Goal: Task Accomplishment & Management: Complete application form

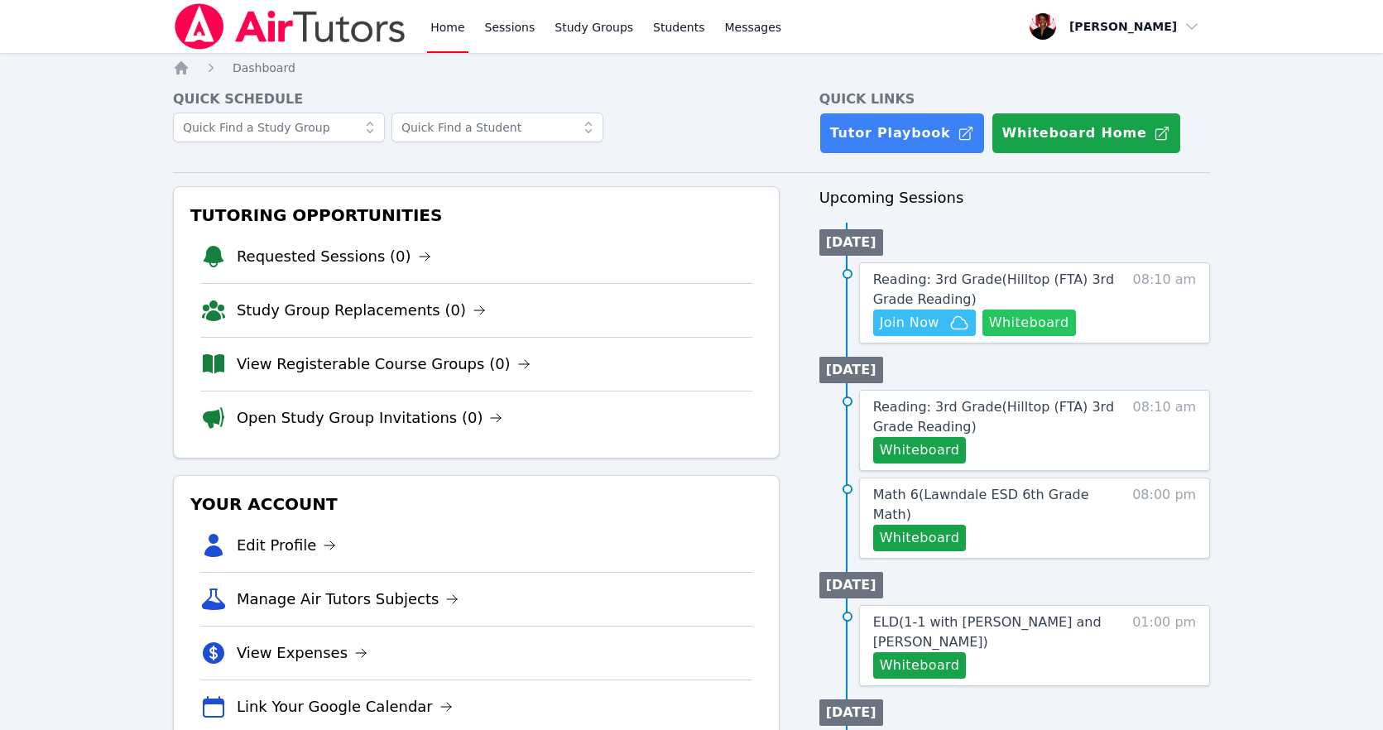
click at [1053, 318] on button "Whiteboard" at bounding box center [1028, 322] width 93 height 26
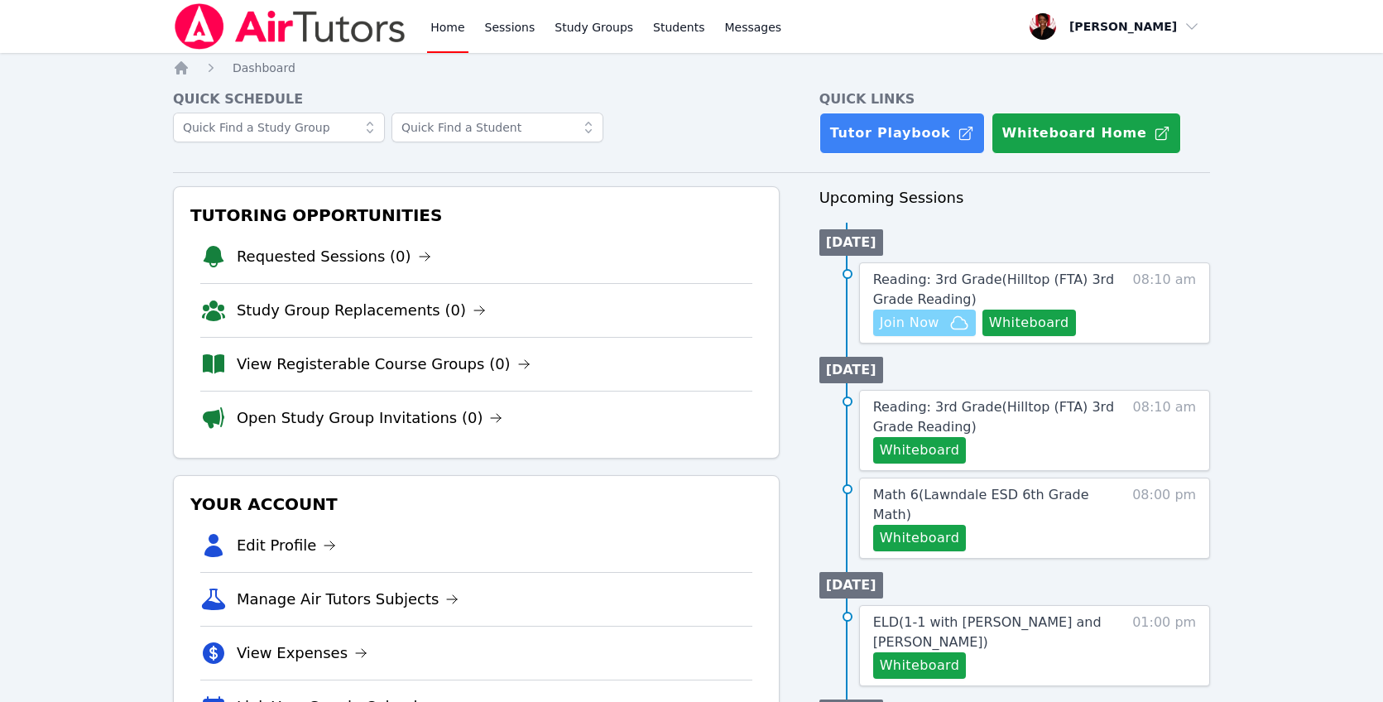
click at [912, 319] on span "Join Now" at bounding box center [910, 323] width 60 height 20
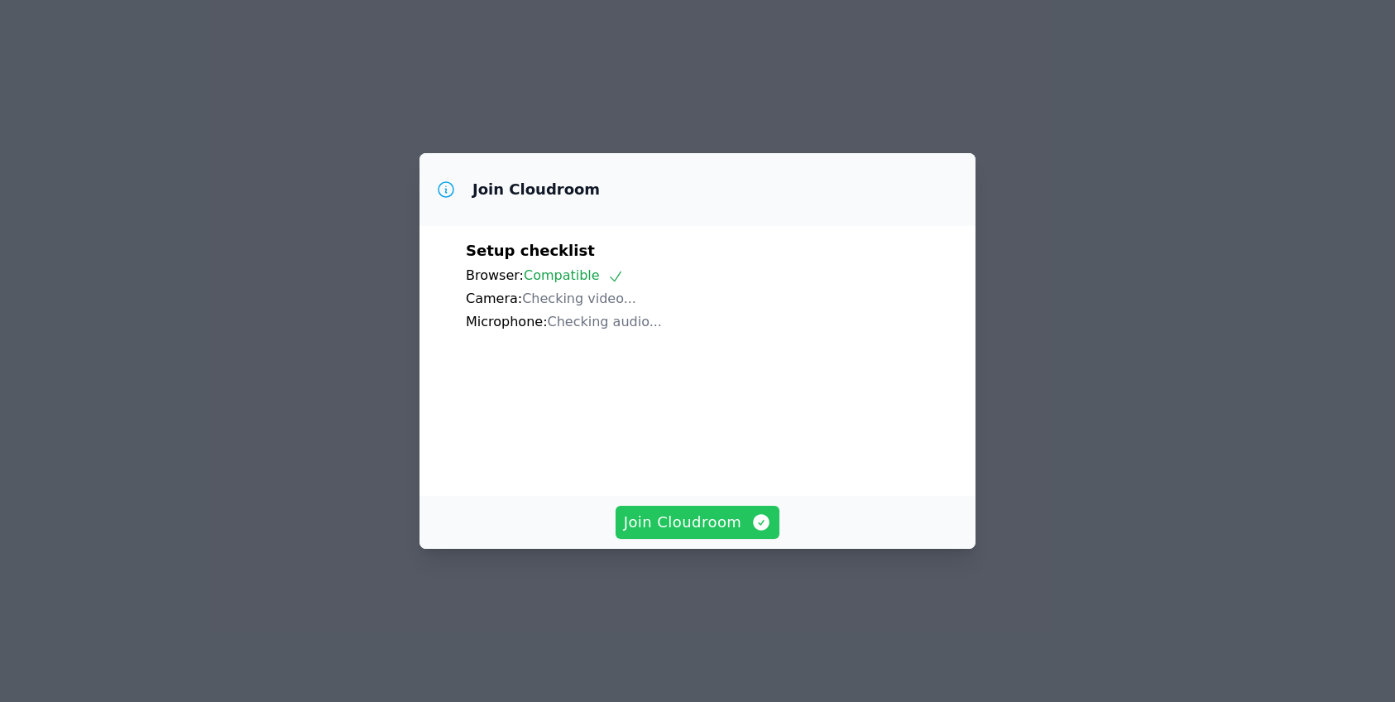
click at [697, 534] on span "Join Cloudroom" at bounding box center [698, 521] width 148 height 23
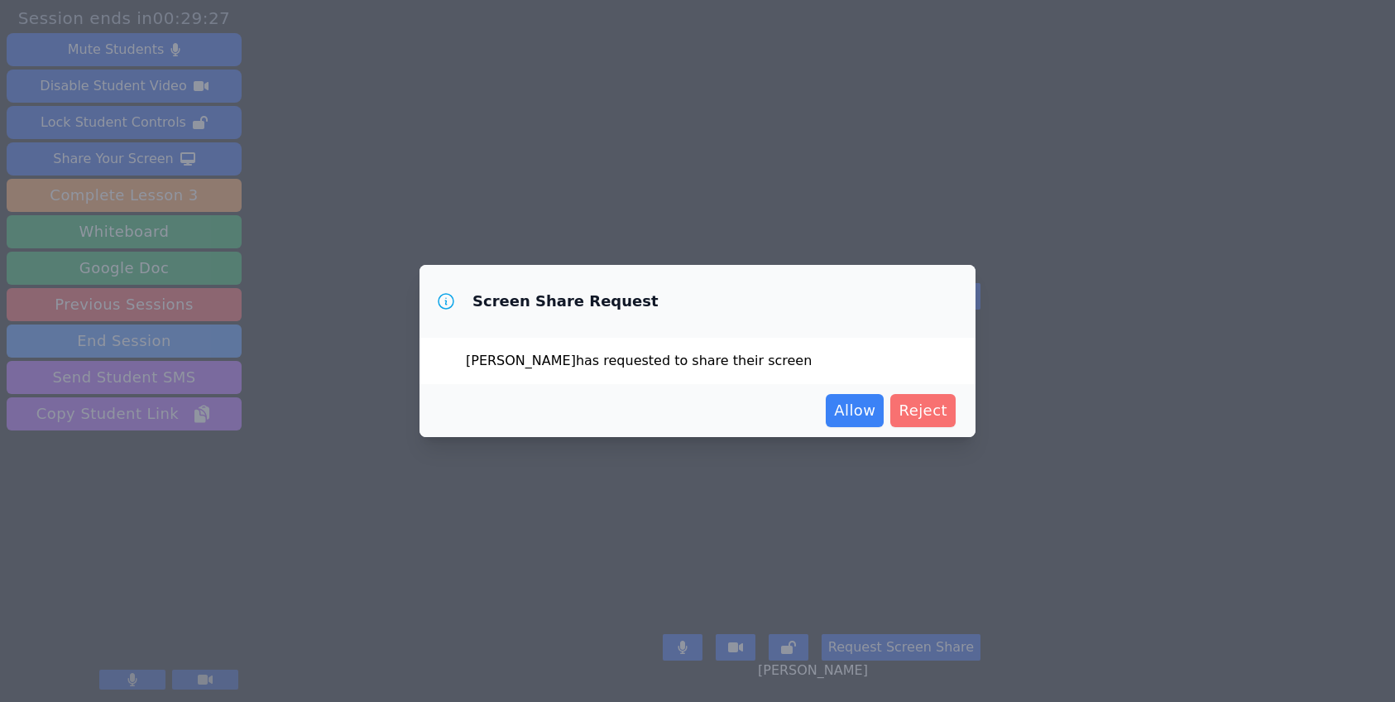
click at [931, 413] on span "Reject" at bounding box center [923, 410] width 49 height 23
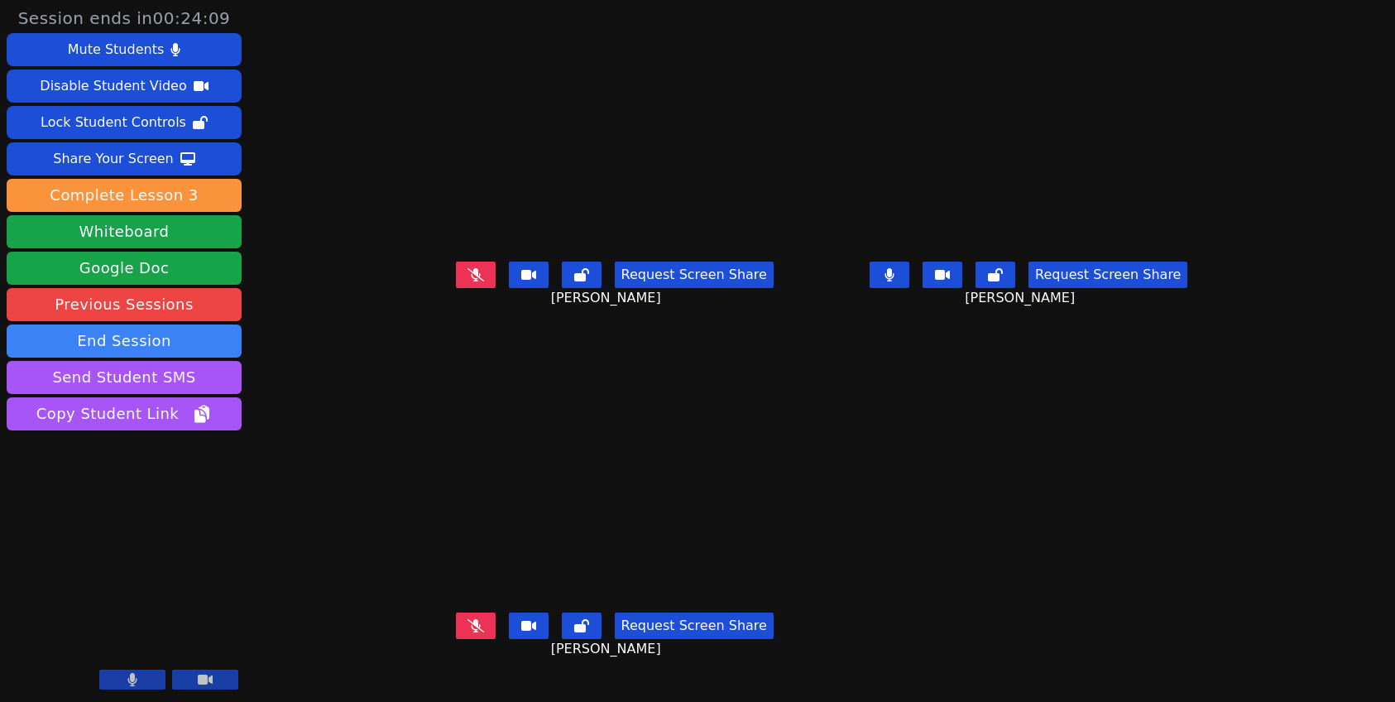
click at [467, 281] on icon at bounding box center [475, 274] width 17 height 13
click at [909, 288] on button at bounding box center [890, 274] width 40 height 26
click at [456, 634] on button at bounding box center [476, 625] width 40 height 26
click at [456, 633] on button at bounding box center [476, 625] width 40 height 26
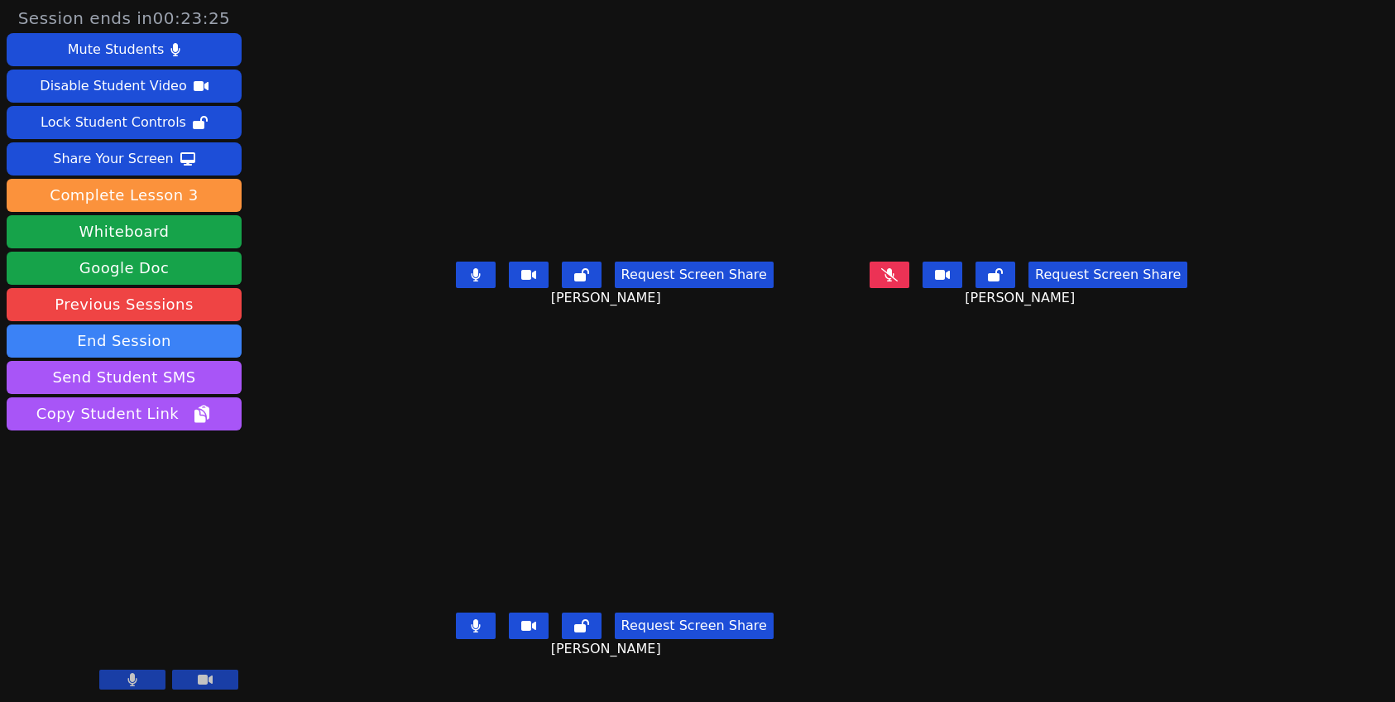
click at [456, 639] on button at bounding box center [476, 625] width 40 height 26
click at [898, 281] on icon at bounding box center [889, 274] width 17 height 13
click at [456, 639] on button at bounding box center [476, 625] width 40 height 26
click at [428, 309] on div "Request Screen Share Kamila Deloera" at bounding box center [614, 288] width 401 height 66
click at [471, 281] on icon at bounding box center [475, 274] width 9 height 13
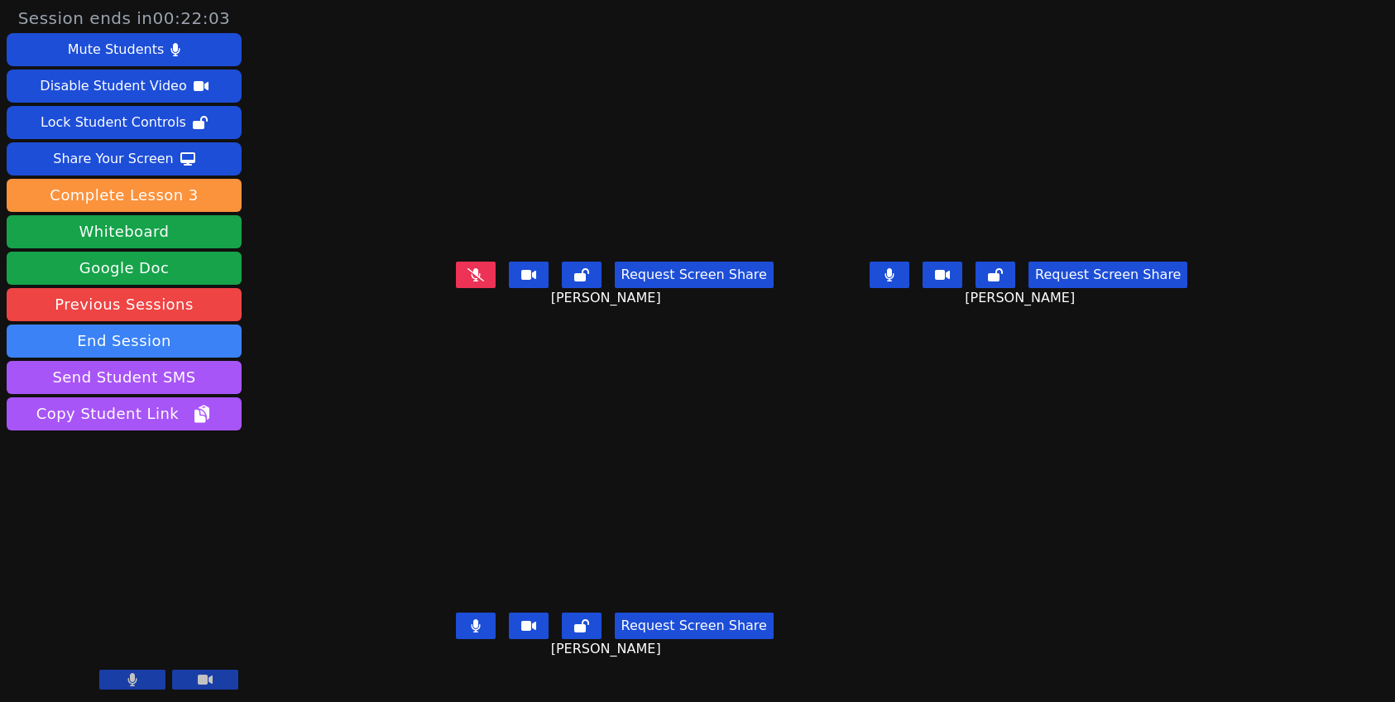
click at [909, 288] on button at bounding box center [890, 274] width 40 height 26
click at [909, 283] on button at bounding box center [890, 274] width 40 height 26
click at [456, 639] on button at bounding box center [476, 625] width 40 height 26
click at [894, 281] on icon at bounding box center [889, 274] width 10 height 13
click at [467, 281] on icon at bounding box center [475, 274] width 17 height 13
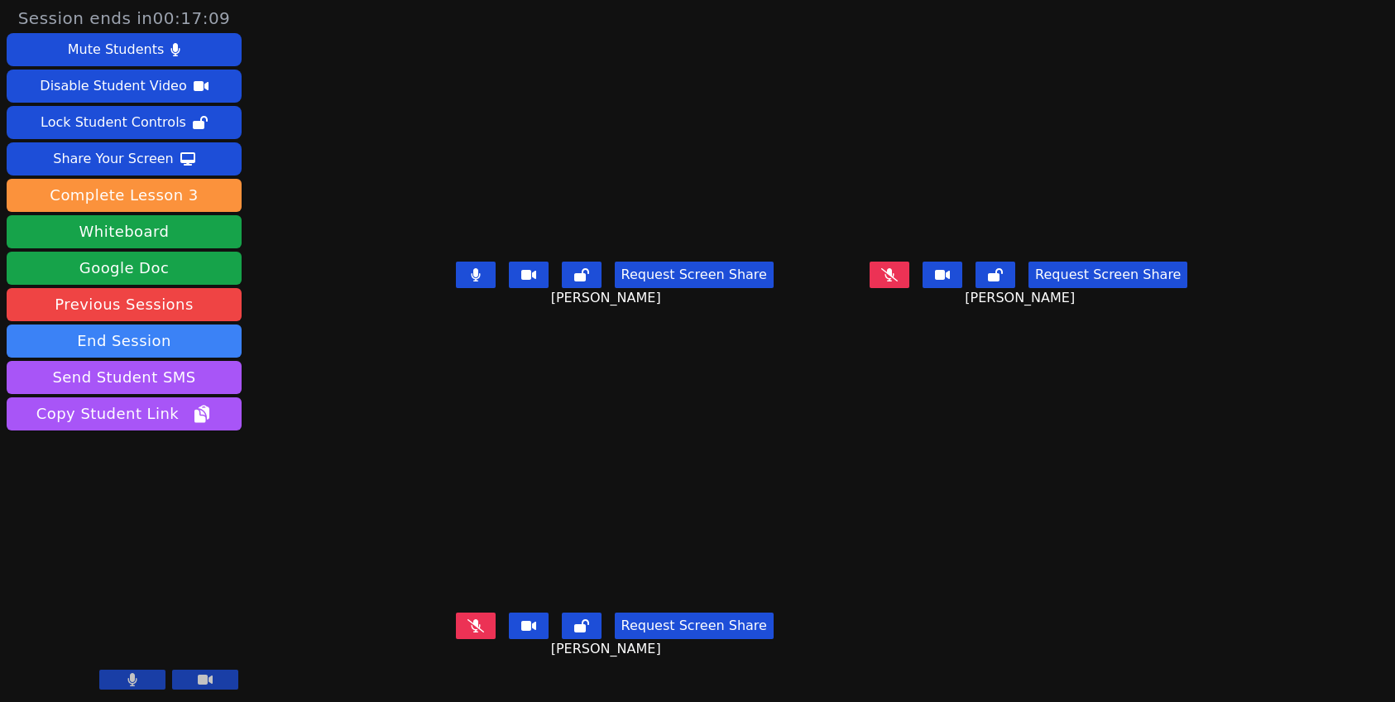
click at [456, 286] on button at bounding box center [476, 274] width 40 height 26
click at [909, 288] on button at bounding box center [890, 274] width 40 height 26
click at [456, 639] on button at bounding box center [476, 625] width 40 height 26
drag, startPoint x: 947, startPoint y: 291, endPoint x: 935, endPoint y: 294, distance: 12.7
click at [909, 288] on button at bounding box center [890, 274] width 40 height 26
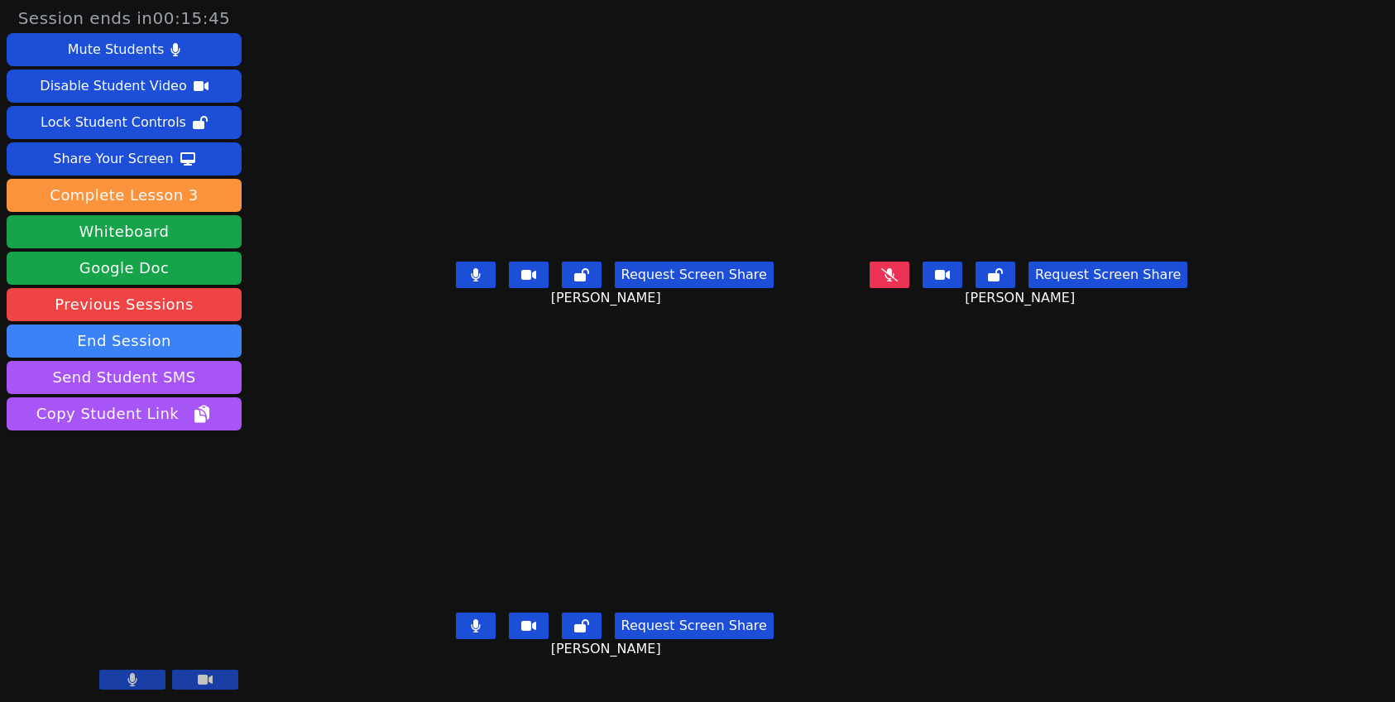
click at [471, 281] on icon at bounding box center [476, 274] width 10 height 13
click at [456, 283] on button at bounding box center [476, 274] width 40 height 26
click at [467, 281] on icon at bounding box center [475, 274] width 17 height 13
click at [471, 632] on icon at bounding box center [475, 625] width 9 height 13
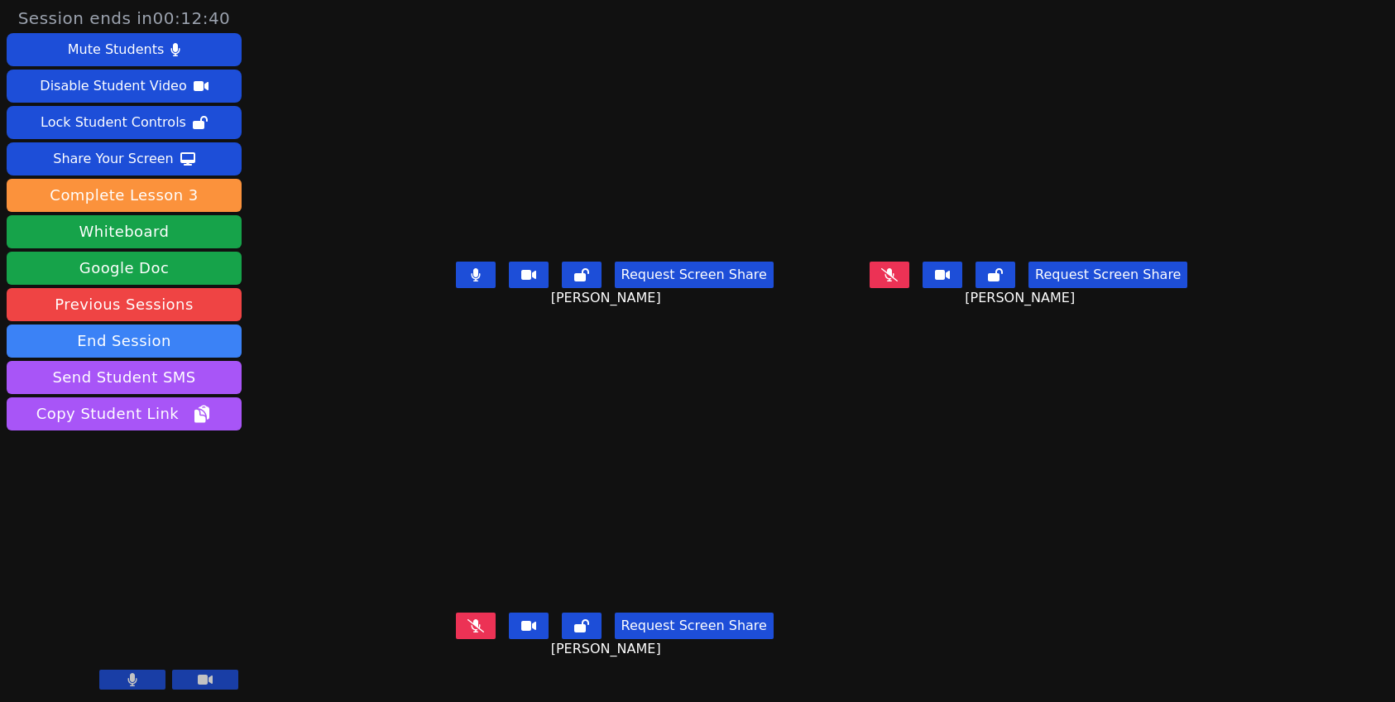
click at [898, 281] on icon at bounding box center [889, 274] width 17 height 13
click at [471, 281] on icon at bounding box center [476, 274] width 10 height 13
click at [456, 286] on button at bounding box center [476, 274] width 40 height 26
click at [456, 639] on button at bounding box center [476, 625] width 40 height 26
click at [909, 288] on button at bounding box center [890, 274] width 40 height 26
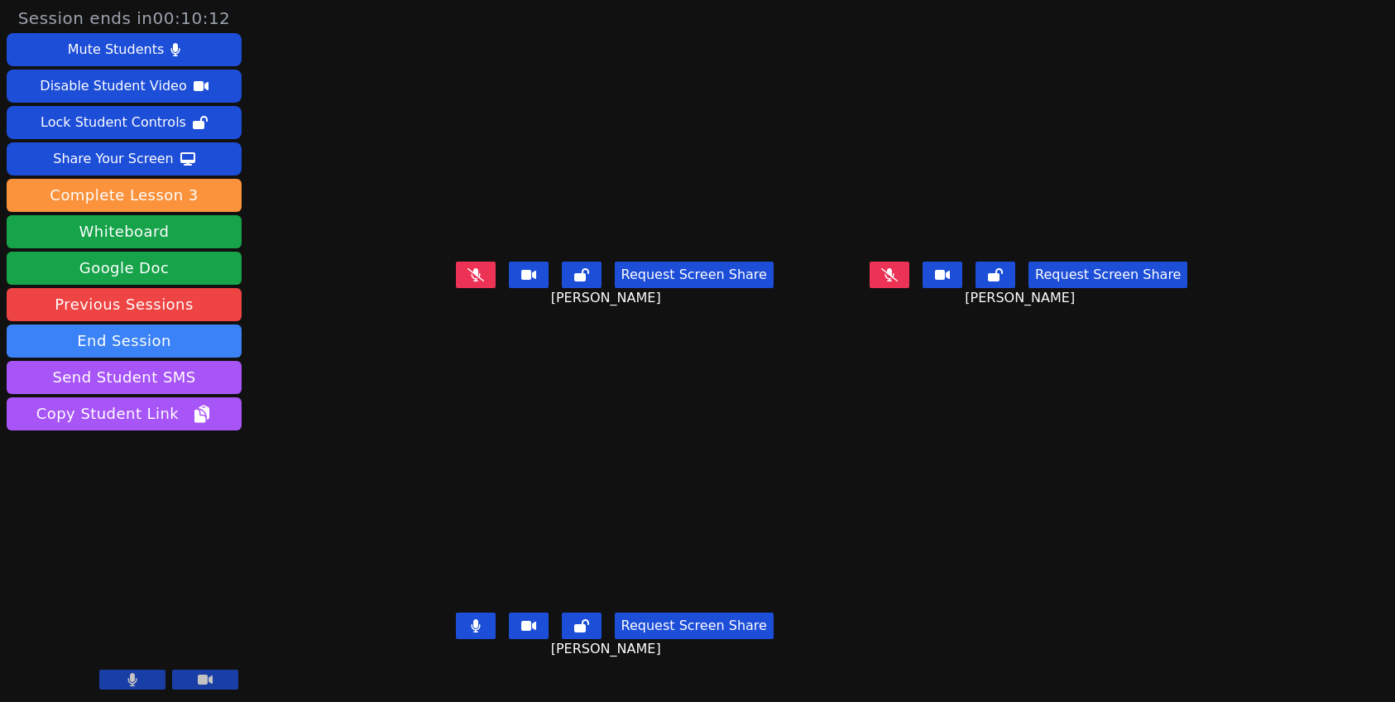
click at [467, 281] on icon at bounding box center [475, 274] width 17 height 13
click at [456, 288] on button at bounding box center [476, 274] width 40 height 26
click at [894, 281] on icon at bounding box center [889, 274] width 10 height 13
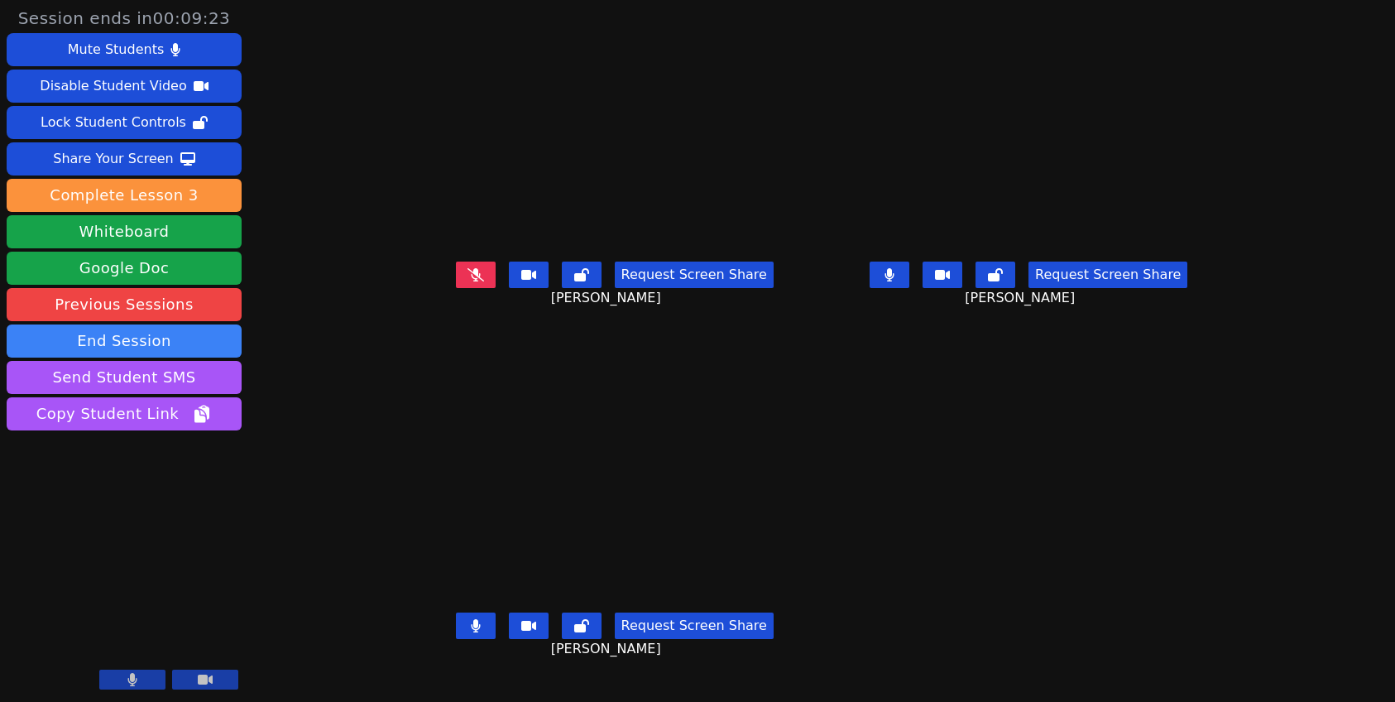
click at [456, 639] on button at bounding box center [476, 625] width 40 height 26
click at [919, 286] on div "Request Screen Share Evelyn Lopez Maya" at bounding box center [1028, 288] width 401 height 66
click at [898, 281] on icon at bounding box center [889, 274] width 17 height 13
click at [456, 288] on button at bounding box center [476, 274] width 40 height 26
click at [427, 667] on div "Request Screen Share Samuel Juarez" at bounding box center [614, 639] width 401 height 66
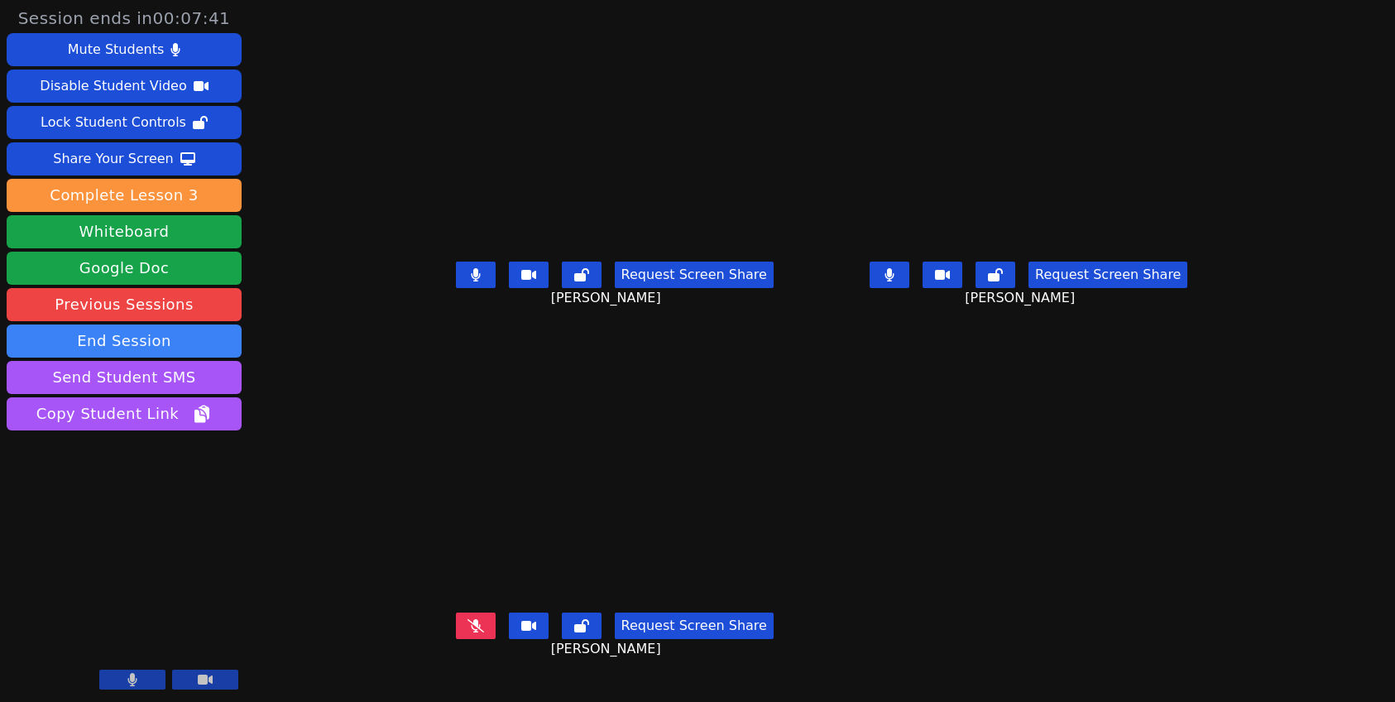
click at [456, 639] on button at bounding box center [476, 625] width 40 height 26
click at [456, 288] on button at bounding box center [476, 274] width 40 height 26
click at [894, 281] on icon at bounding box center [889, 274] width 9 height 13
click at [467, 281] on icon at bounding box center [475, 274] width 17 height 13
click at [456, 288] on button at bounding box center [476, 274] width 40 height 26
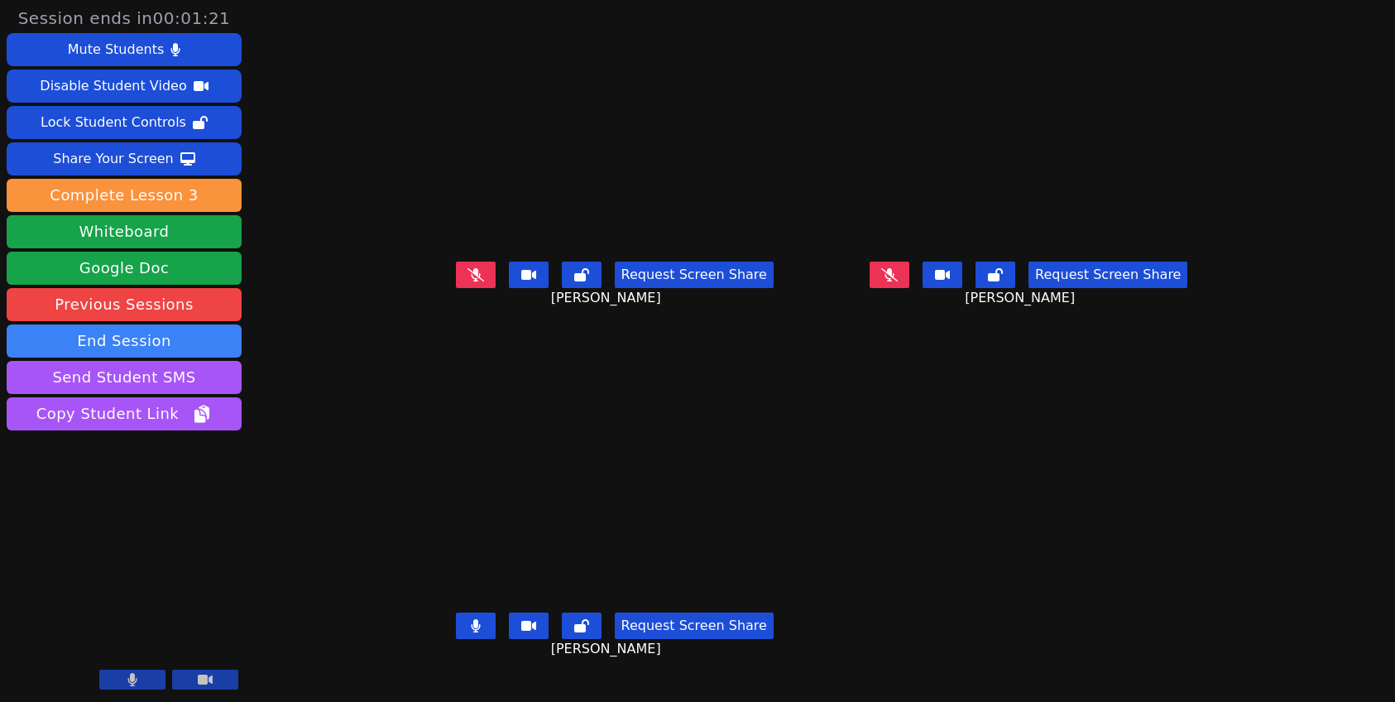
click at [456, 639] on button at bounding box center [476, 625] width 40 height 26
click at [467, 281] on icon at bounding box center [475, 274] width 17 height 13
click at [467, 632] on icon at bounding box center [475, 625] width 17 height 13
click at [898, 281] on icon at bounding box center [889, 274] width 17 height 13
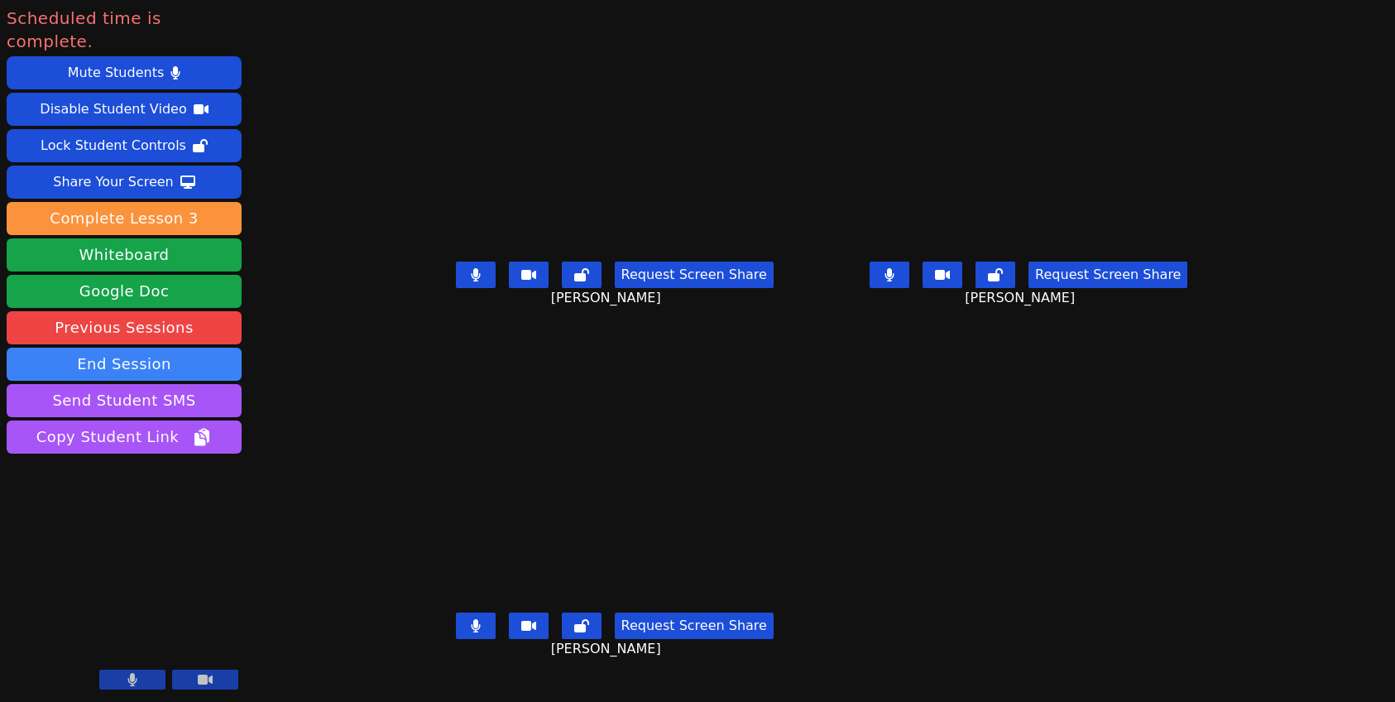
click at [456, 287] on button at bounding box center [476, 274] width 40 height 26
click at [894, 281] on icon at bounding box center [889, 274] width 9 height 13
click at [456, 639] on button at bounding box center [476, 625] width 40 height 26
click at [898, 281] on icon at bounding box center [889, 274] width 17 height 13
click at [456, 288] on button at bounding box center [476, 274] width 40 height 26
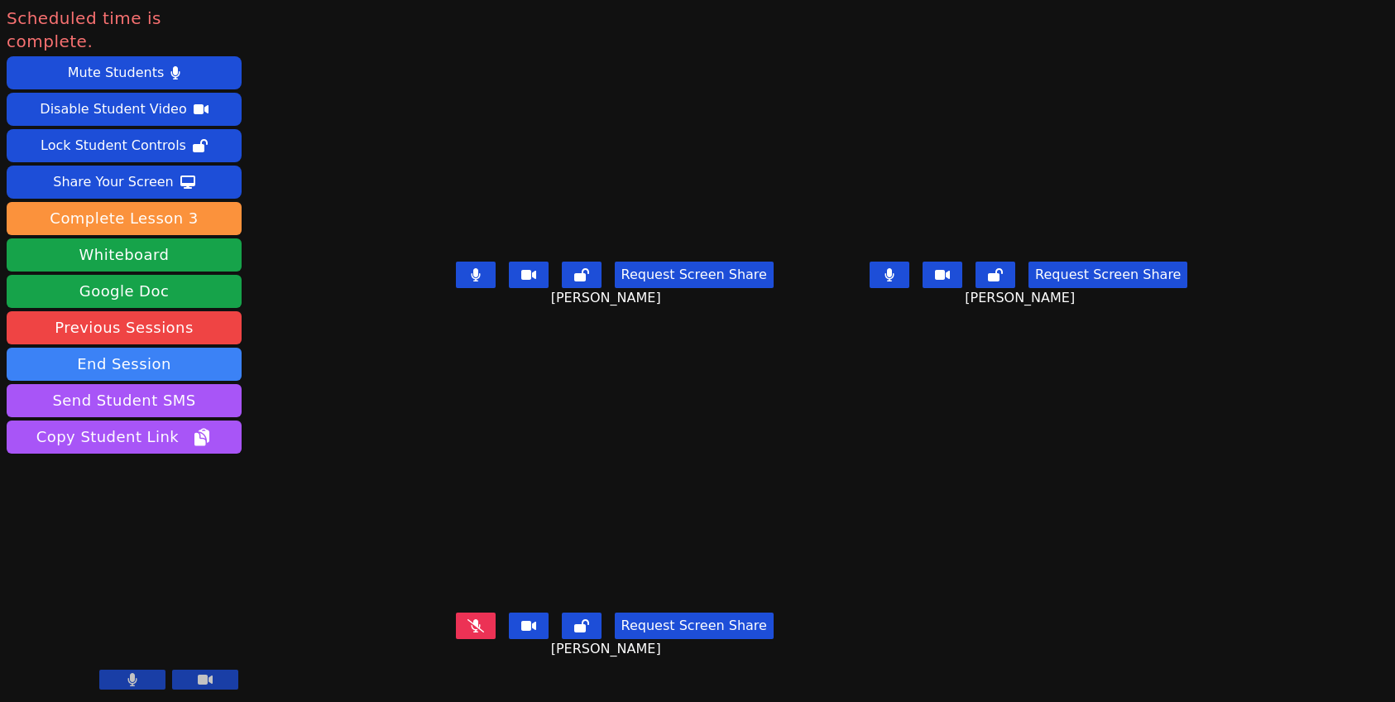
click at [456, 639] on button at bounding box center [476, 625] width 40 height 26
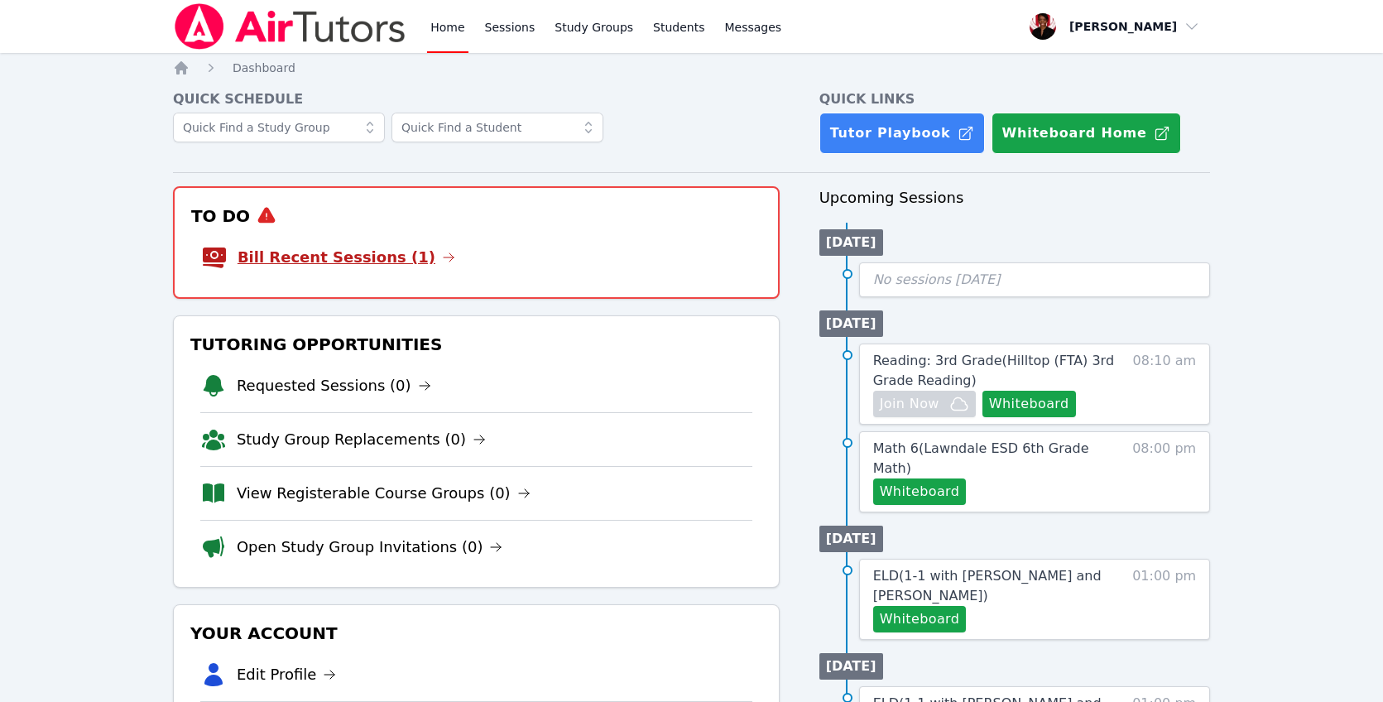
click at [351, 257] on link "Bill Recent Sessions (1)" at bounding box center [346, 257] width 218 height 23
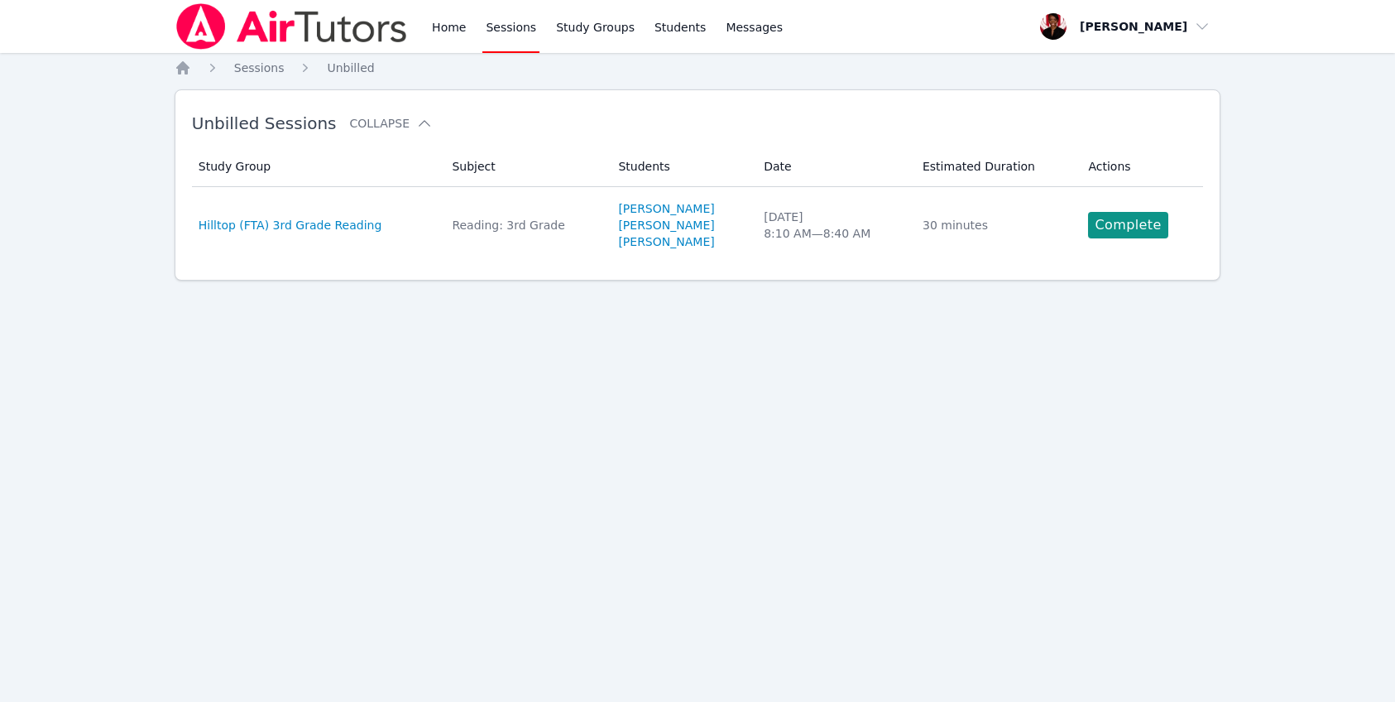
click at [1093, 219] on link "Complete" at bounding box center [1127, 225] width 79 height 26
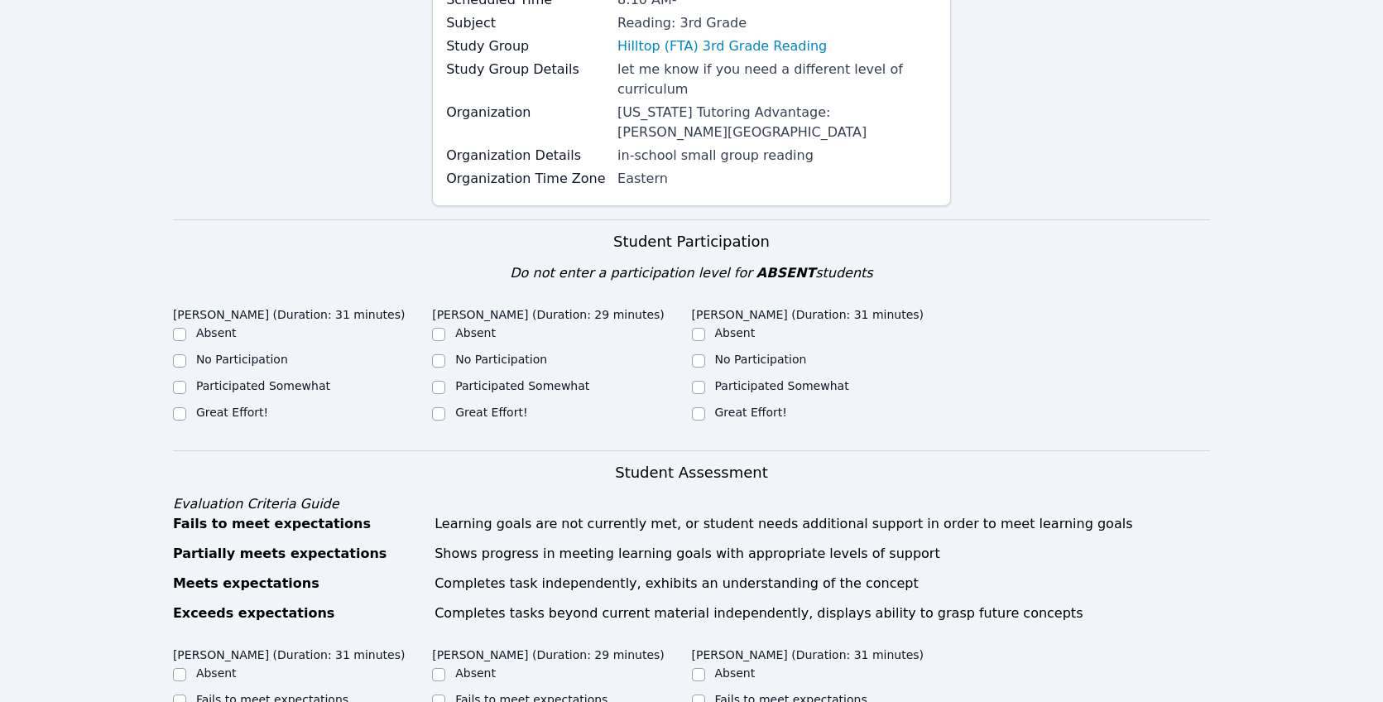
scroll to position [343, 0]
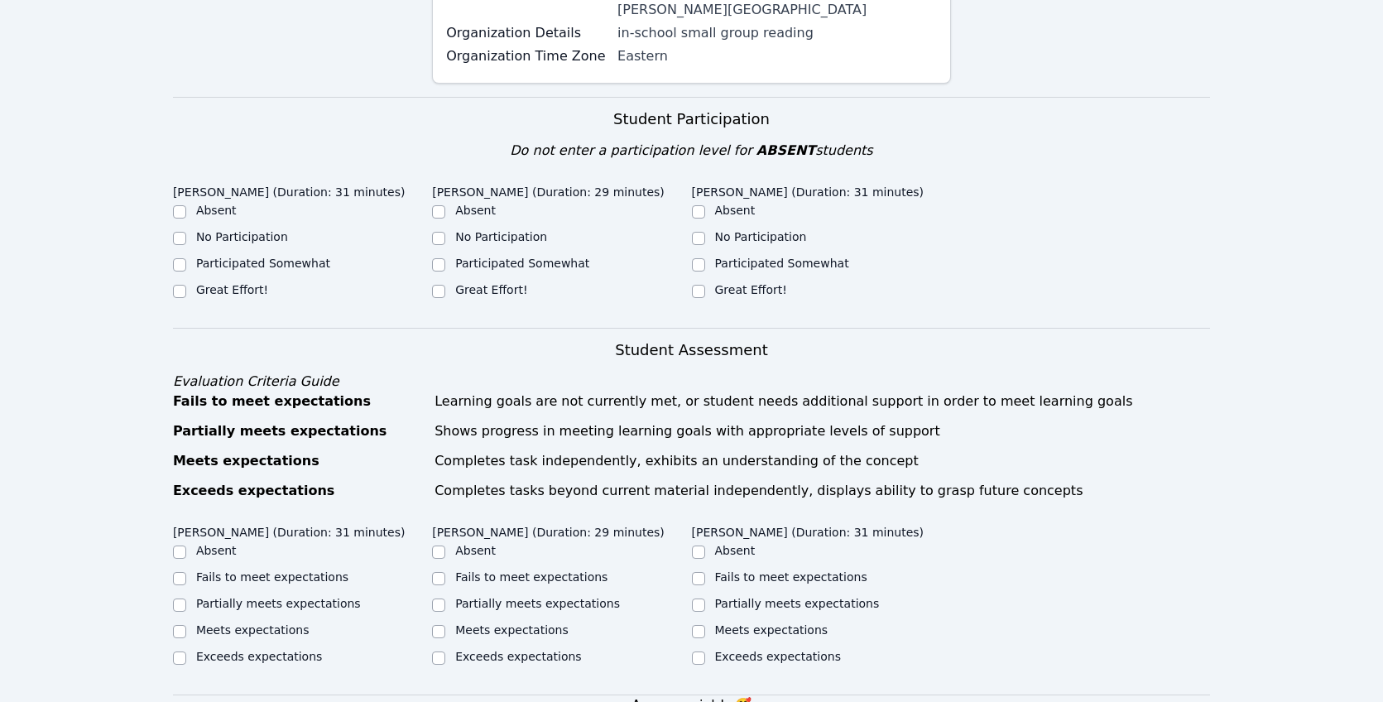
drag, startPoint x: 223, startPoint y: 268, endPoint x: 515, endPoint y: 271, distance: 292.1
click at [222, 283] on label "Great Effort!" at bounding box center [232, 289] width 72 height 13
click at [186, 285] on input "Great Effort!" at bounding box center [179, 291] width 13 height 13
checkbox input "true"
click at [518, 283] on label "Great Effort!" at bounding box center [491, 289] width 72 height 13
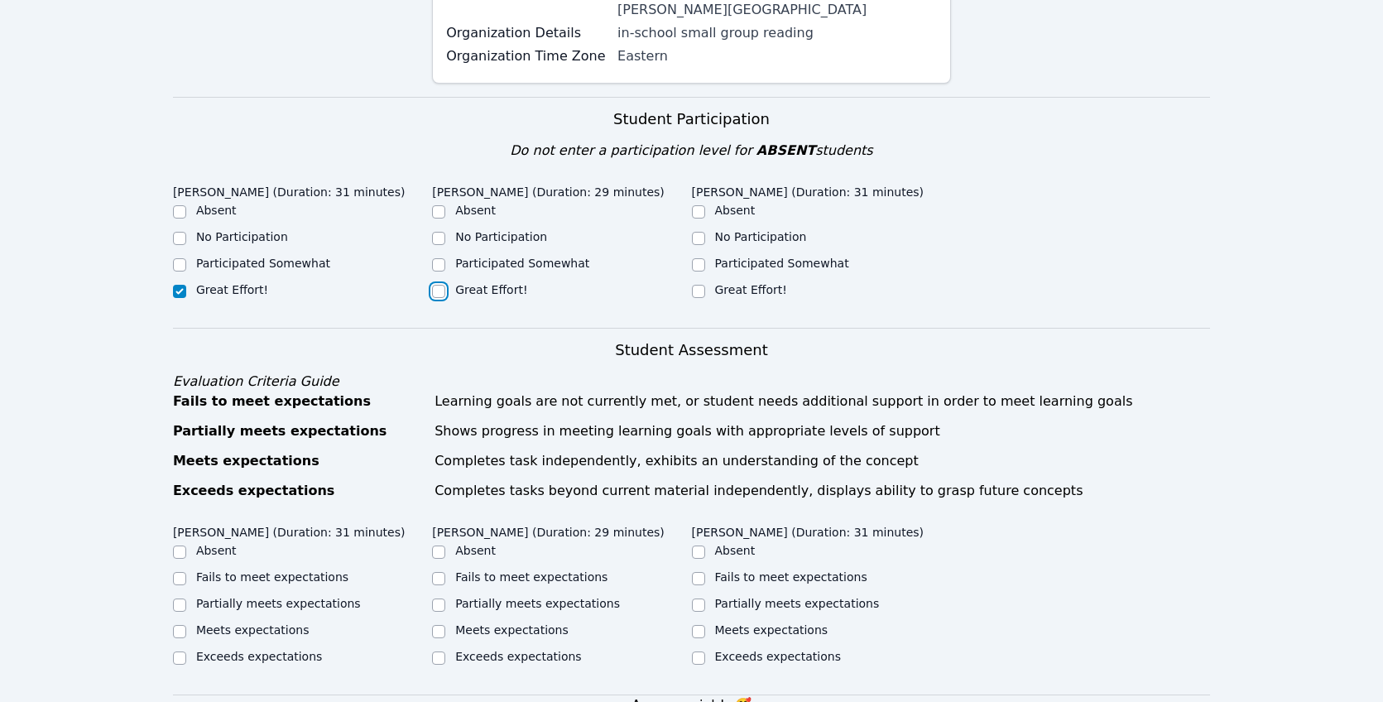
click at [445, 285] on input "Great Effort!" at bounding box center [438, 291] width 13 height 13
checkbox input "true"
click at [709, 281] on div "Great Effort!" at bounding box center [821, 291] width 259 height 20
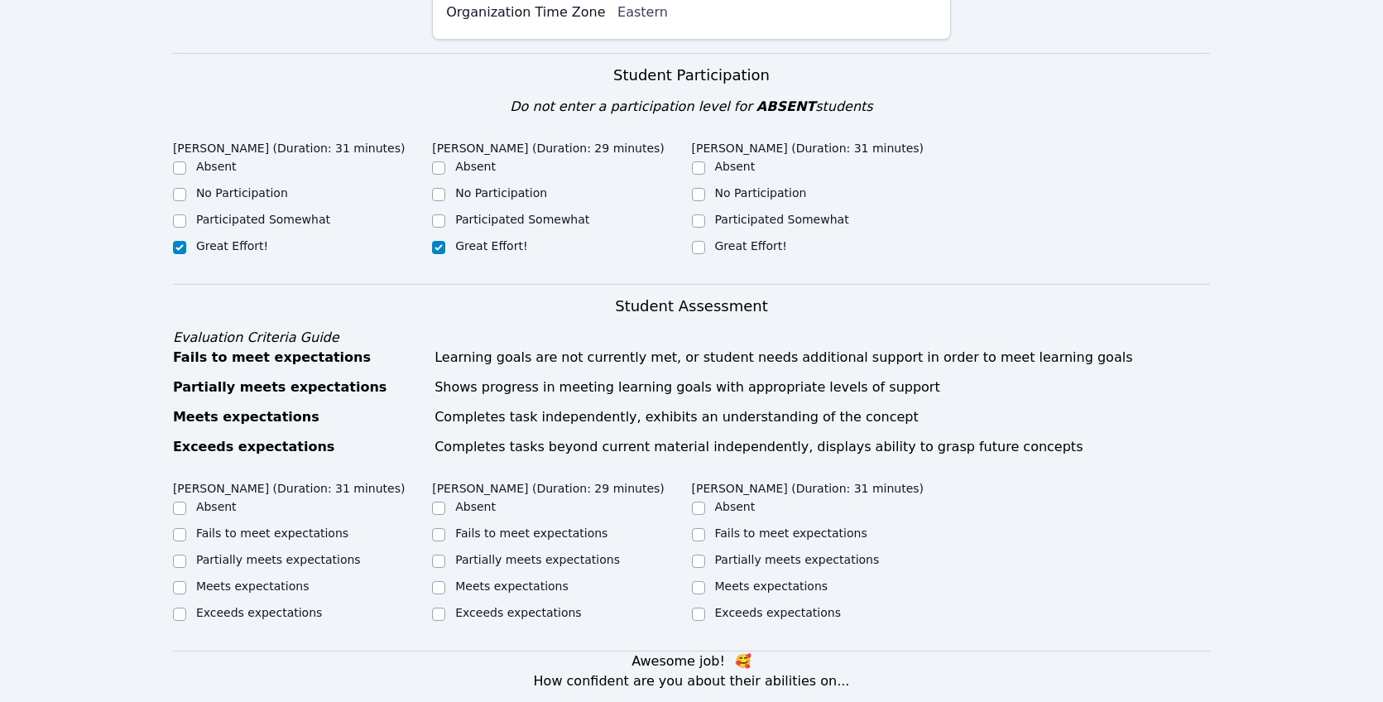
scroll to position [670, 0]
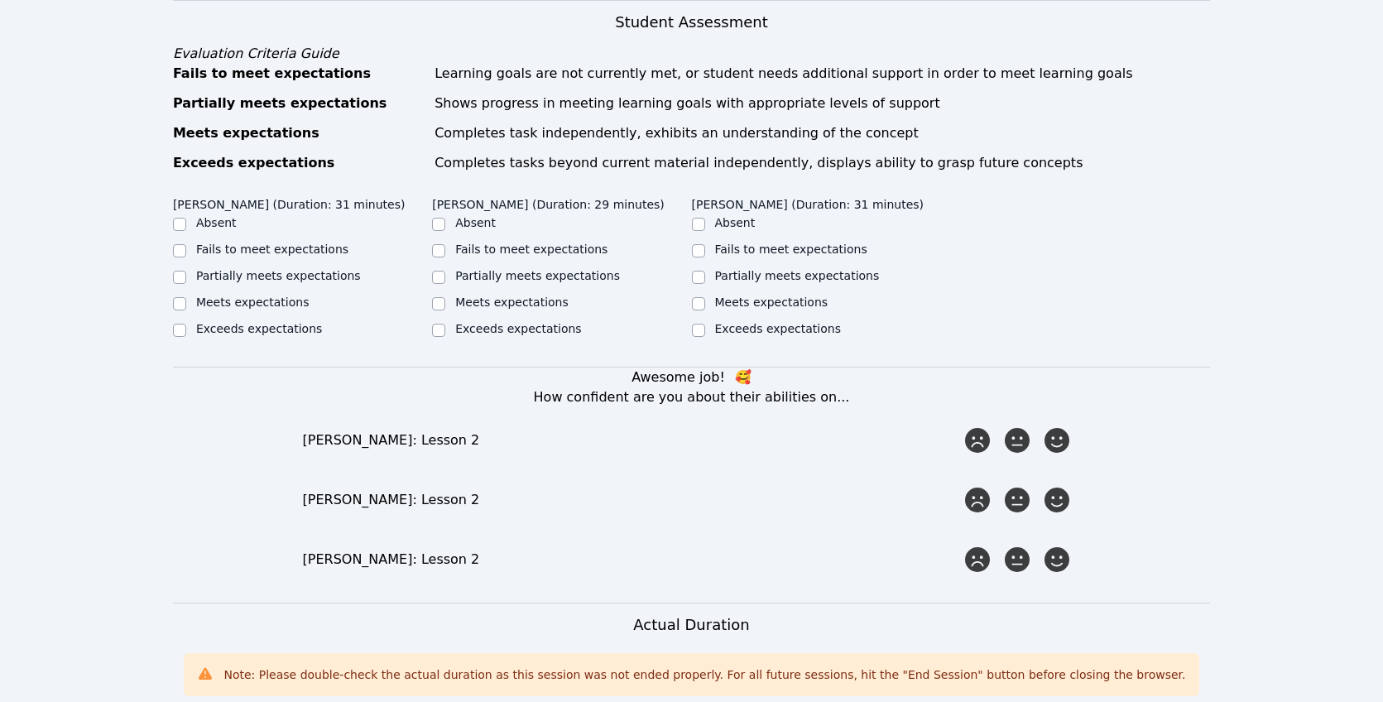
click at [276, 295] on label "Meets expectations" at bounding box center [252, 301] width 113 height 13
click at [186, 297] on input "Meets expectations" at bounding box center [179, 303] width 13 height 13
checkbox input "true"
click at [539, 294] on ul "Absent Fails to meet expectations Partially meets expectations Meets expectatio…" at bounding box center [561, 277] width 259 height 126
click at [548, 295] on label "Meets expectations" at bounding box center [511, 301] width 113 height 13
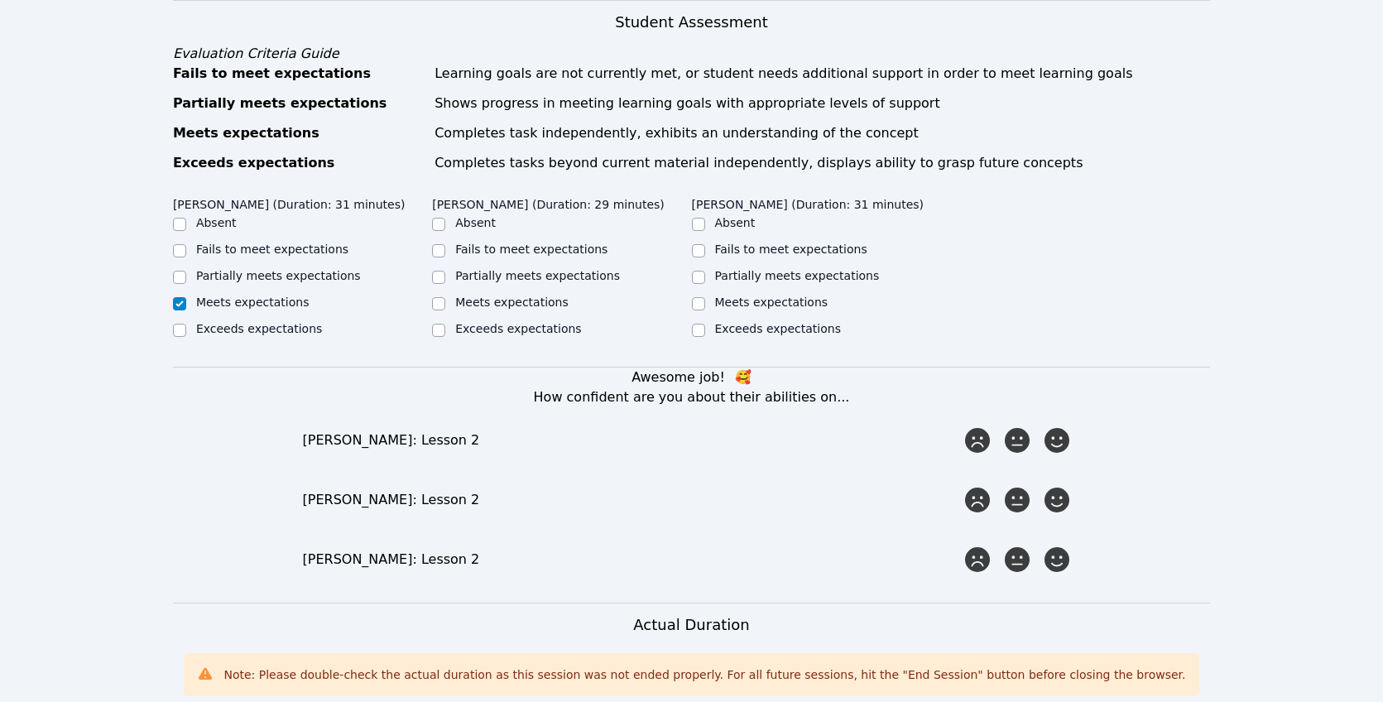
click at [445, 297] on input "Meets expectations" at bounding box center [438, 303] width 13 height 13
checkbox input "true"
click at [706, 294] on div "Meets expectations" at bounding box center [821, 304] width 259 height 20
click at [702, 297] on input "Meets expectations" at bounding box center [698, 303] width 13 height 13
checkbox input "true"
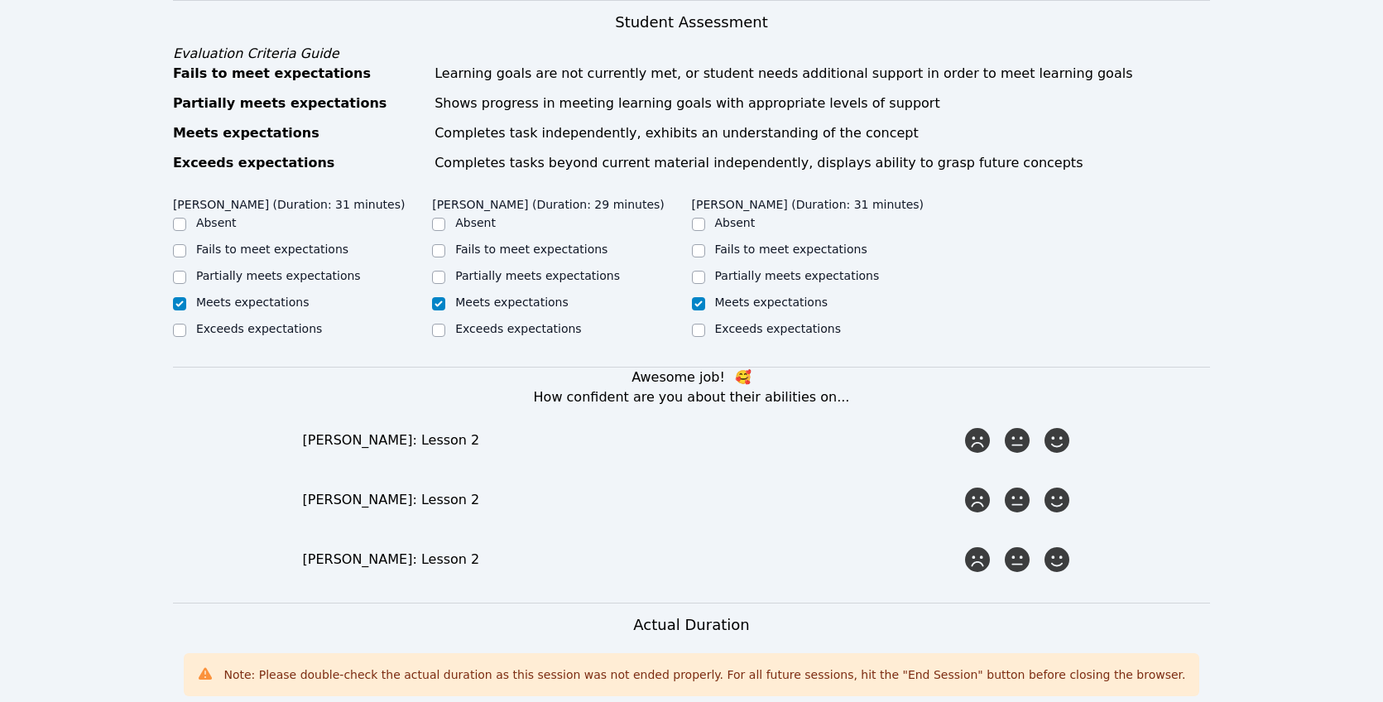
click at [301, 322] on label "Exceeds expectations" at bounding box center [259, 328] width 126 height 13
click at [186, 324] on input "Exceeds expectations" at bounding box center [179, 330] width 13 height 13
checkbox input "true"
checkbox input "false"
click at [739, 324] on div "Evelyn Lopez Maya (Duration: 31 minutes) Absent Fails to meet expectations Part…" at bounding box center [821, 272] width 259 height 167
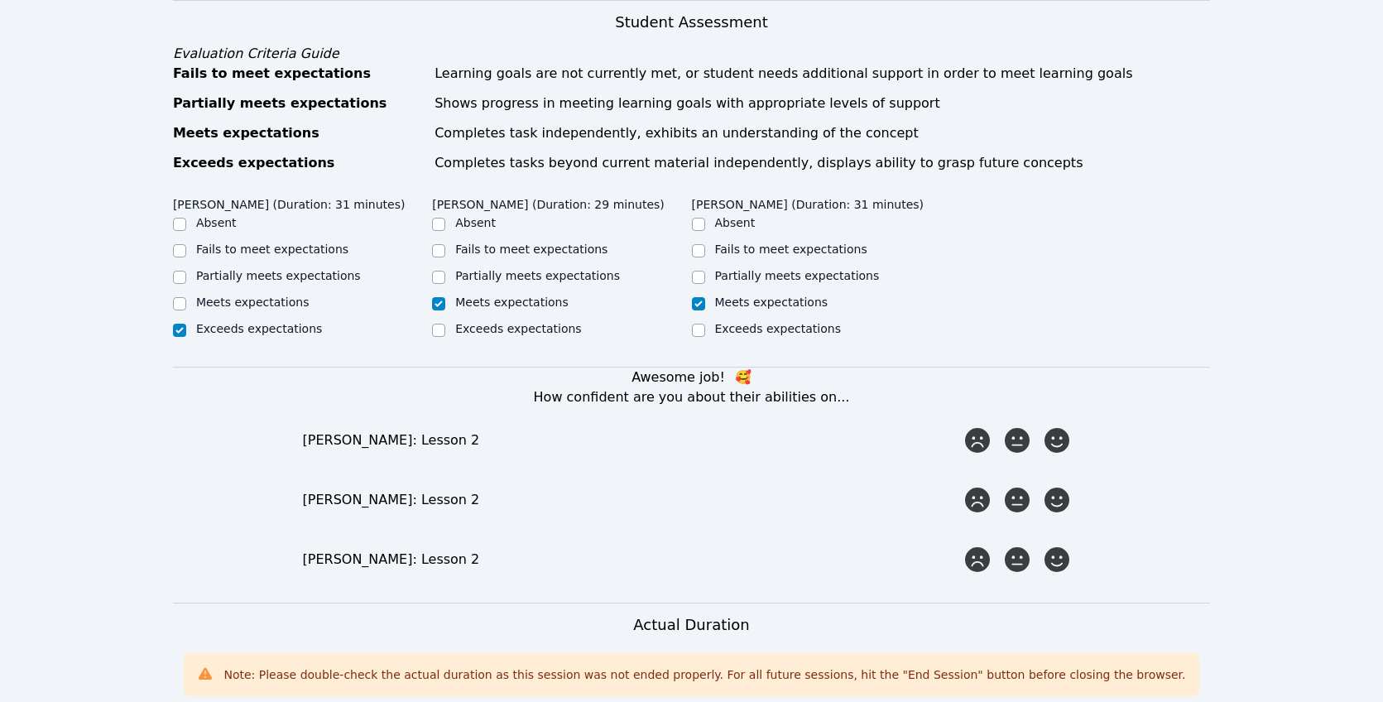
click at [741, 322] on label "Exceeds expectations" at bounding box center [778, 328] width 126 height 13
click at [705, 324] on input "Exceeds expectations" at bounding box center [698, 330] width 13 height 13
checkbox input "true"
checkbox input "false"
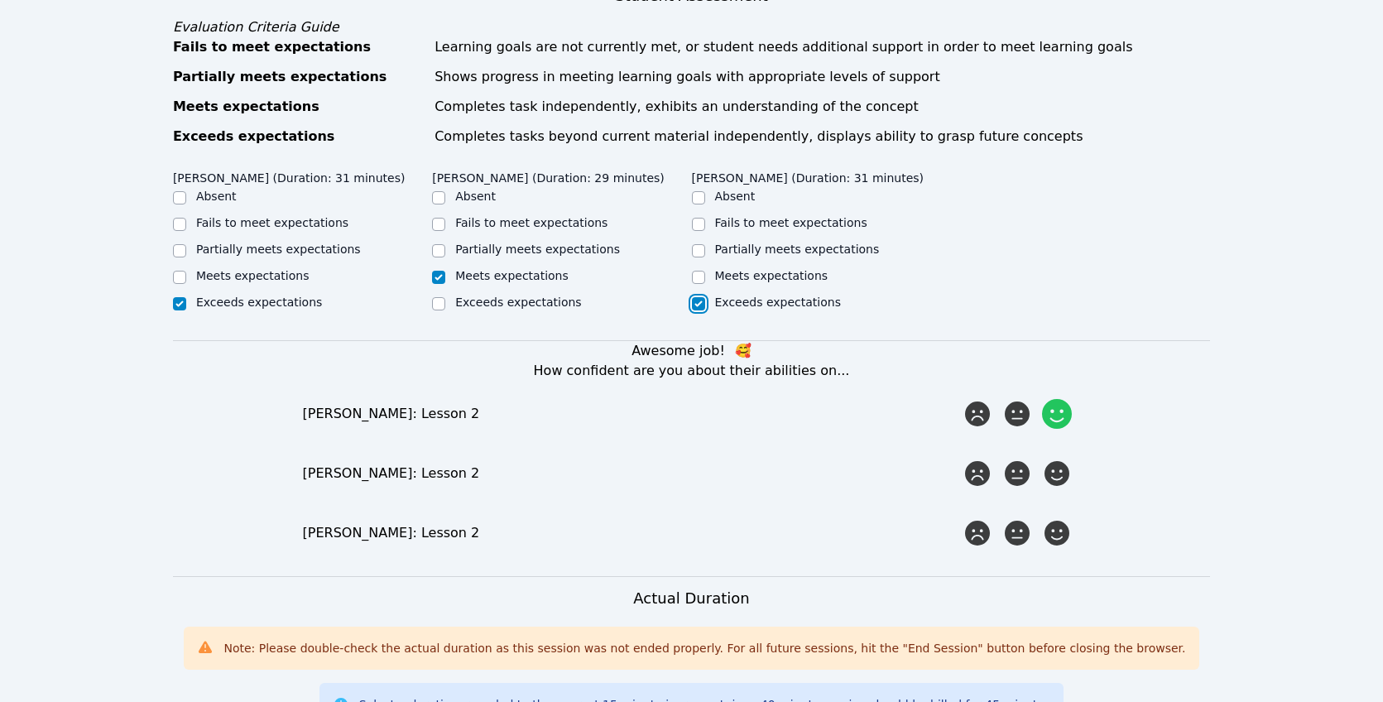
scroll to position [697, 0]
drag, startPoint x: 1059, startPoint y: 394, endPoint x: 1058, endPoint y: 411, distance: 17.4
click at [1059, 400] on icon at bounding box center [1056, 412] width 25 height 25
click at [0, 0] on input "radio" at bounding box center [0, 0] width 0 height 0
click at [1052, 458] on icon at bounding box center [1057, 473] width 30 height 30
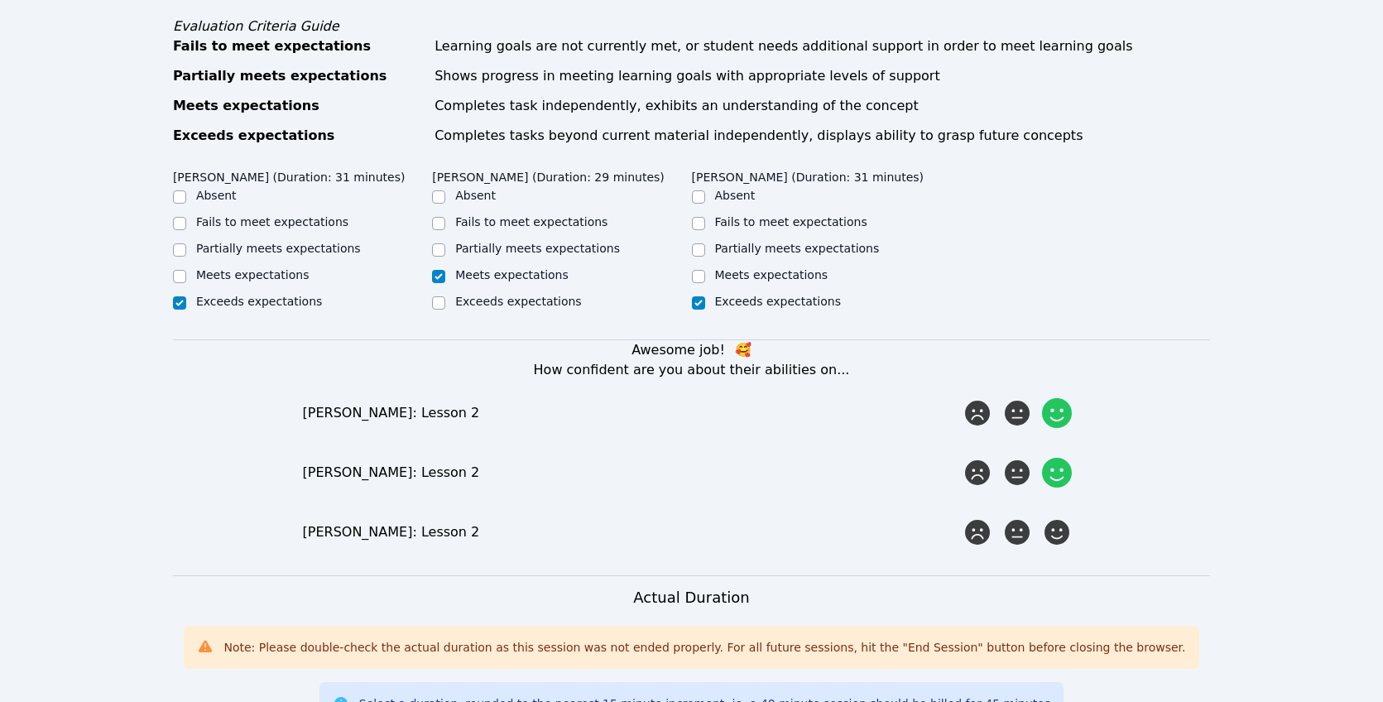
click at [0, 0] on input "radio" at bounding box center [0, 0] width 0 height 0
click at [1061, 517] on icon at bounding box center [1057, 532] width 30 height 30
click at [0, 0] on input "radio" at bounding box center [0, 0] width 0 height 0
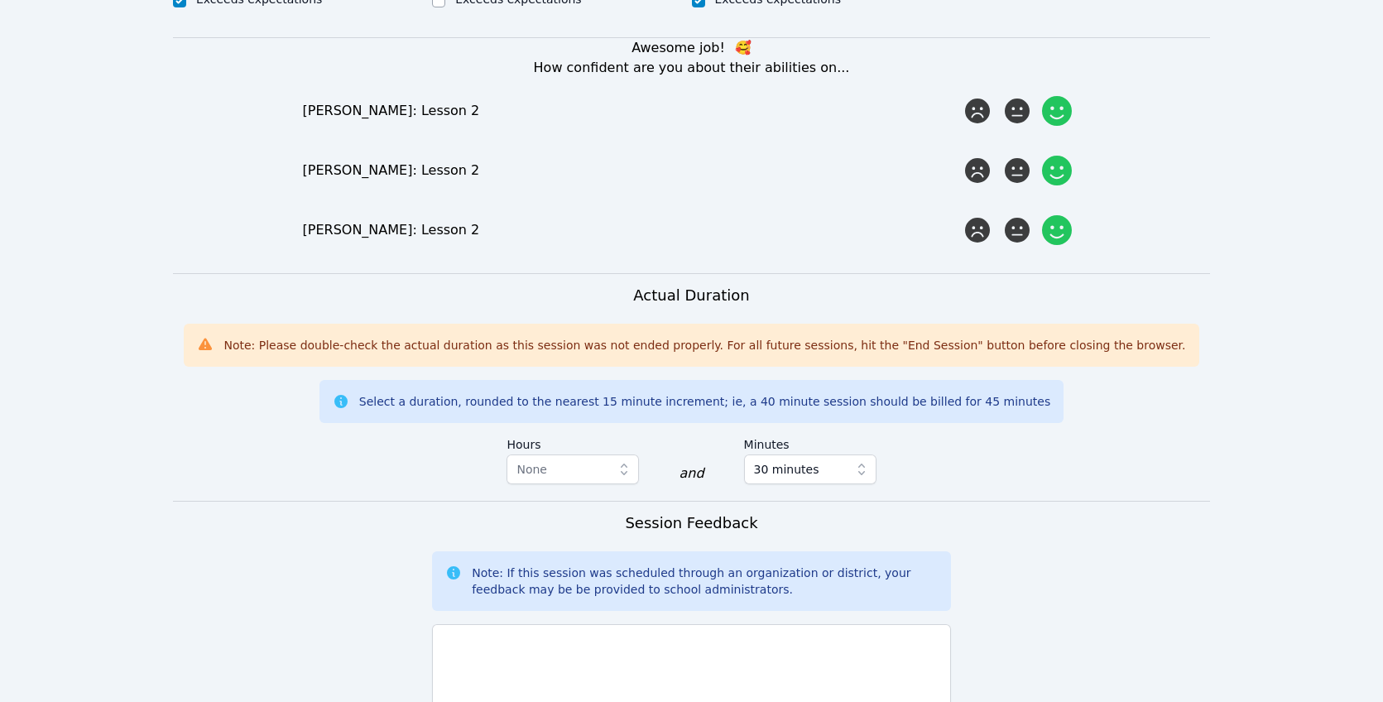
scroll to position [1239, 0]
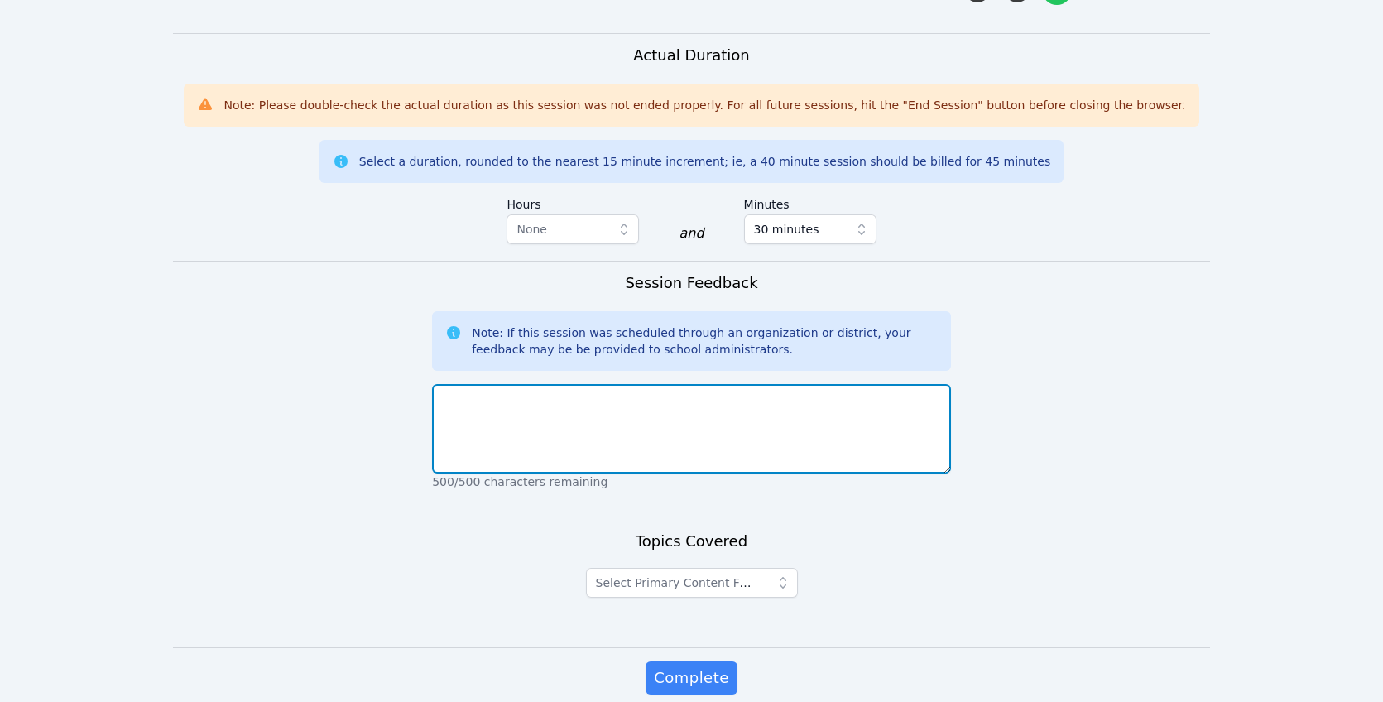
click at [603, 389] on textarea at bounding box center [691, 428] width 519 height 89
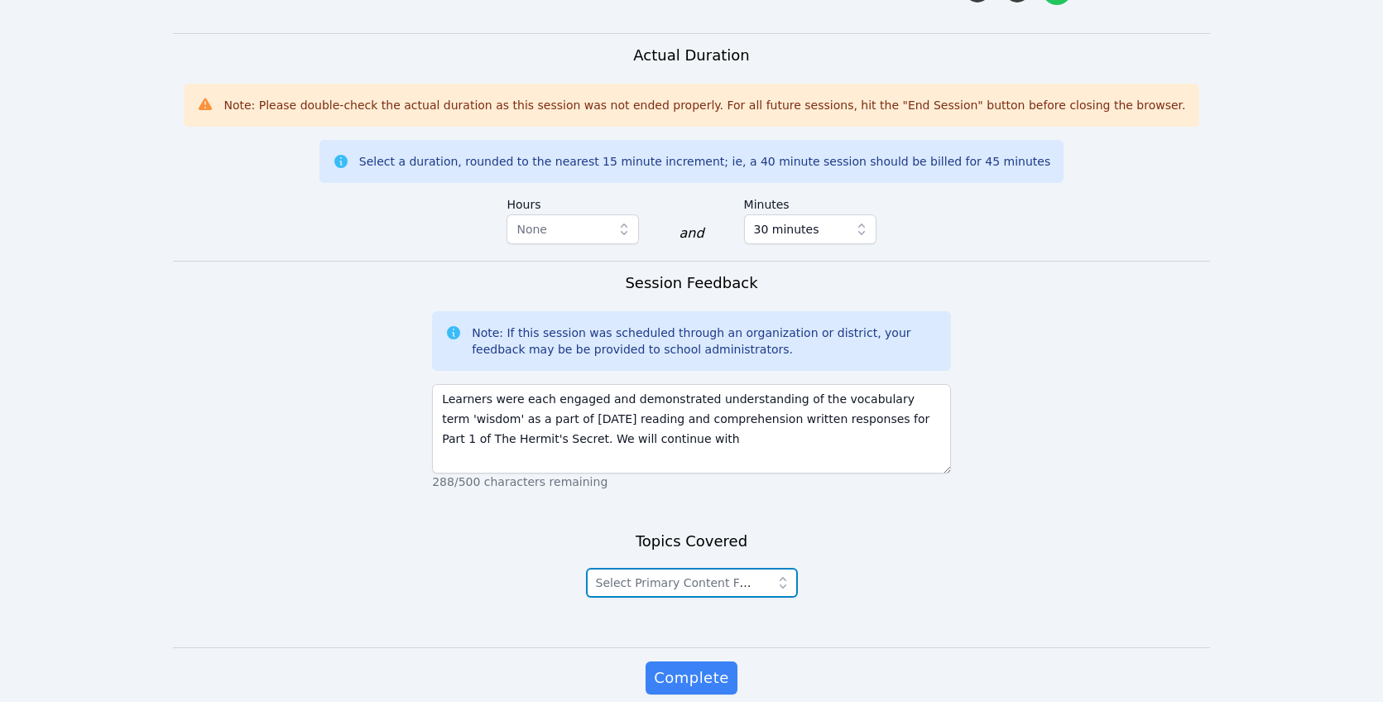
click at [760, 573] on span "Select Primary Content Focus" at bounding box center [680, 583] width 169 height 20
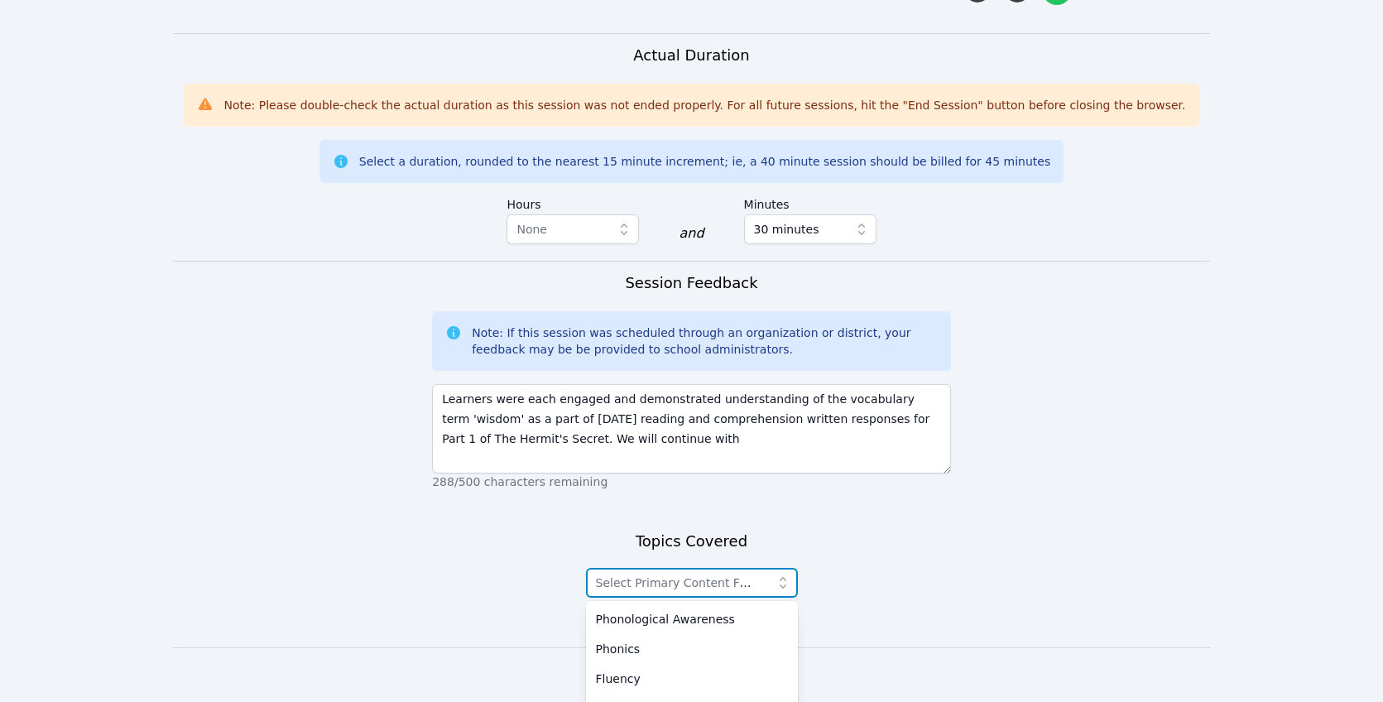
click at [762, 573] on span "Select Primary Content Focus" at bounding box center [680, 583] width 169 height 20
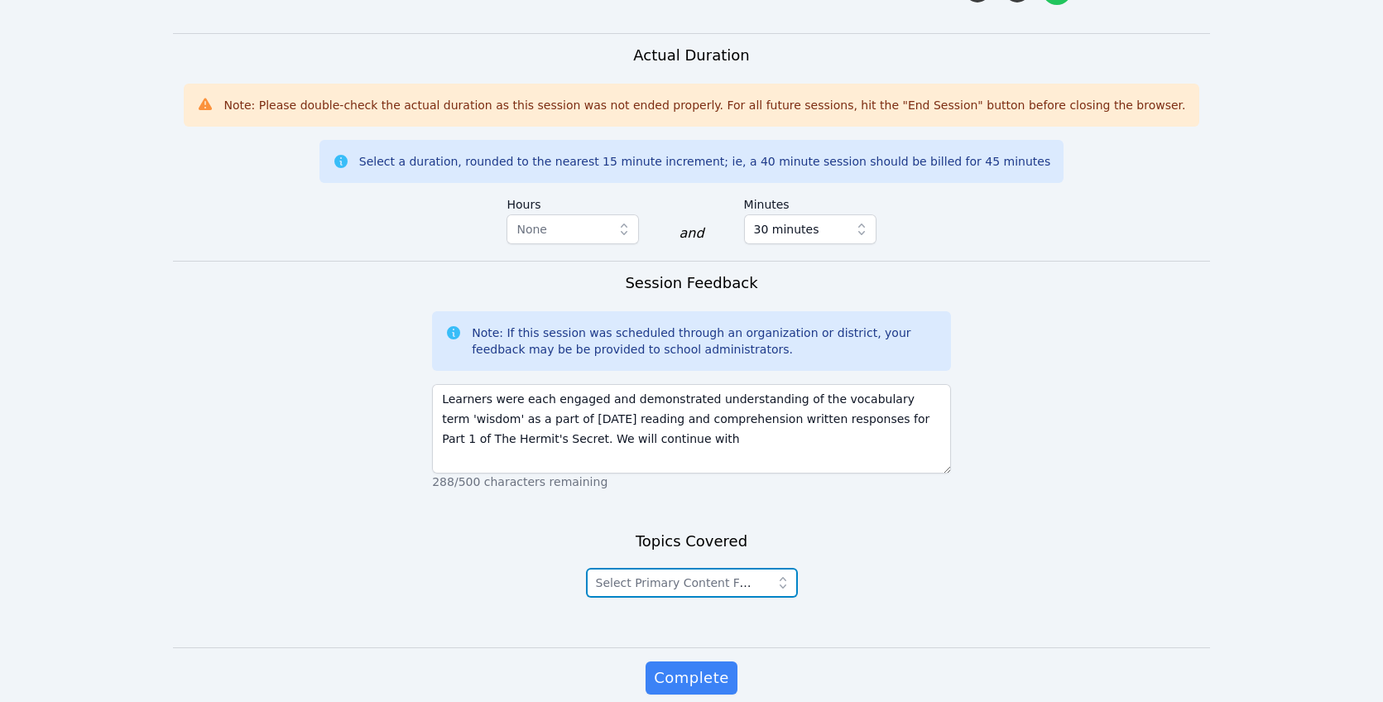
click at [759, 573] on span "Select Primary Content Focus" at bounding box center [680, 583] width 169 height 20
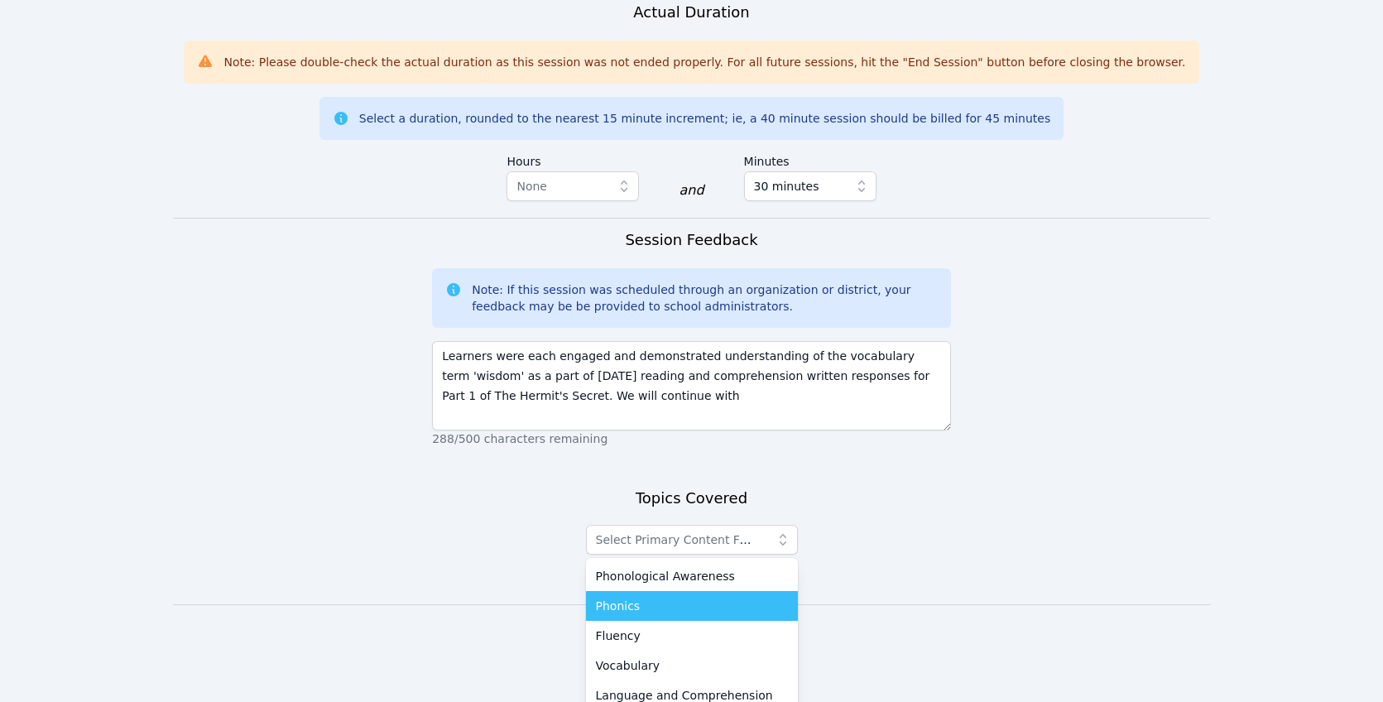
scroll to position [1292, 0]
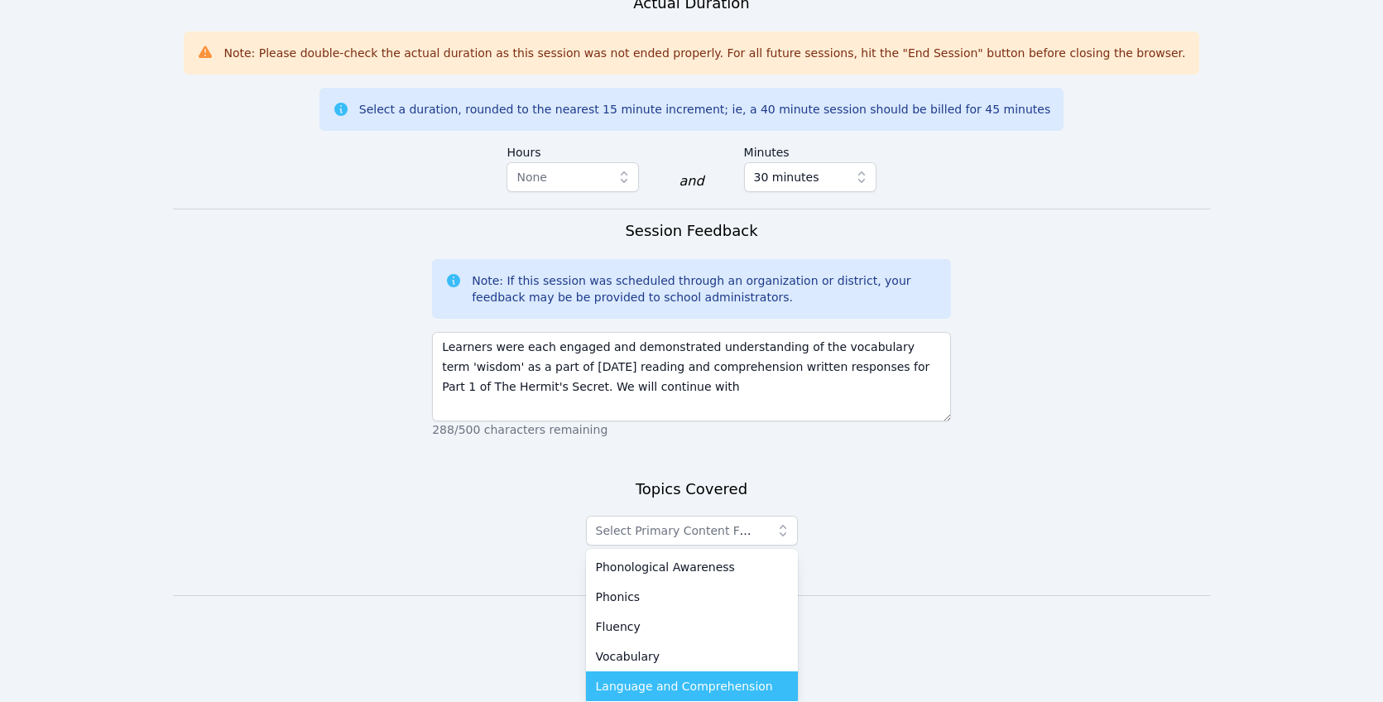
click at [715, 678] on span "Language and Comprehension" at bounding box center [684, 686] width 177 height 17
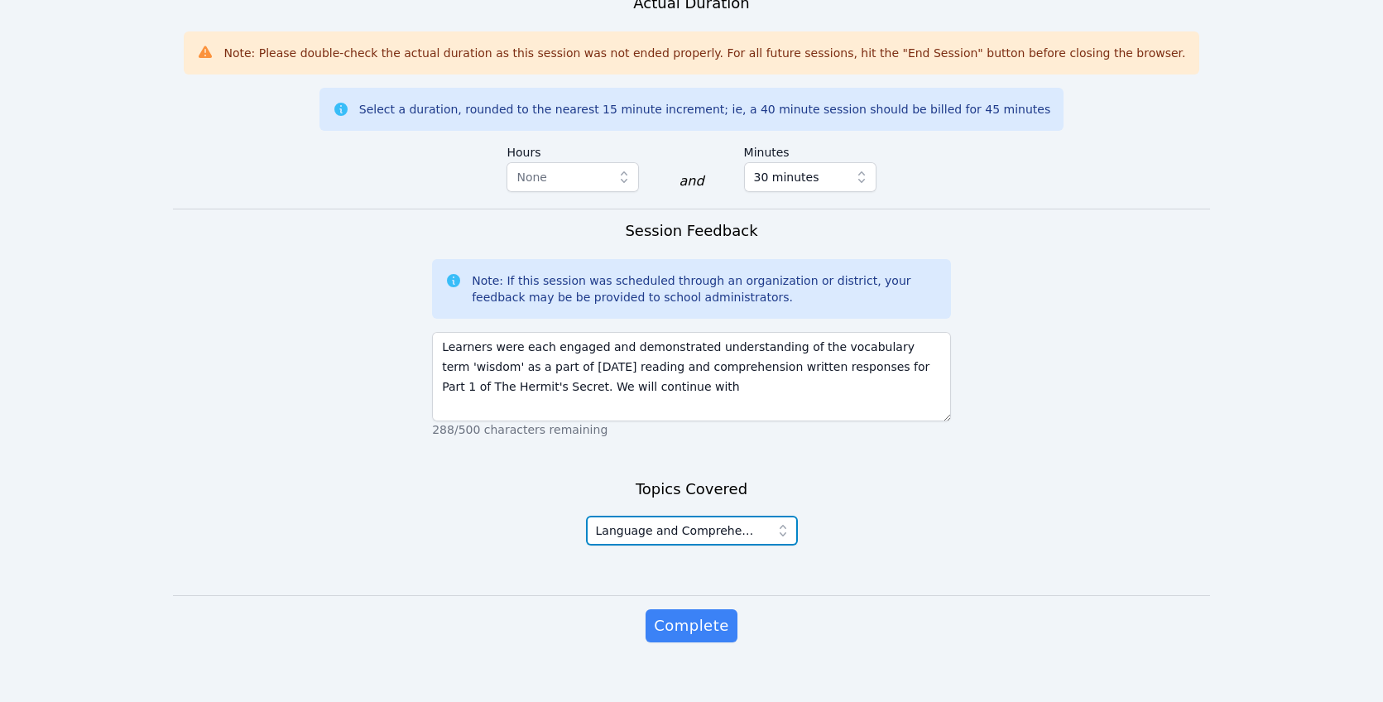
click at [754, 520] on span "Language and Comprehension" at bounding box center [677, 530] width 162 height 20
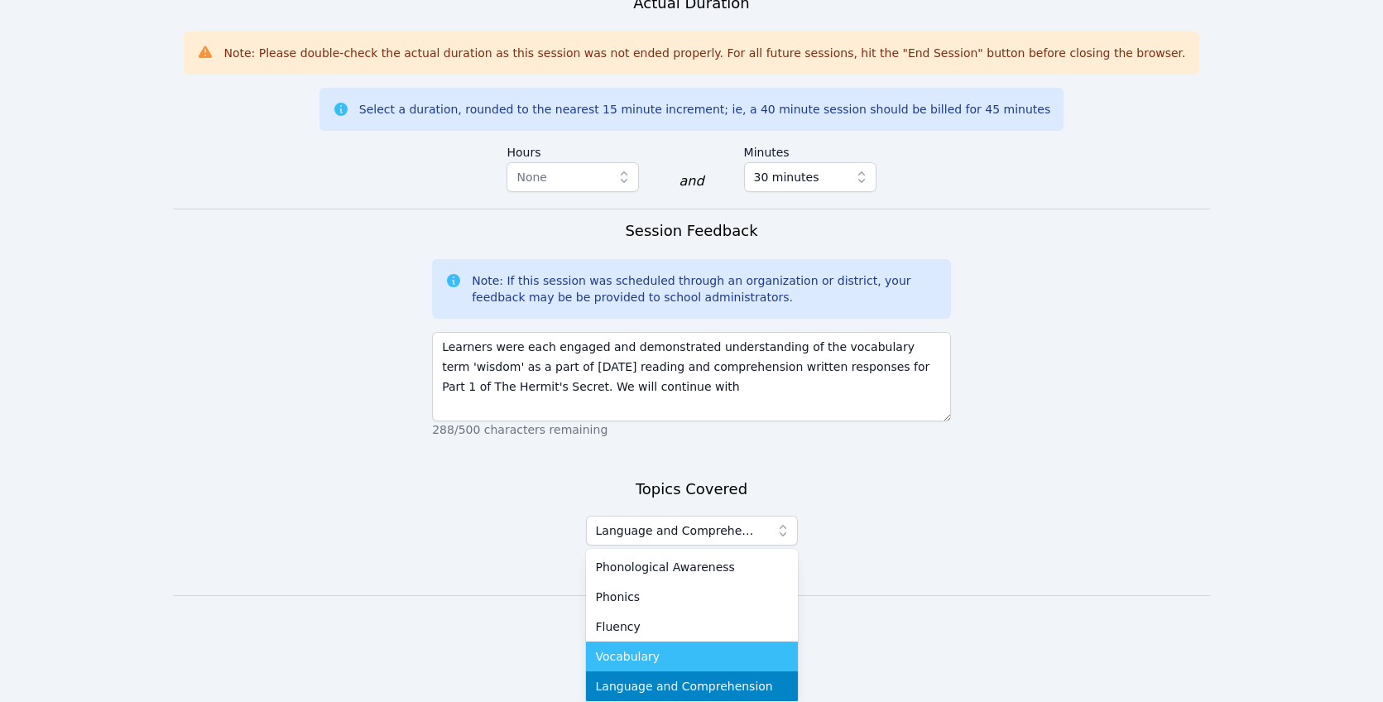
click at [650, 648] on span "Vocabulary" at bounding box center [628, 656] width 65 height 17
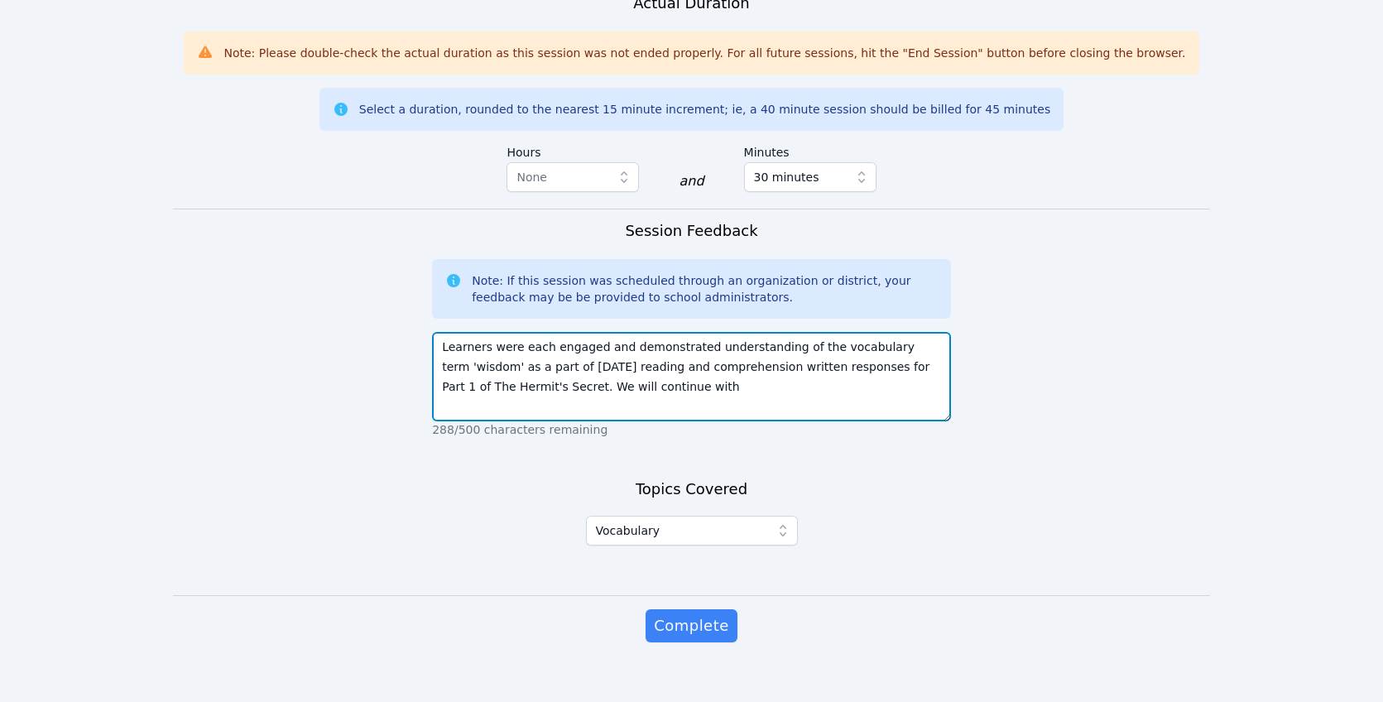
click at [709, 378] on textarea "Learners were each engaged and demonstrated understanding of the vocabulary ter…" at bounding box center [691, 376] width 519 height 89
click at [692, 366] on textarea "Learners were each engaged and demonstrated understanding of the vocabulary ter…" at bounding box center [691, 376] width 519 height 89
type textarea "Learners were each engaged and demonstrated understanding of the vocabulary ter…"
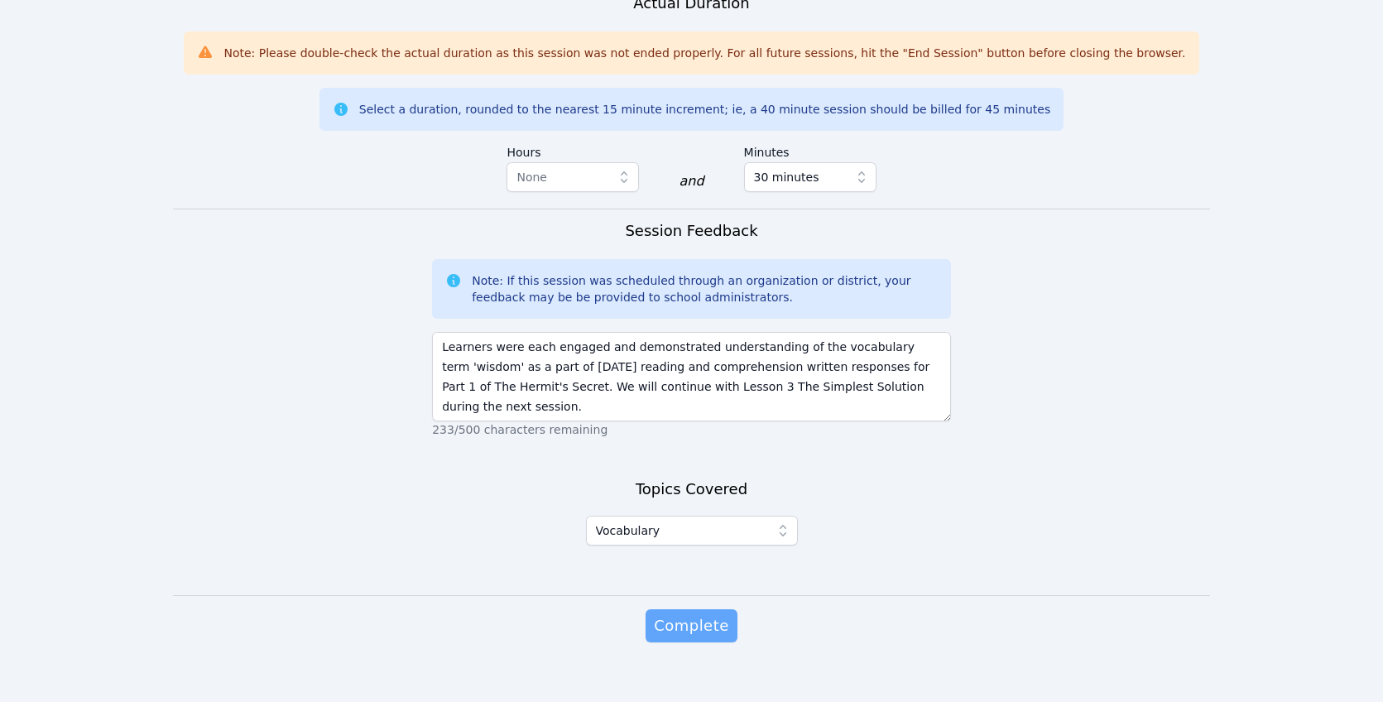
click at [703, 614] on span "Complete" at bounding box center [691, 625] width 74 height 23
click at [682, 616] on span "Complete" at bounding box center [691, 625] width 74 height 23
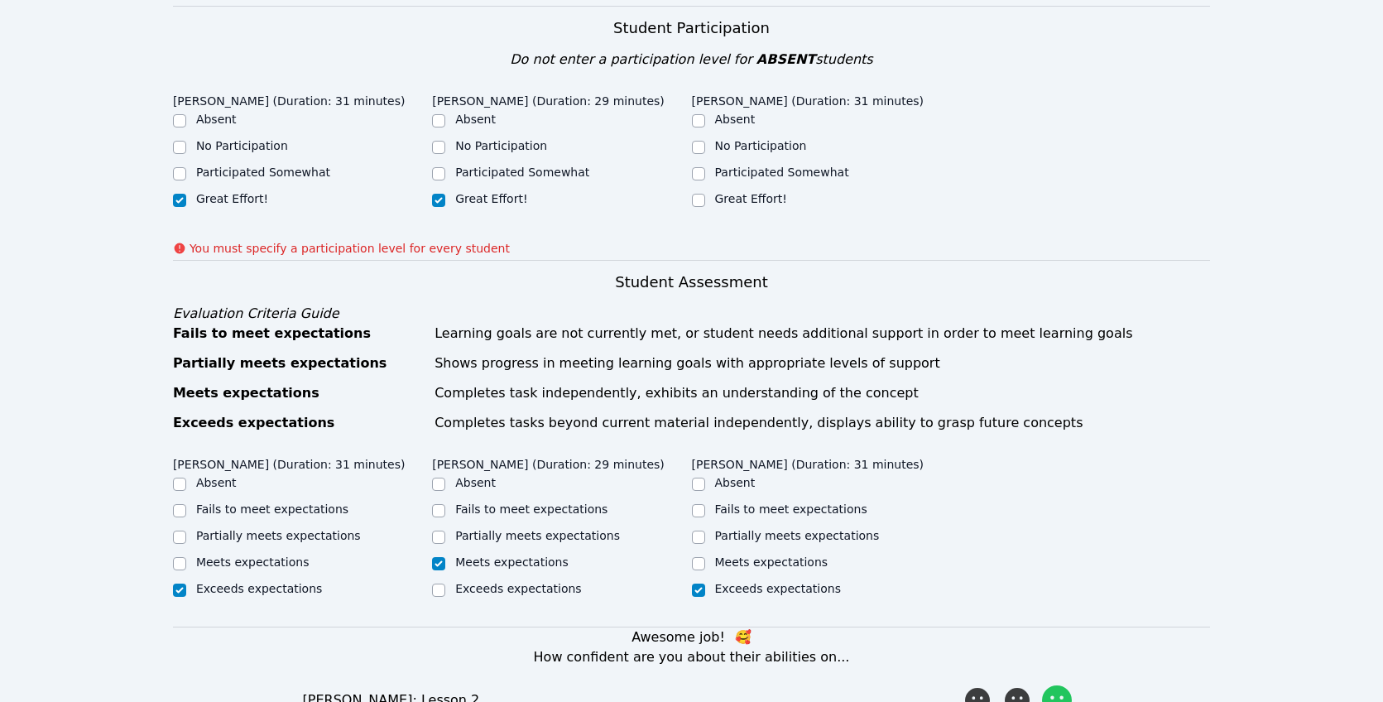
scroll to position [431, 0]
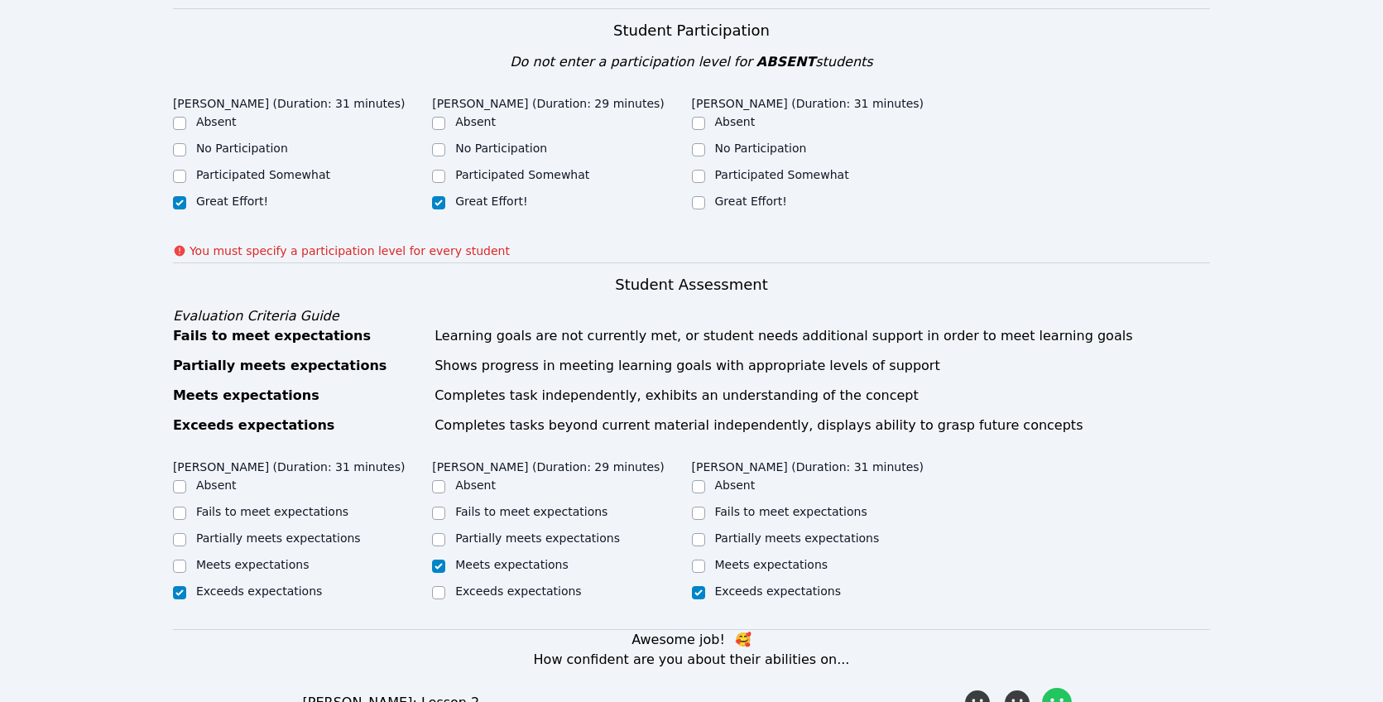
click at [734, 194] on label "Great Effort!" at bounding box center [751, 200] width 72 height 13
click at [705, 196] on input "Great Effort!" at bounding box center [698, 202] width 13 height 13
checkbox input "true"
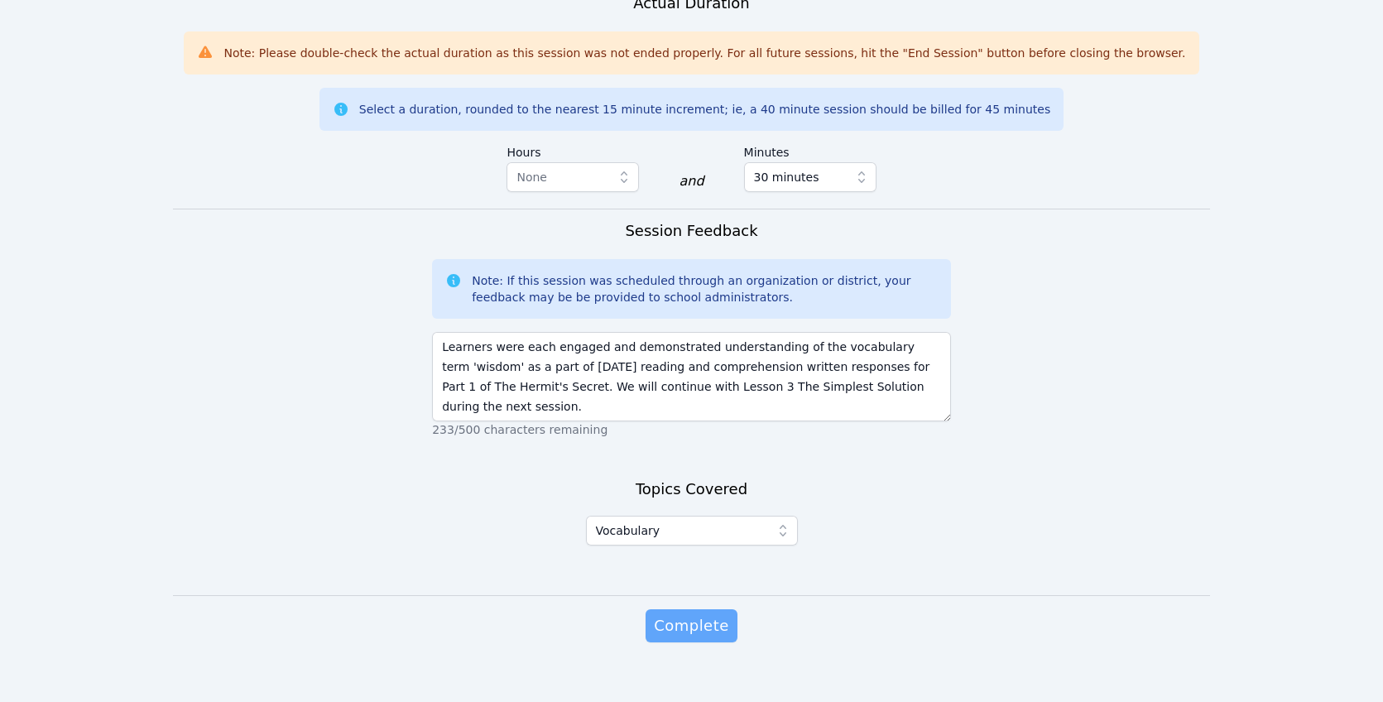
click at [707, 614] on span "Complete" at bounding box center [691, 625] width 74 height 23
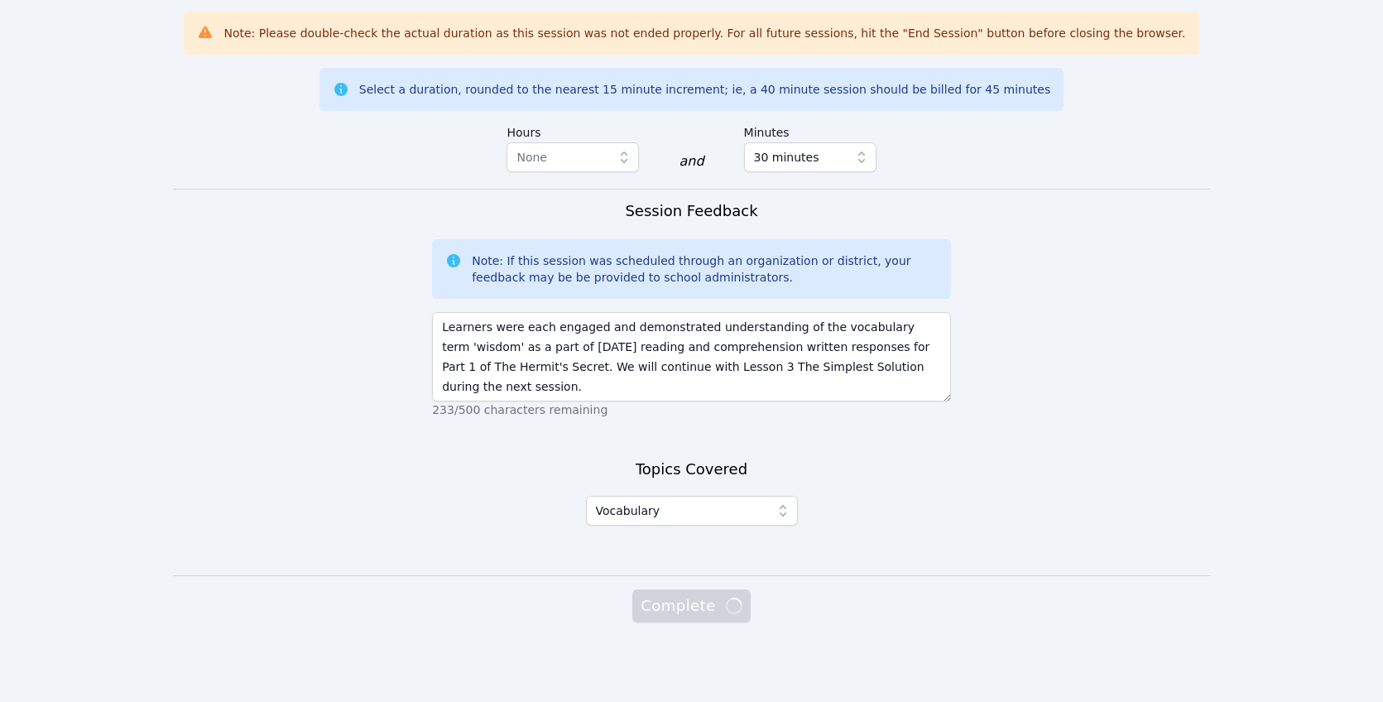
scroll to position [1292, 0]
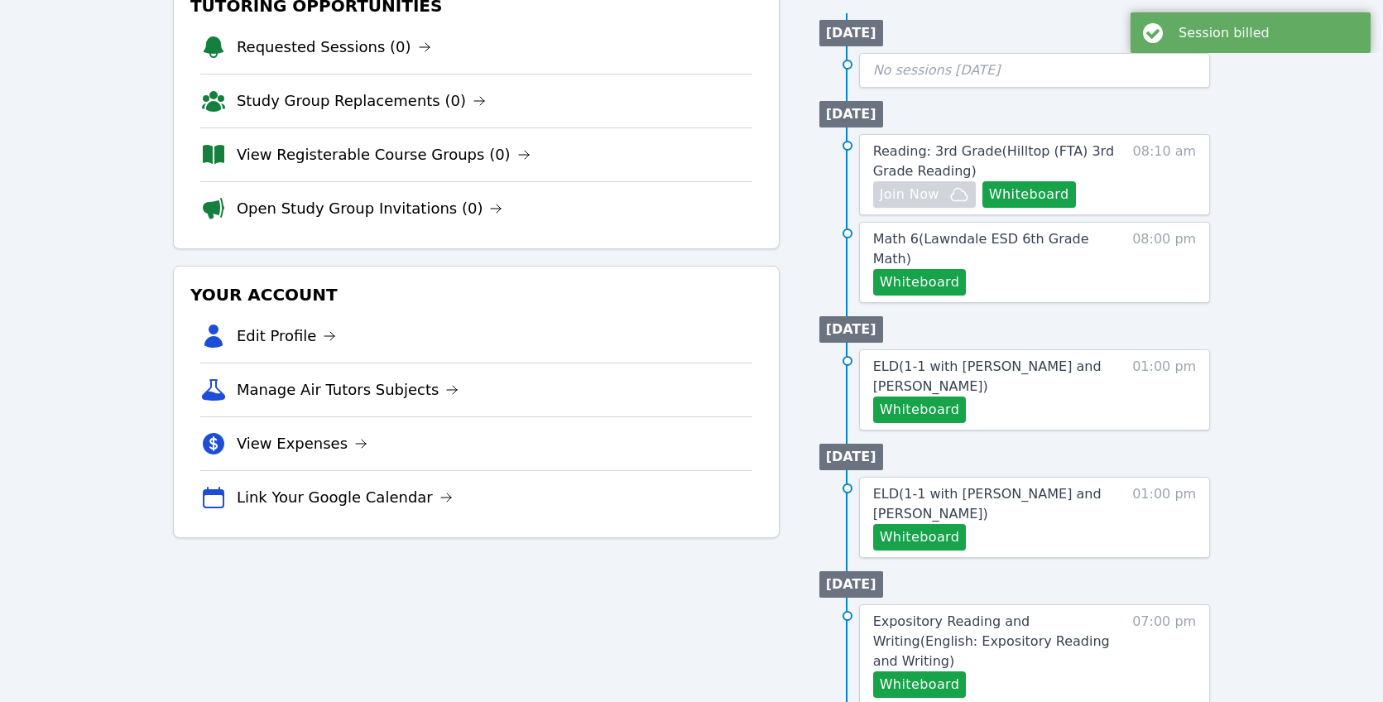
scroll to position [6, 0]
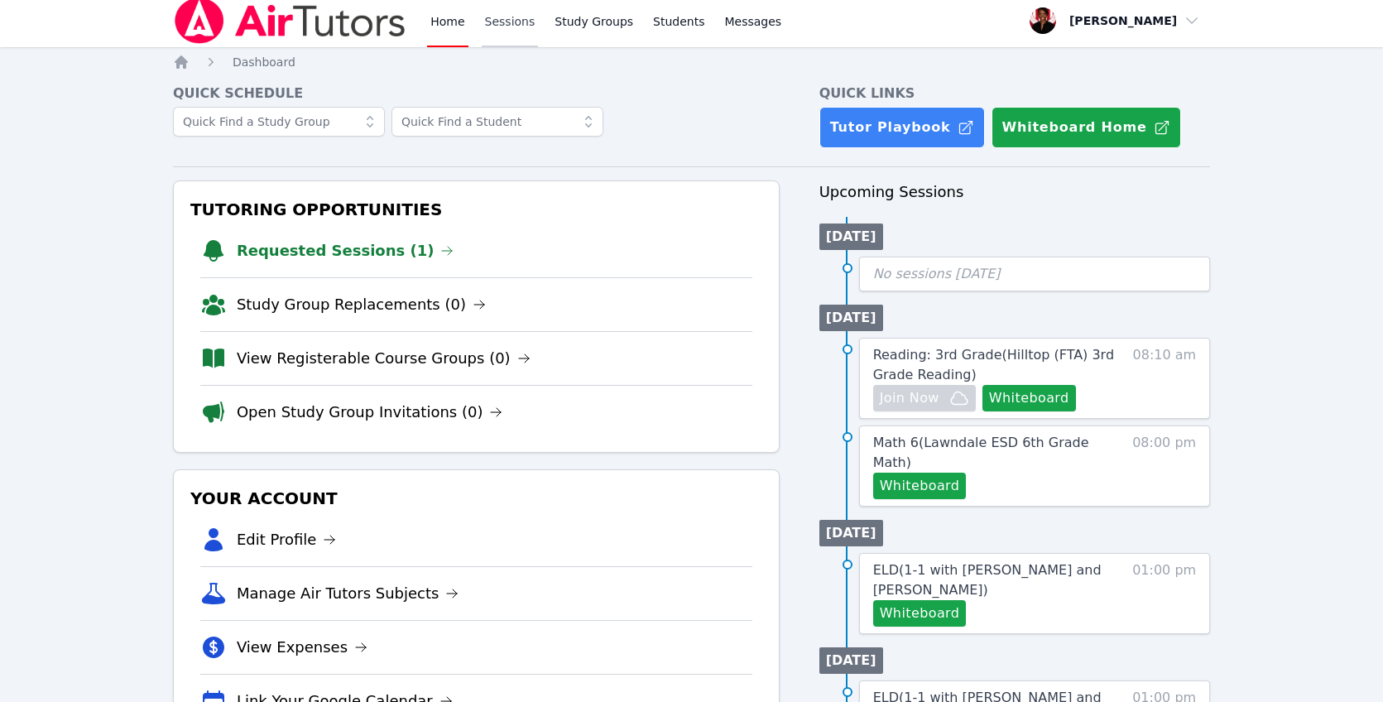
click at [493, 34] on link "Sessions" at bounding box center [510, 20] width 57 height 53
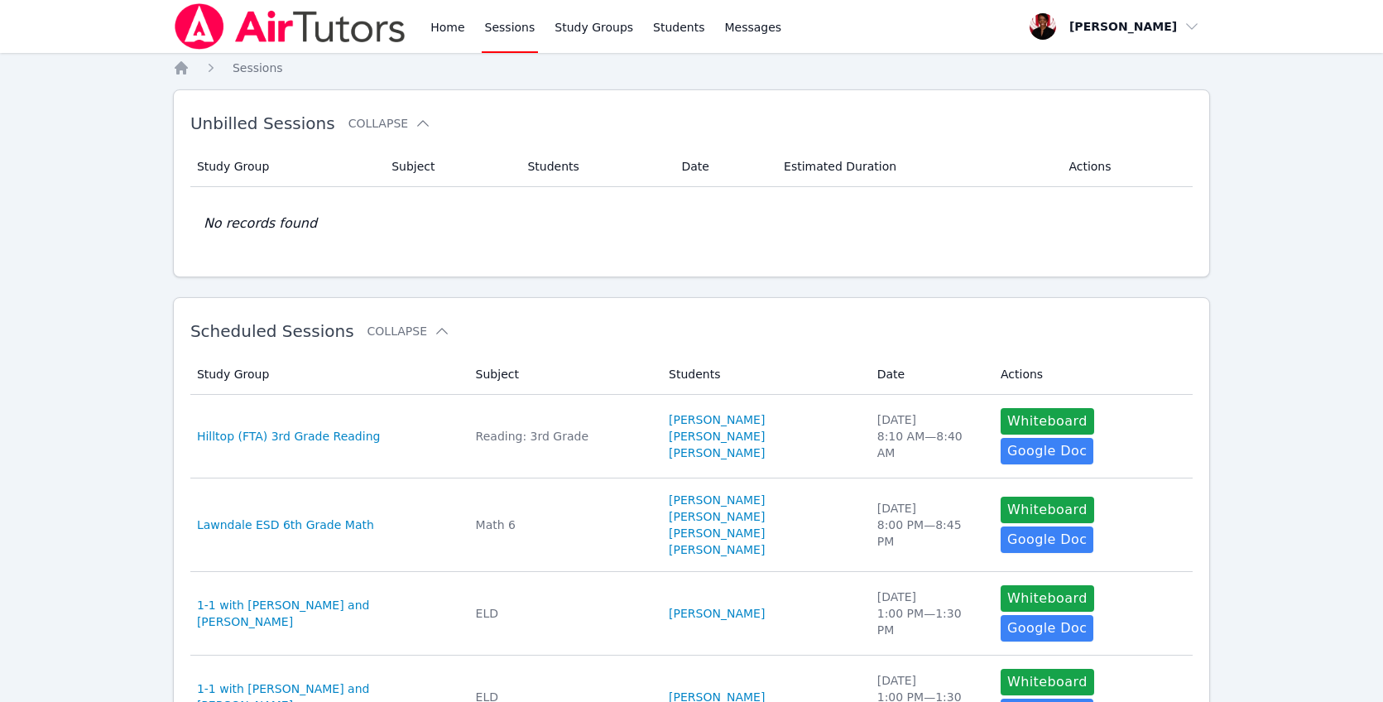
click at [398, 22] on img at bounding box center [290, 26] width 234 height 46
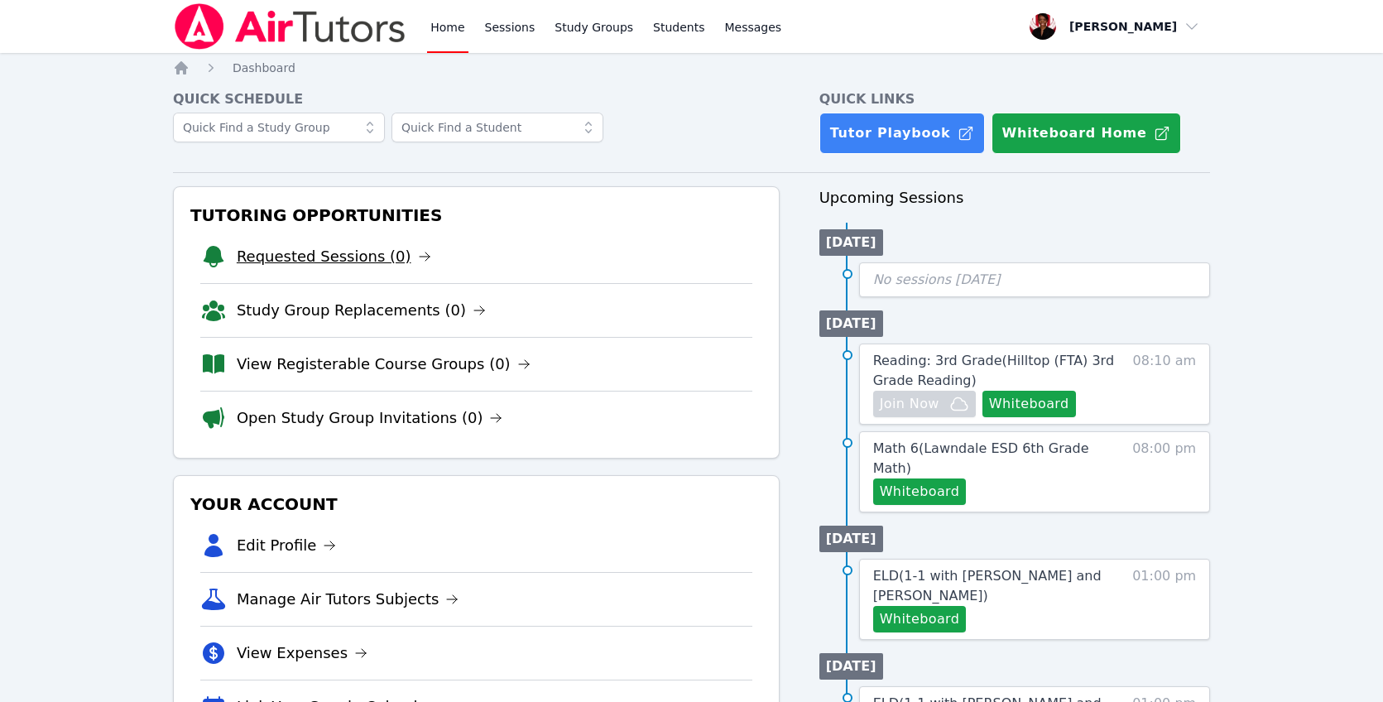
click at [362, 247] on link "Requested Sessions (0)" at bounding box center [334, 256] width 194 height 23
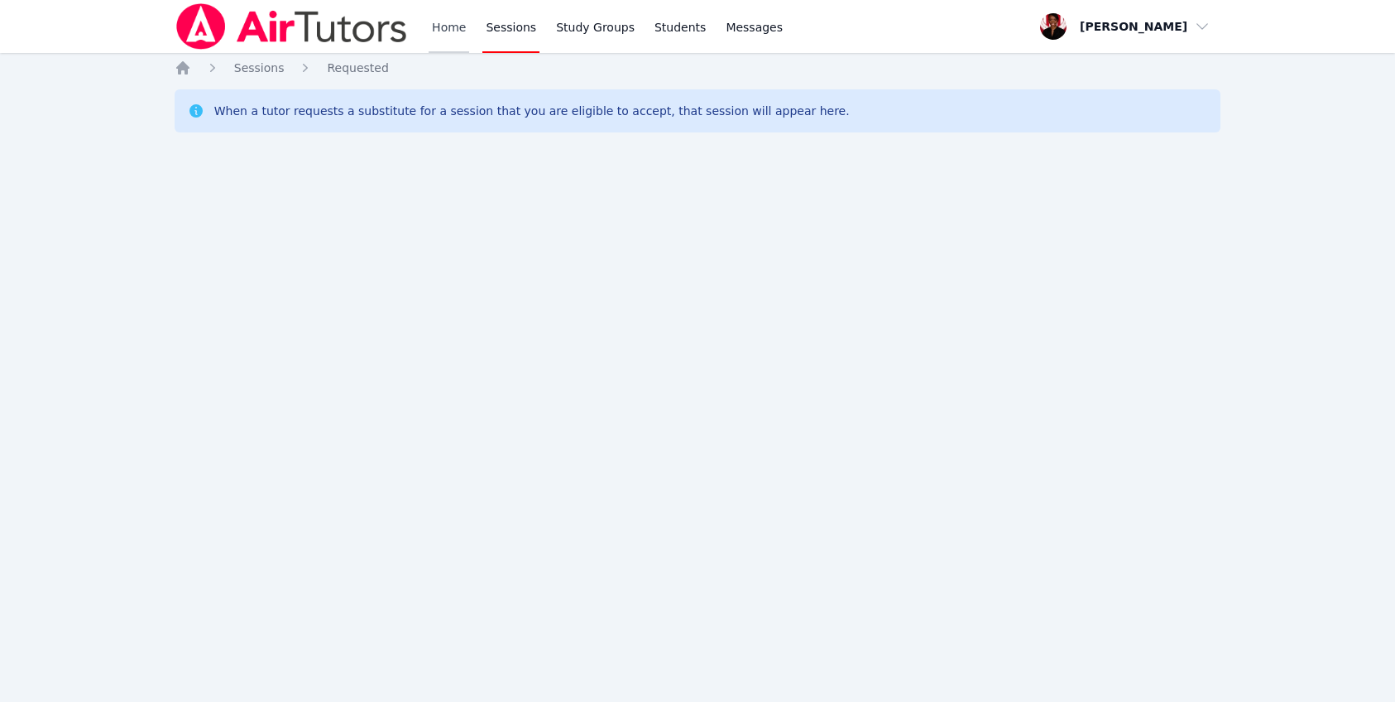
click at [436, 27] on link "Home" at bounding box center [449, 26] width 41 height 53
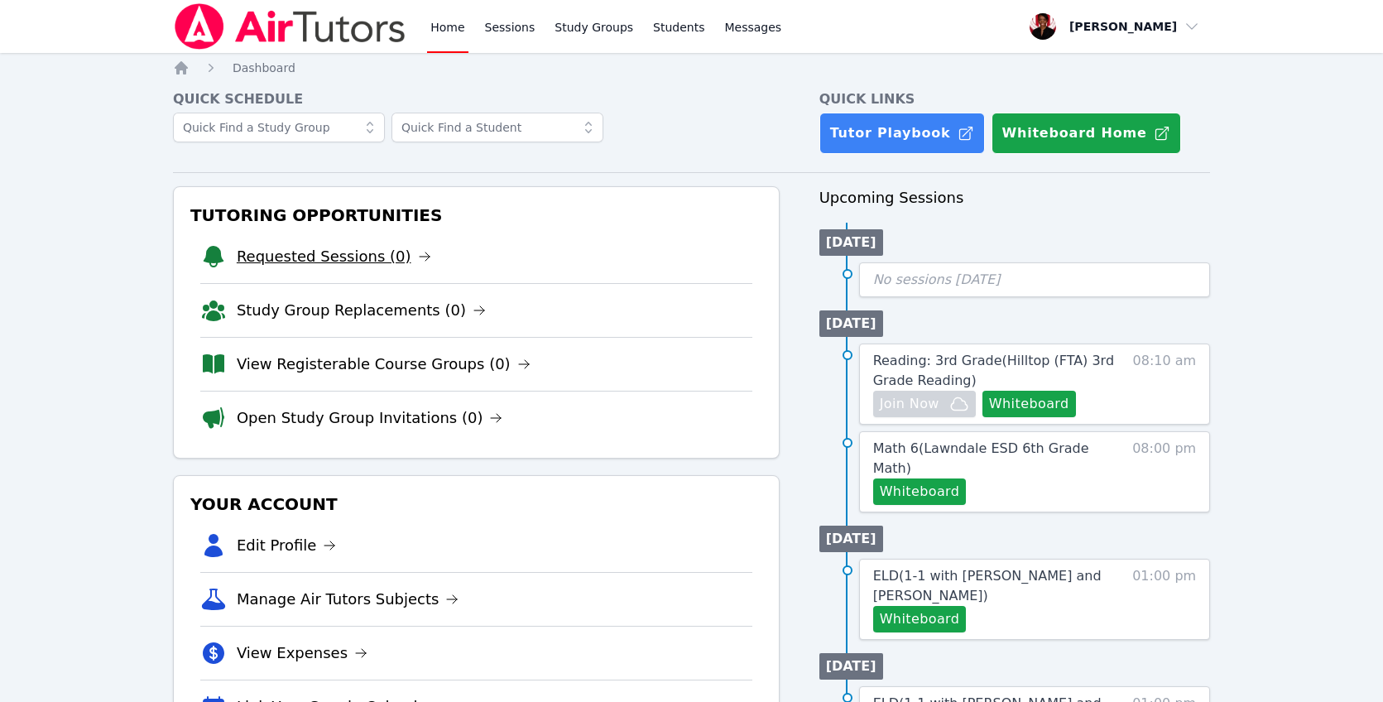
click at [418, 260] on icon at bounding box center [424, 256] width 13 height 13
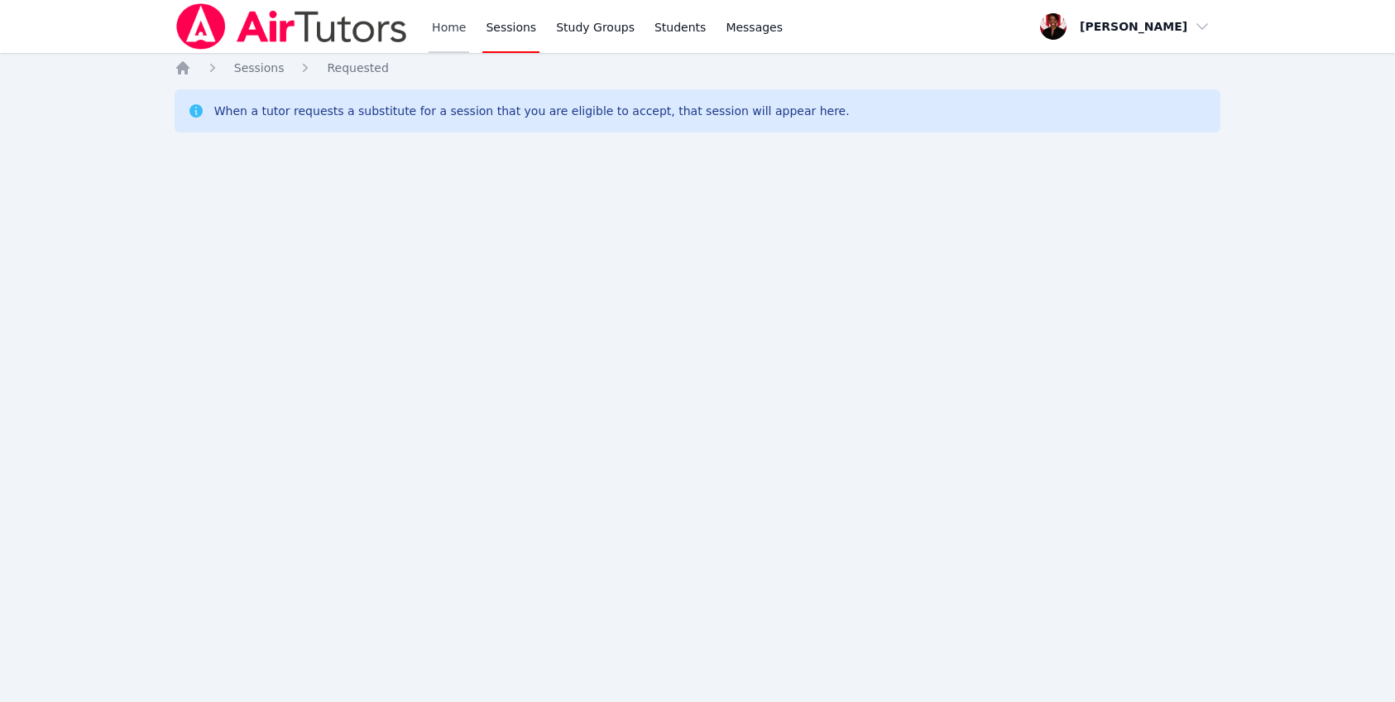
click at [447, 32] on link "Home" at bounding box center [449, 26] width 41 height 53
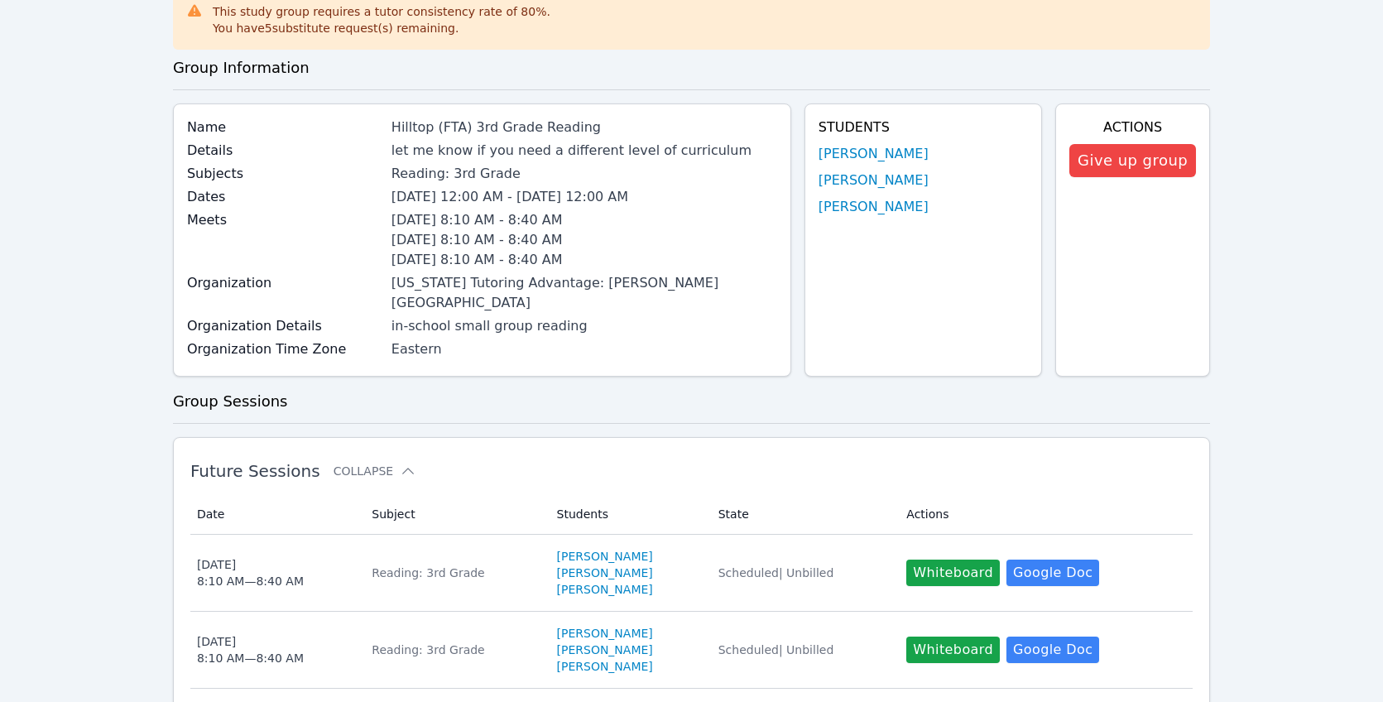
scroll to position [91, 0]
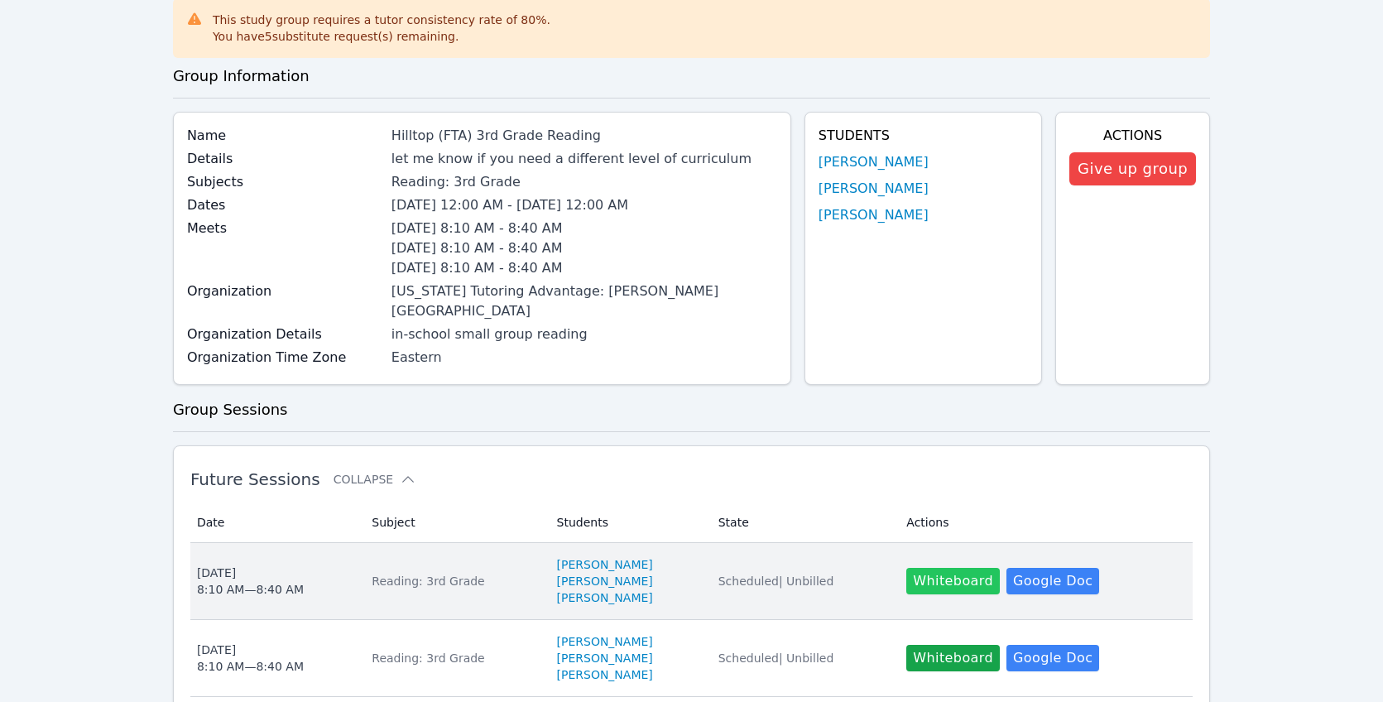
click at [956, 568] on button "Whiteboard" at bounding box center [952, 581] width 93 height 26
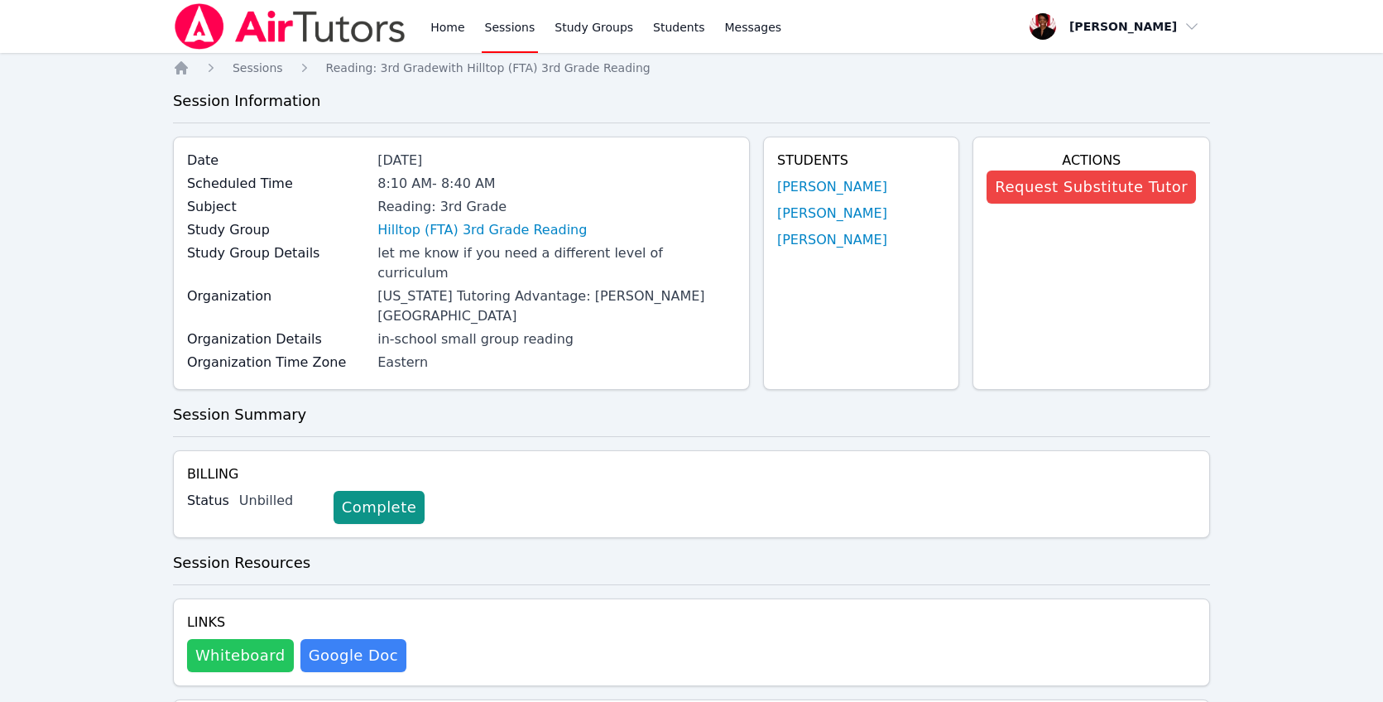
click at [247, 639] on button "Whiteboard" at bounding box center [240, 655] width 107 height 33
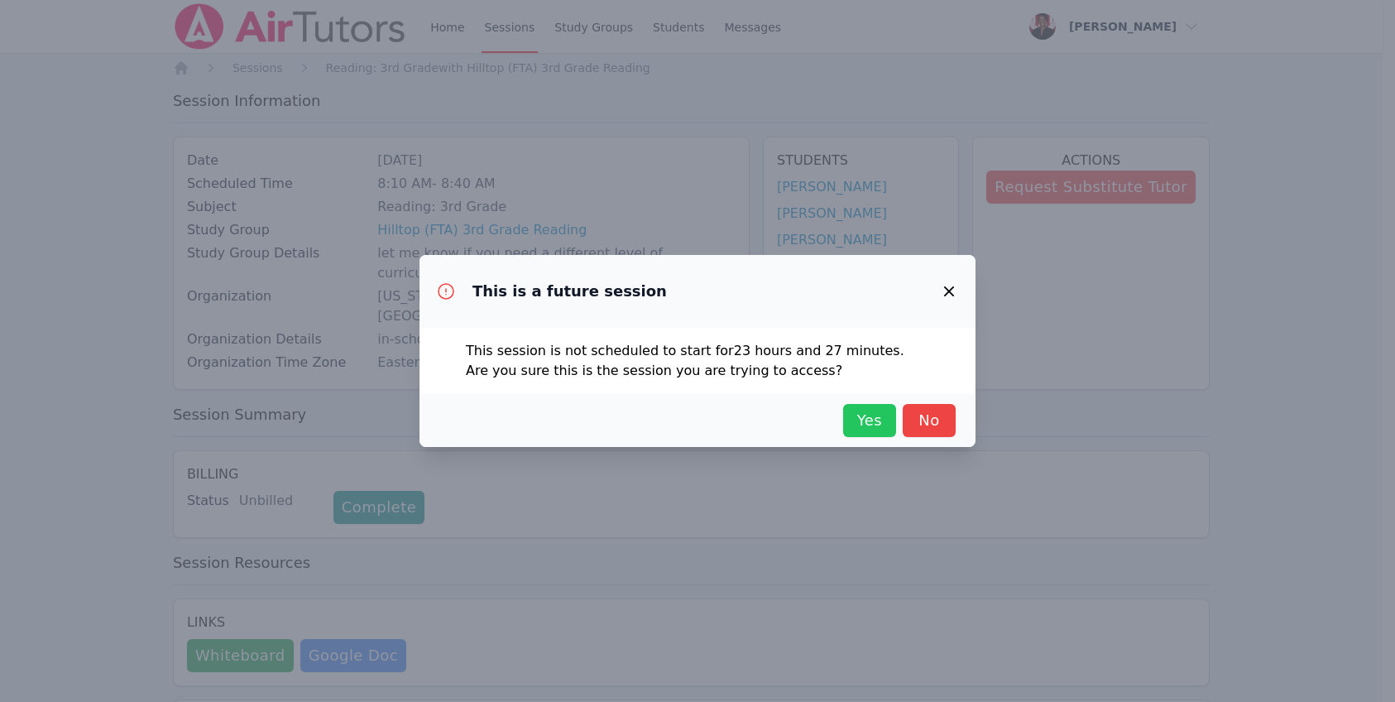
click at [870, 420] on span "Yes" at bounding box center [869, 420] width 36 height 23
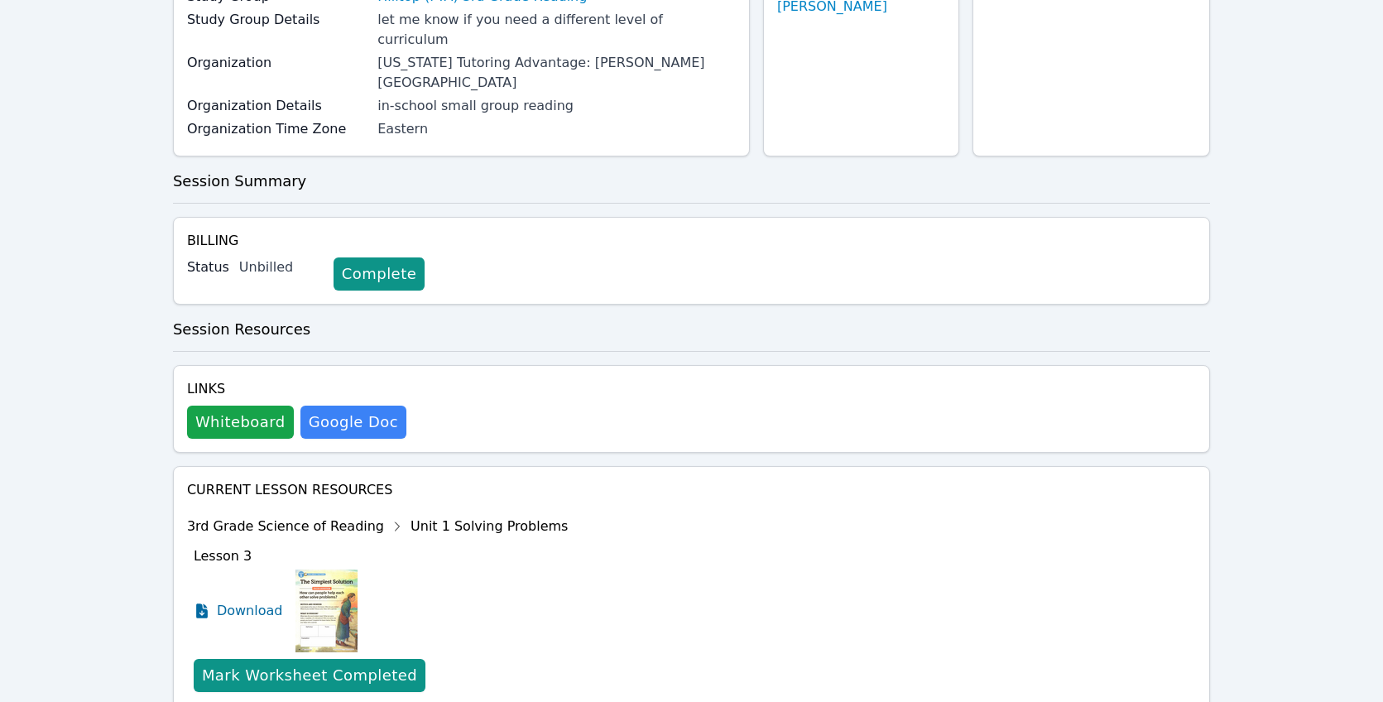
scroll to position [343, 0]
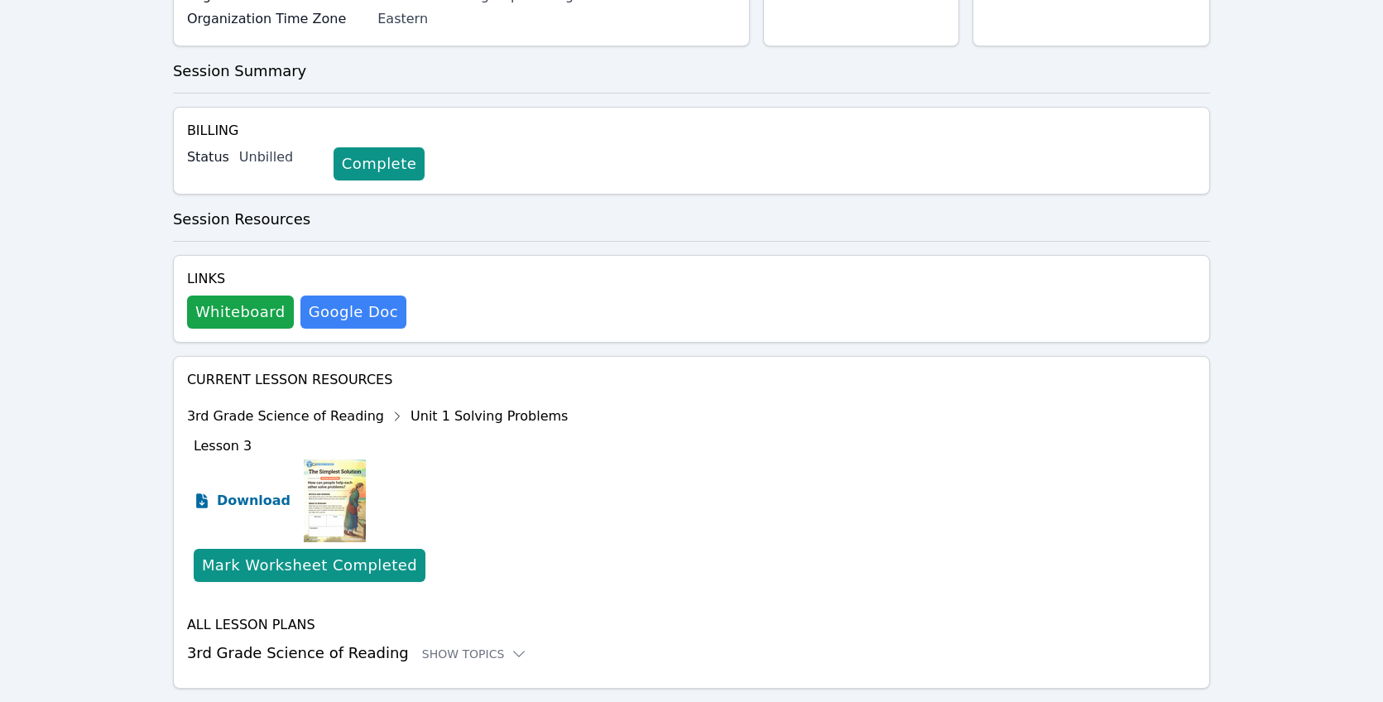
click at [275, 491] on span "Download" at bounding box center [254, 501] width 74 height 20
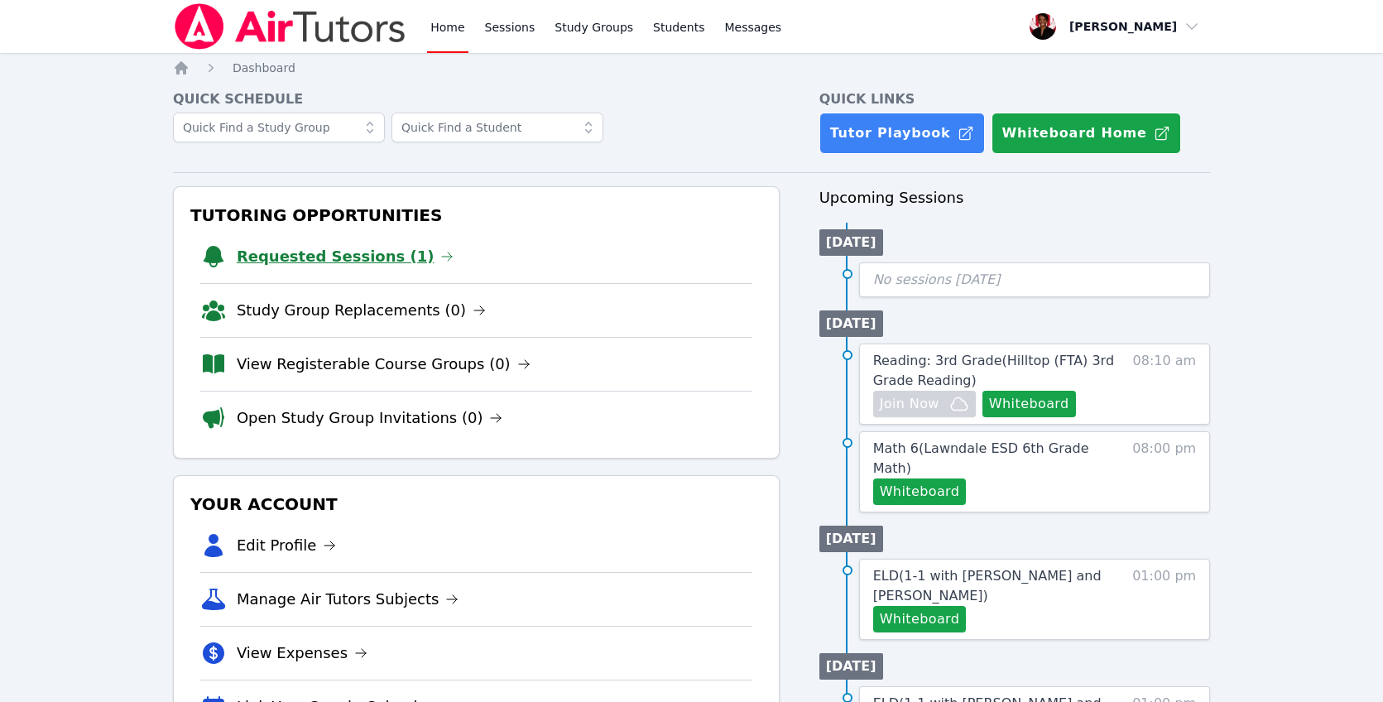
click at [376, 253] on link "Requested Sessions (1)" at bounding box center [346, 256] width 218 height 23
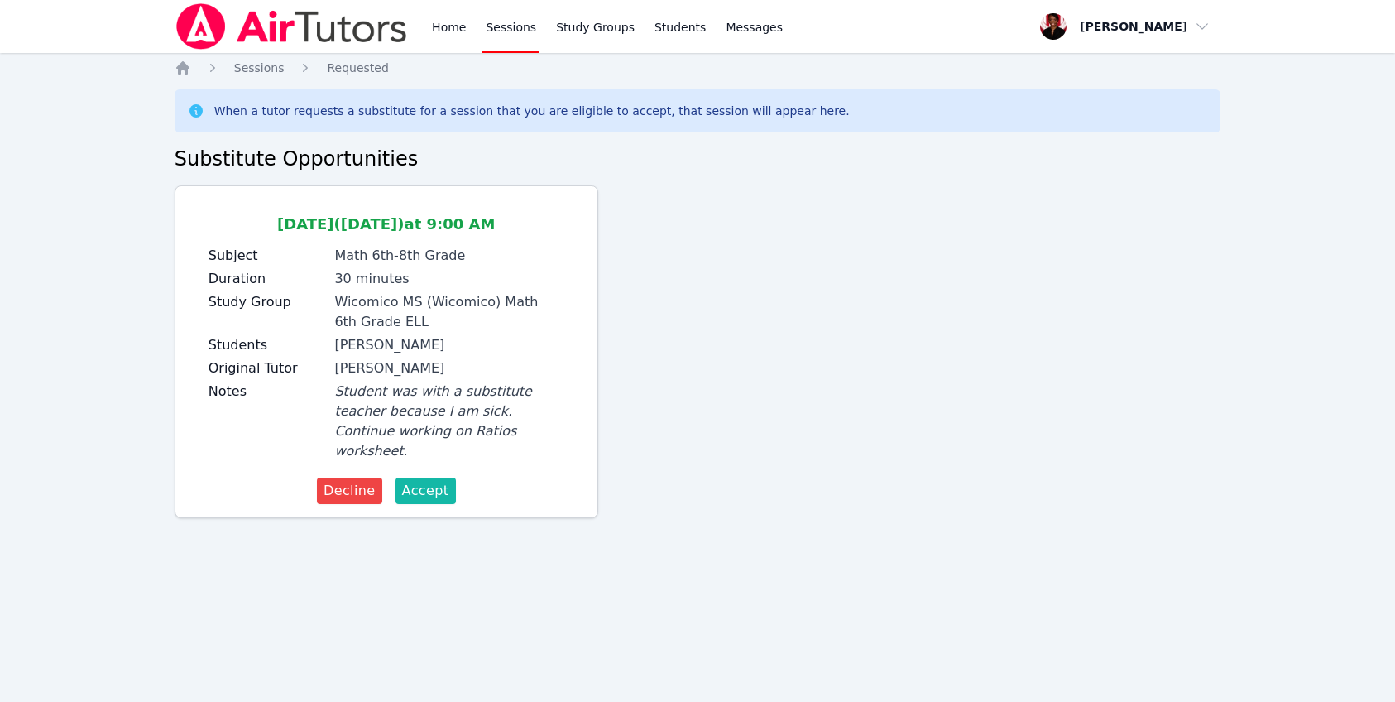
click at [422, 481] on span "Accept" at bounding box center [425, 491] width 47 height 20
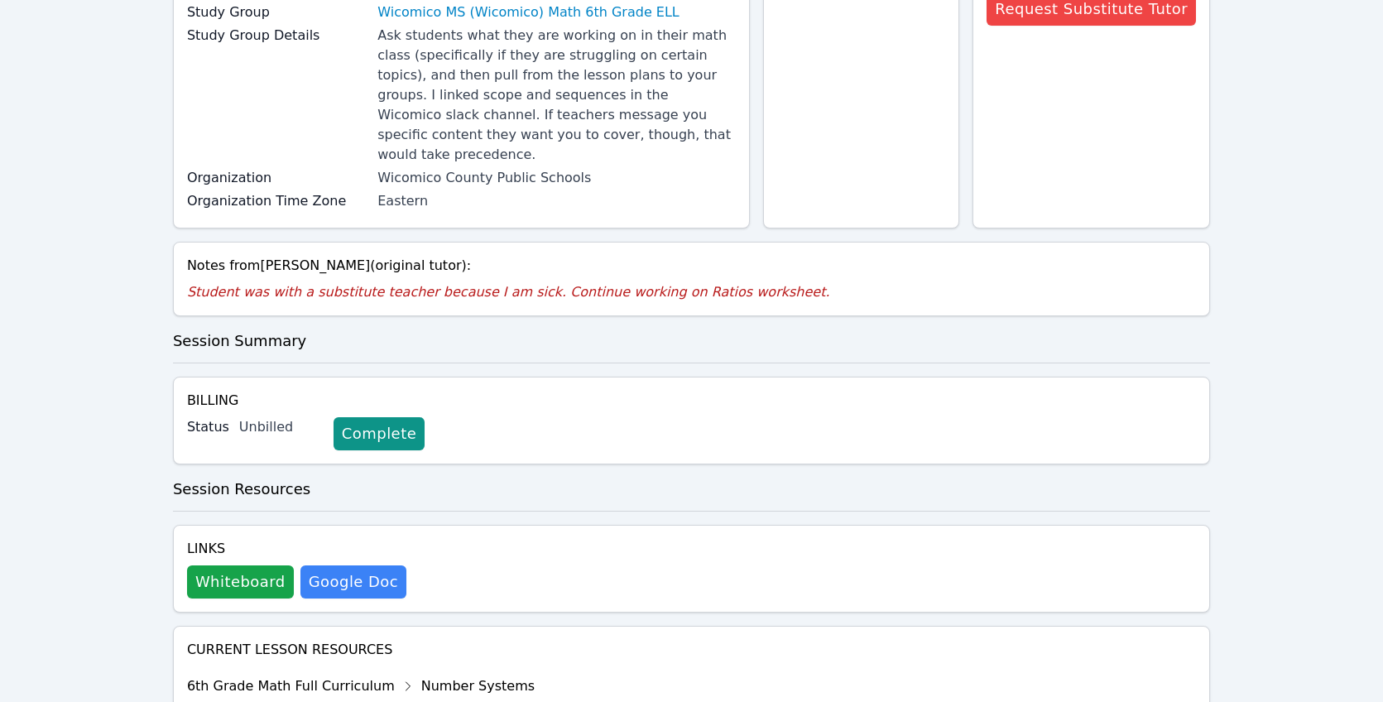
scroll to position [342, 0]
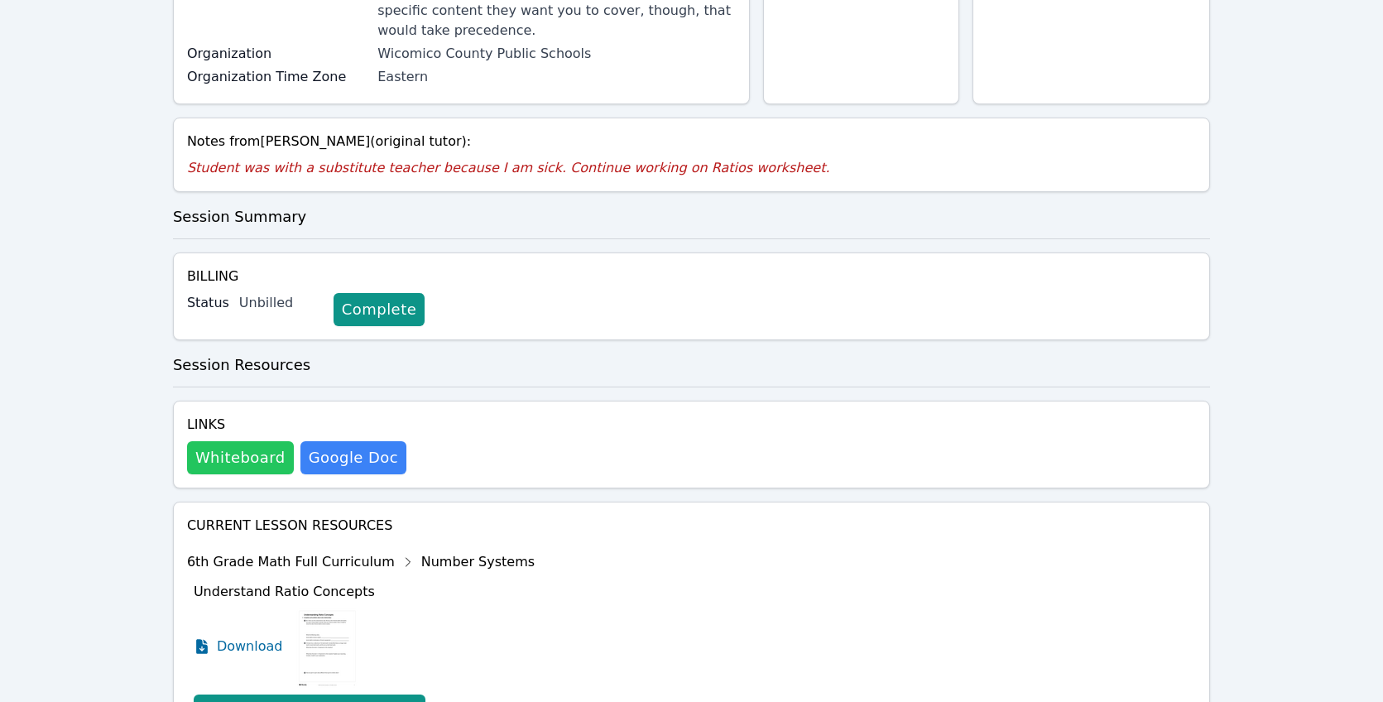
click at [268, 441] on button "Whiteboard" at bounding box center [240, 457] width 107 height 33
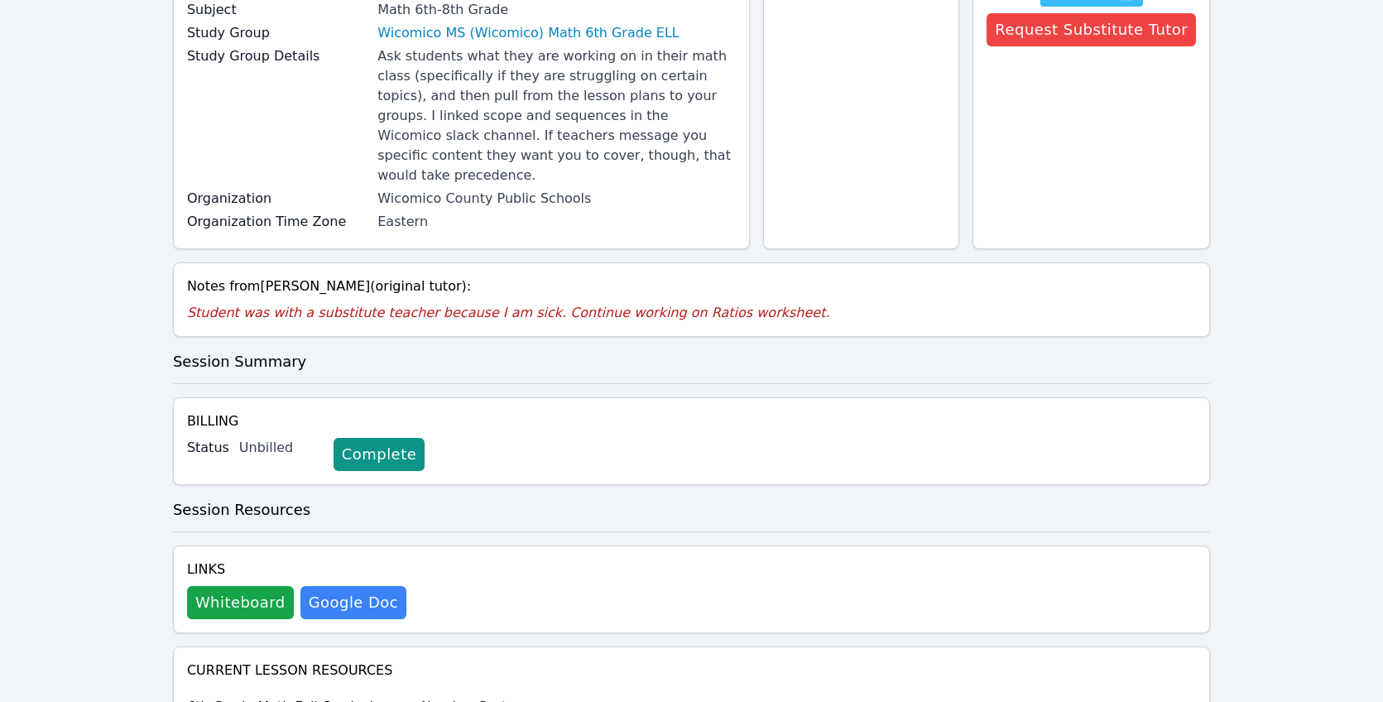
scroll to position [0, 0]
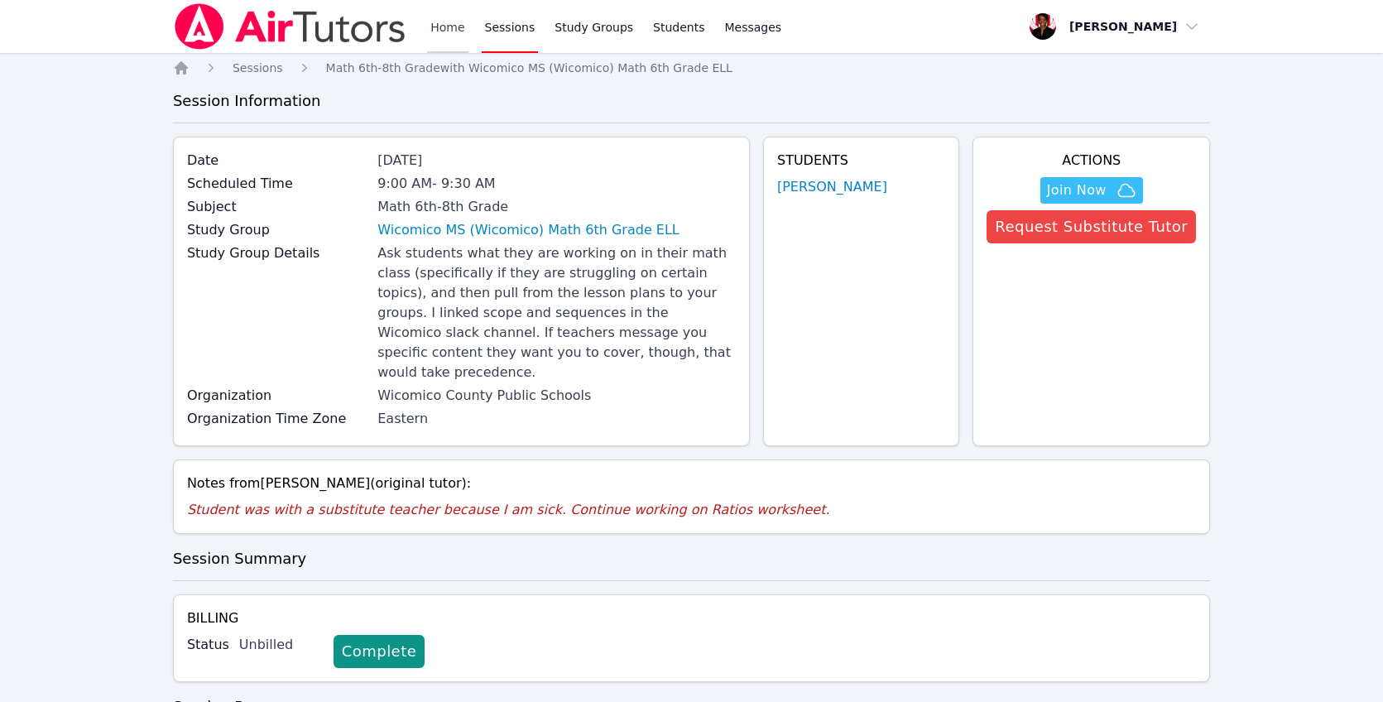
click at [453, 32] on link "Home" at bounding box center [447, 26] width 41 height 53
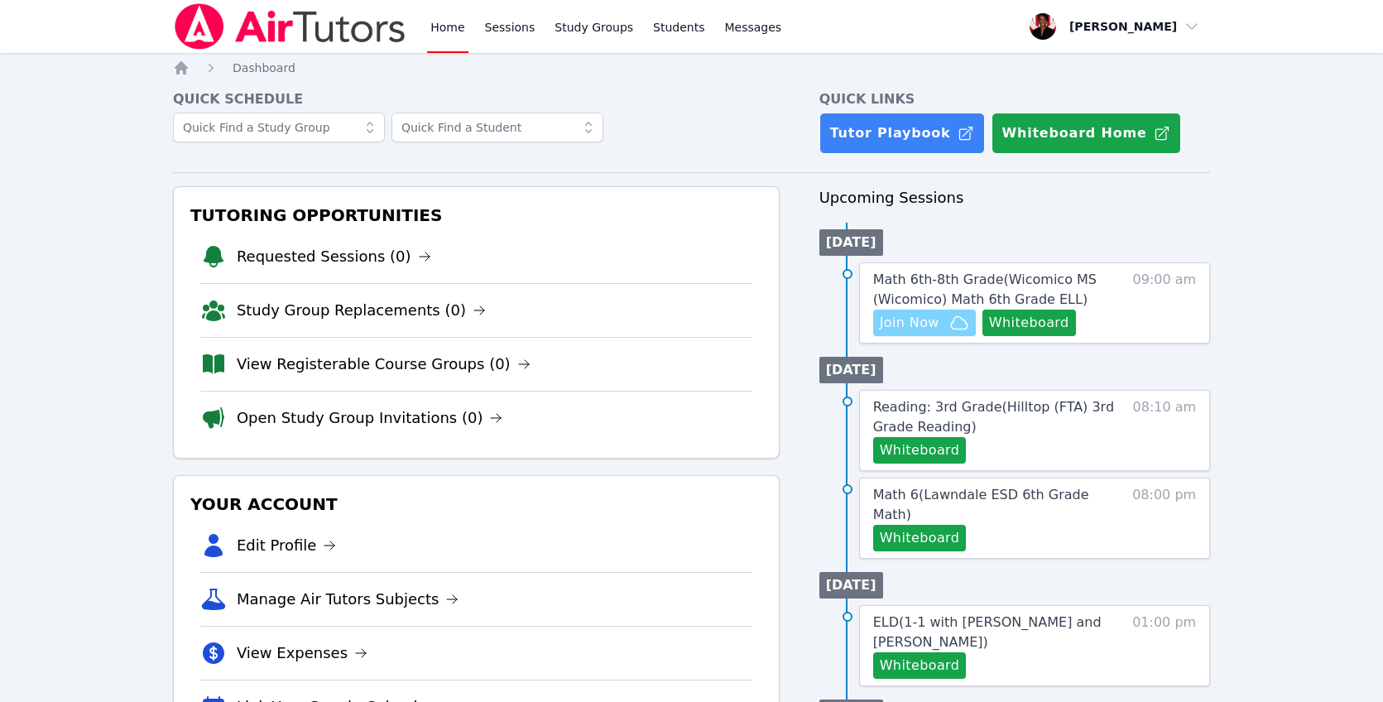
click at [951, 326] on icon "button" at bounding box center [959, 322] width 17 height 12
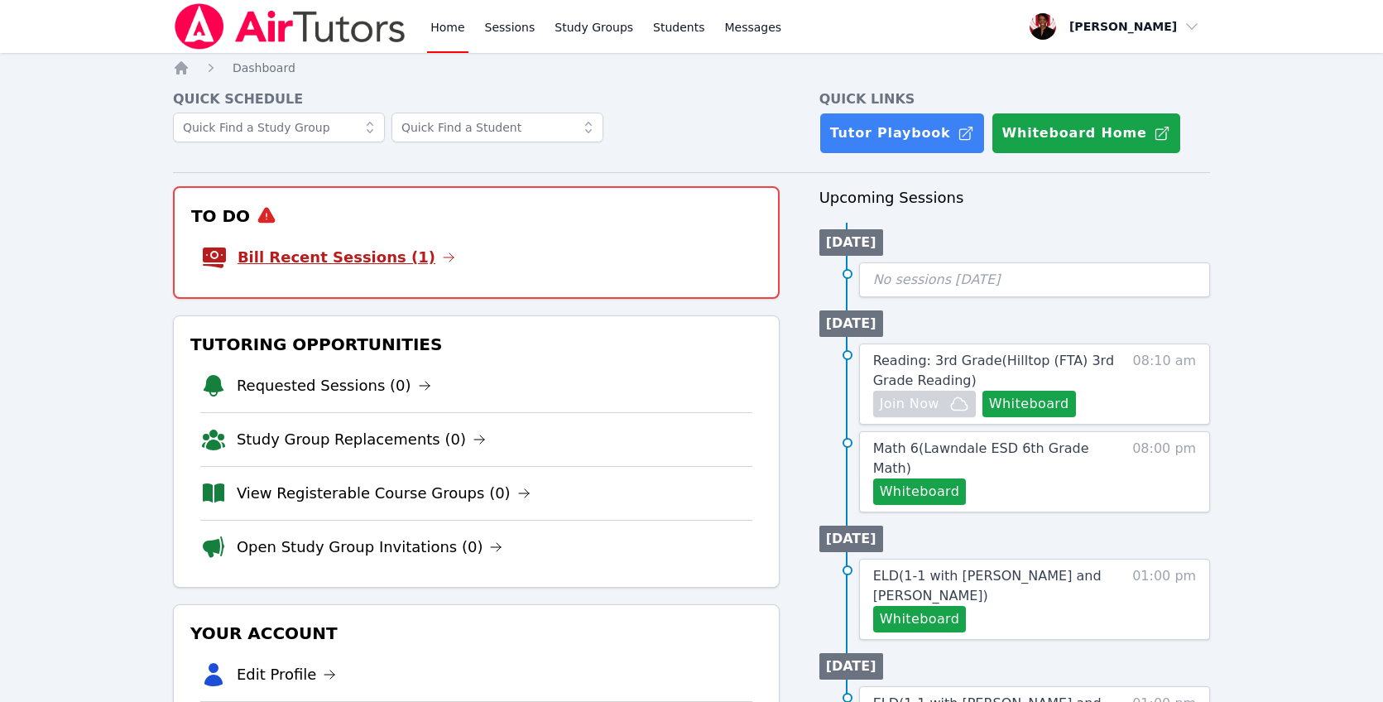
click at [306, 252] on link "Bill Recent Sessions (1)" at bounding box center [346, 257] width 218 height 23
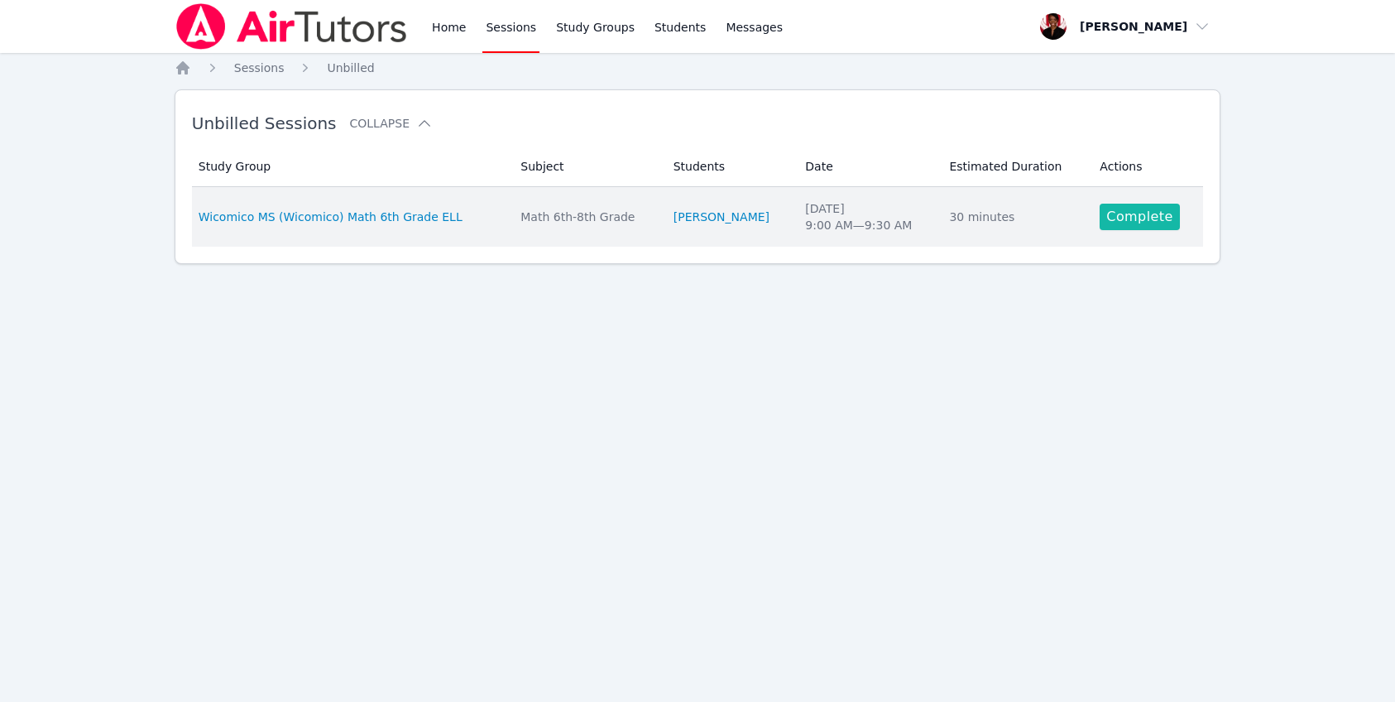
click at [1158, 221] on link "Complete" at bounding box center [1139, 217] width 79 height 26
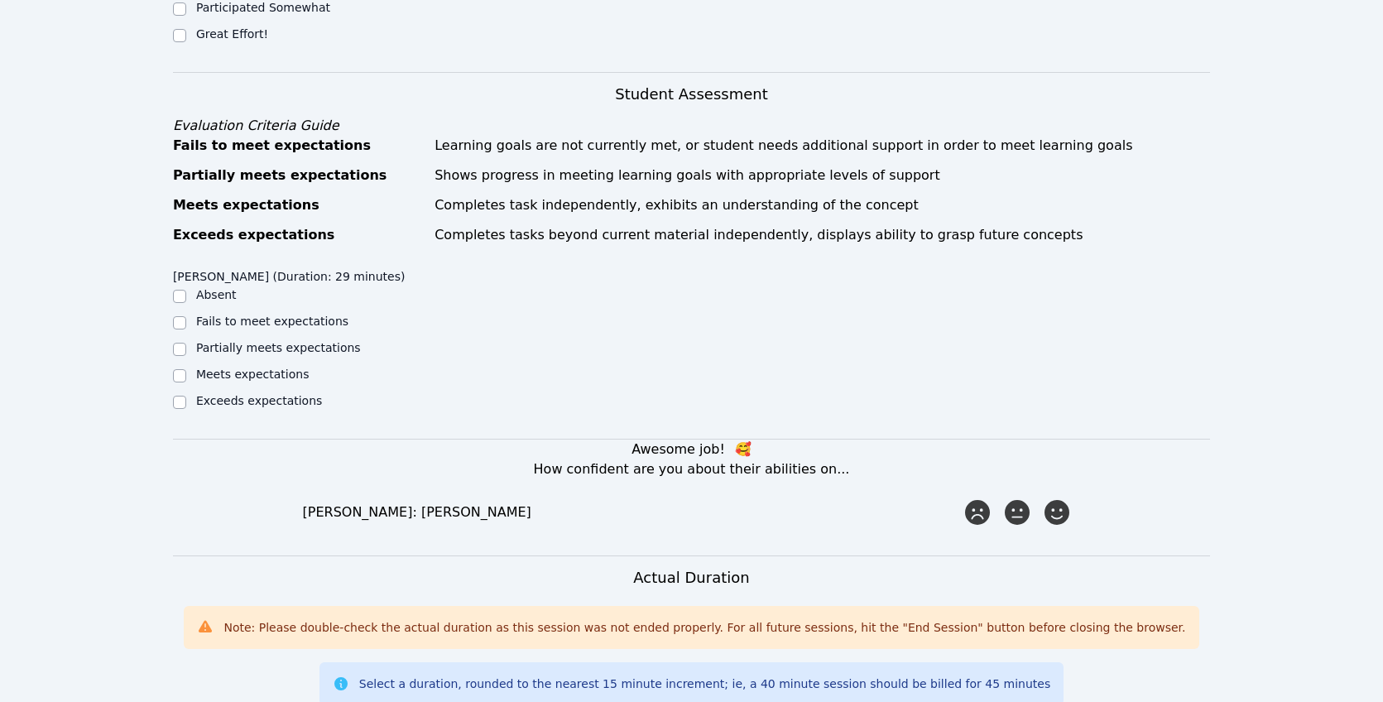
scroll to position [369, 0]
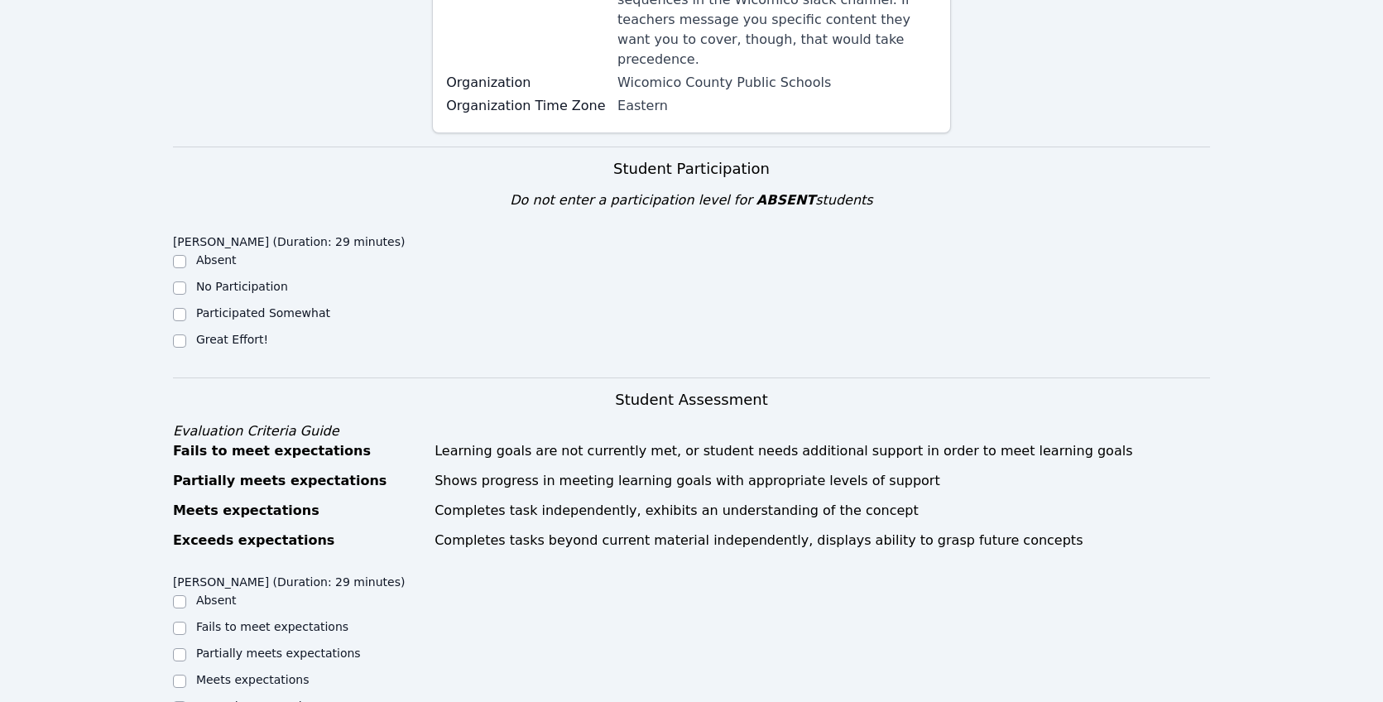
click at [260, 280] on label "No Participation" at bounding box center [242, 286] width 92 height 13
click at [186, 281] on input "No Participation" at bounding box center [179, 287] width 13 height 13
checkbox input "true"
click at [261, 306] on label "Participated Somewhat" at bounding box center [263, 312] width 134 height 13
click at [186, 308] on input "Participated Somewhat" at bounding box center [179, 314] width 13 height 13
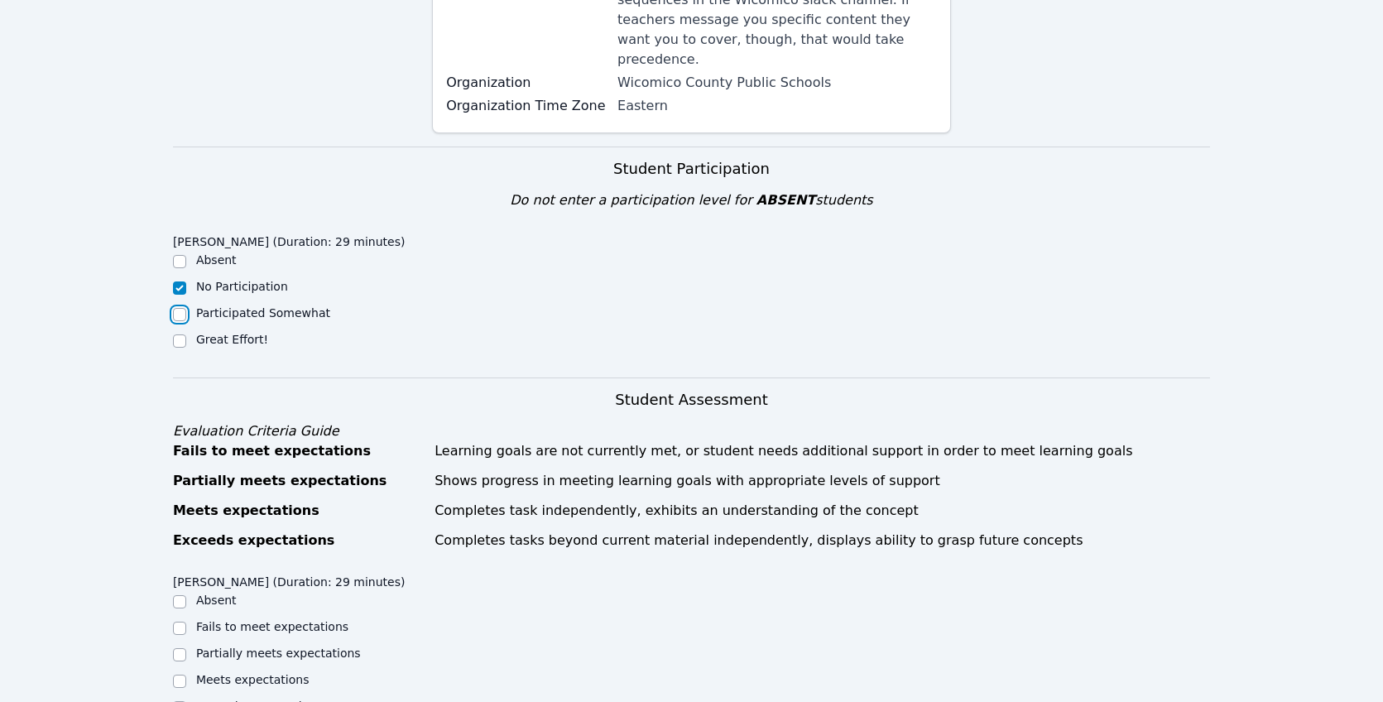
checkbox input "true"
checkbox input "false"
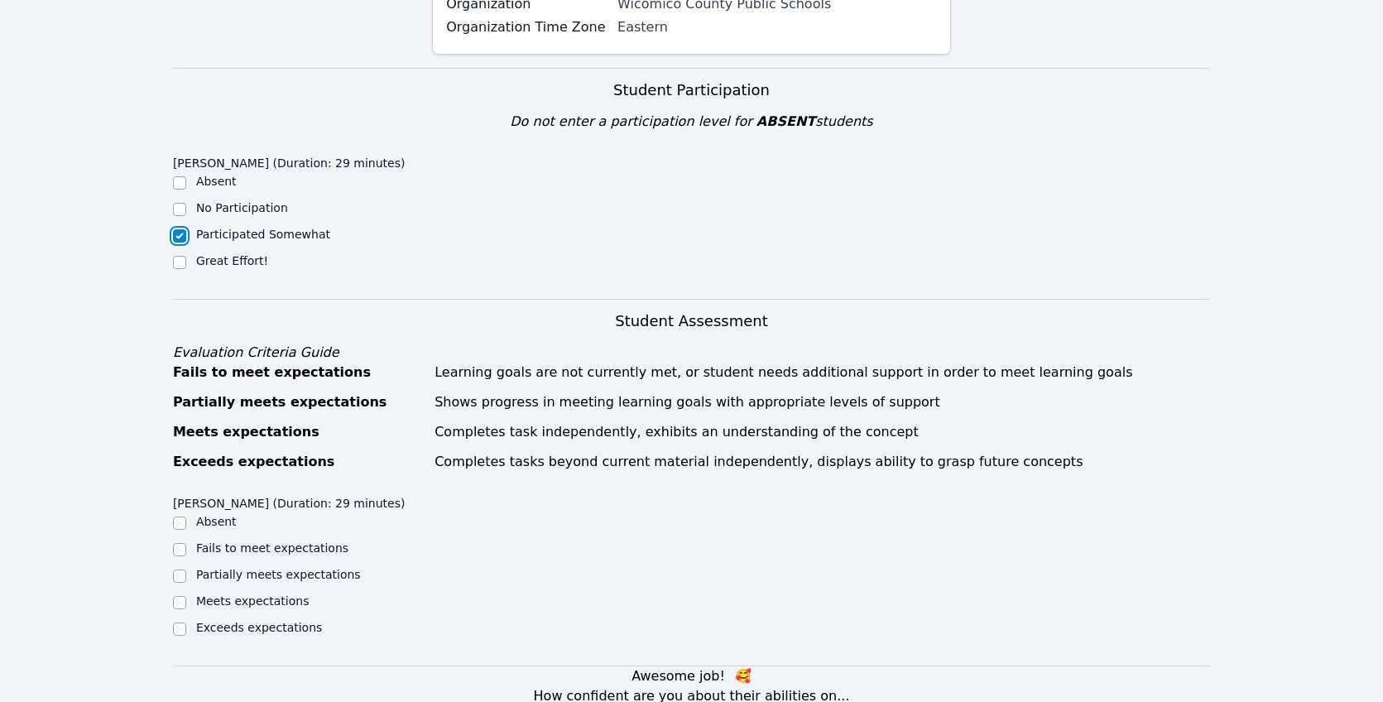
scroll to position [529, 0]
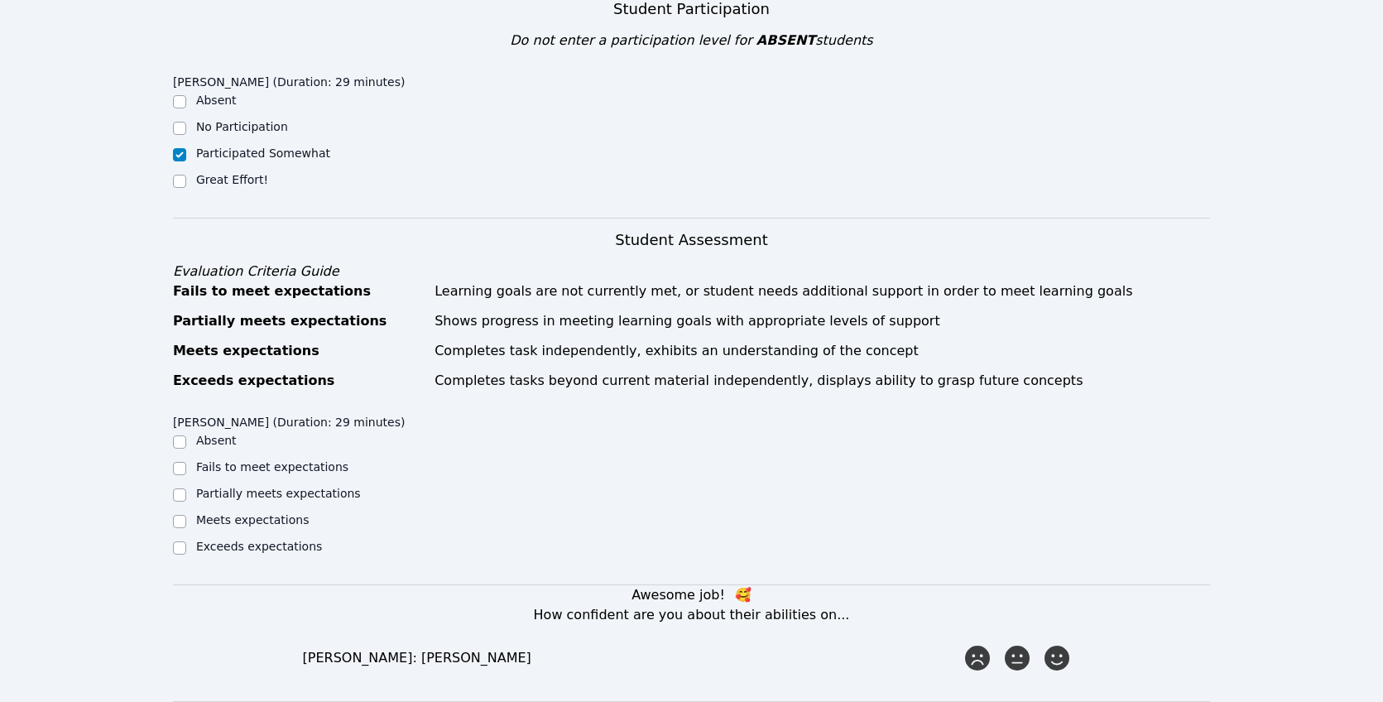
click at [261, 460] on label "Fails to meet expectations" at bounding box center [272, 466] width 152 height 13
click at [186, 462] on input "Fails to meet expectations" at bounding box center [179, 468] width 13 height 13
checkbox input "true"
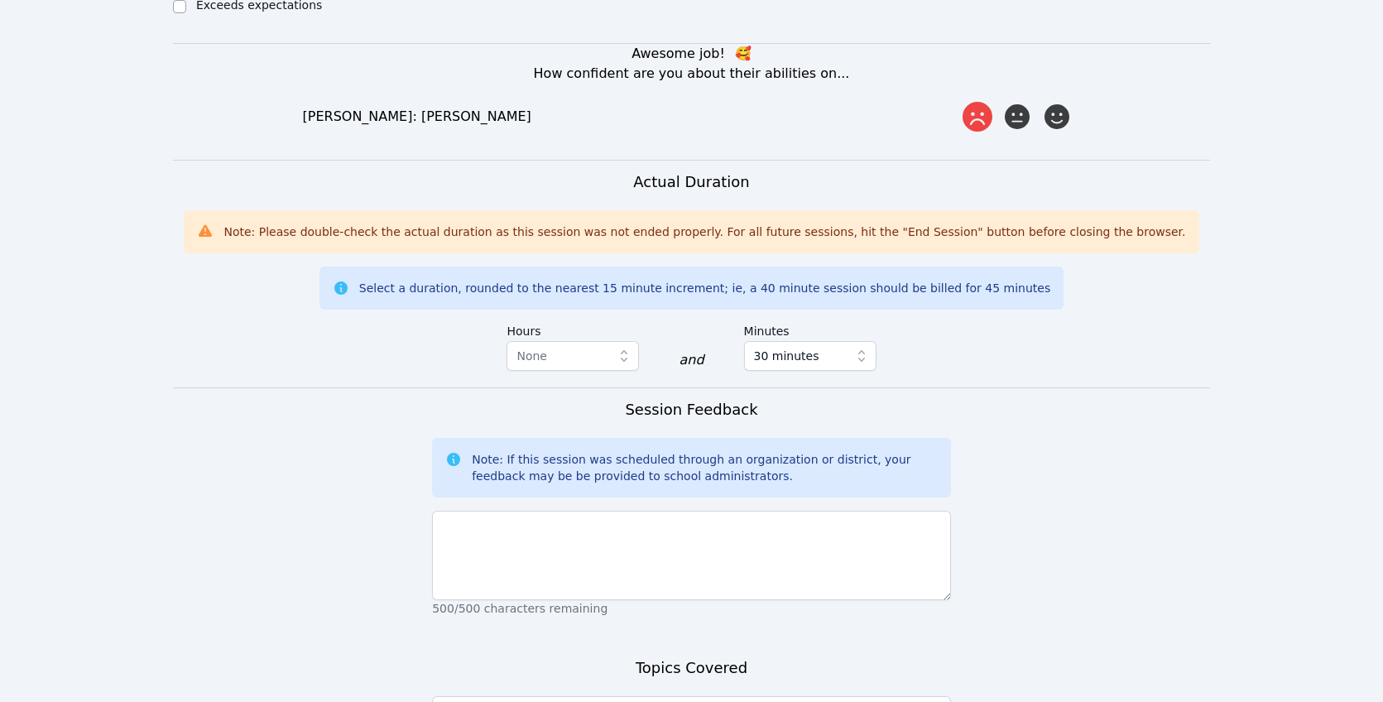
click at [975, 102] on icon at bounding box center [977, 117] width 30 height 30
click at [0, 0] on input "radio" at bounding box center [0, 0] width 0 height 0
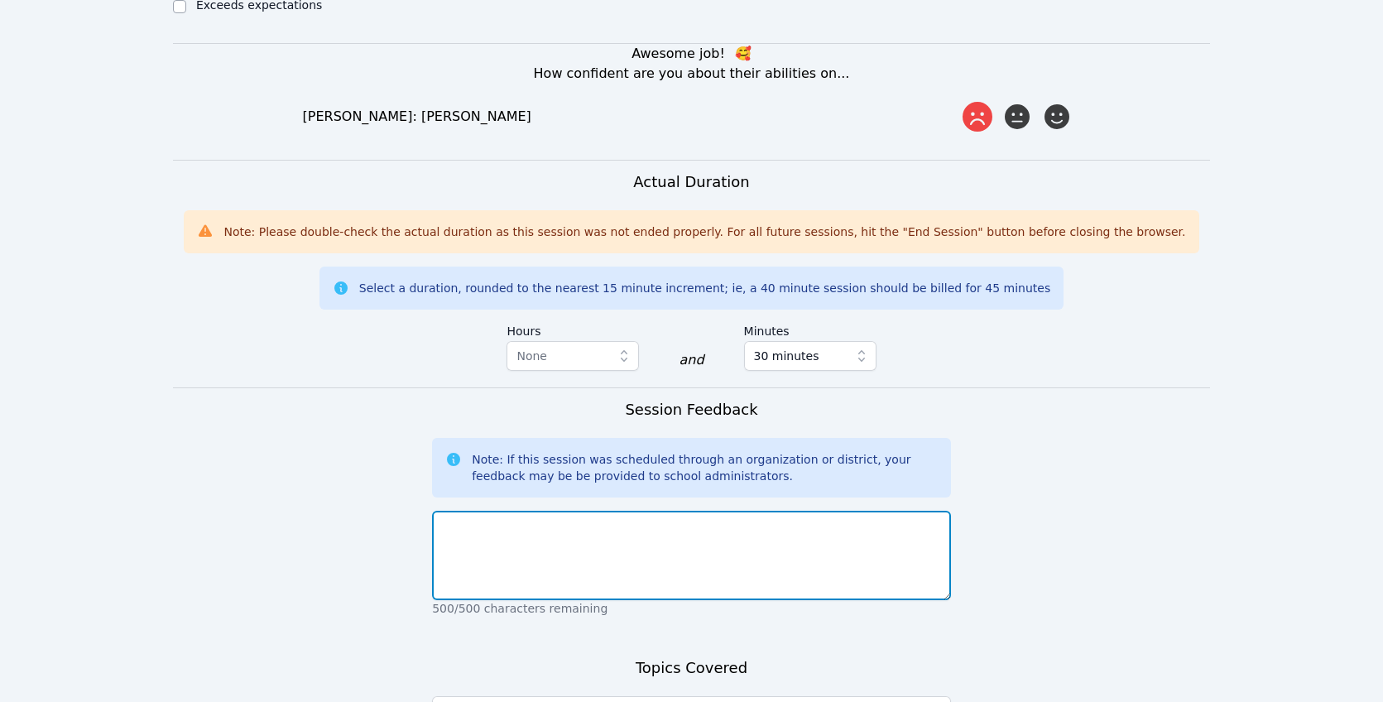
click at [752, 547] on textarea at bounding box center [691, 554] width 519 height 89
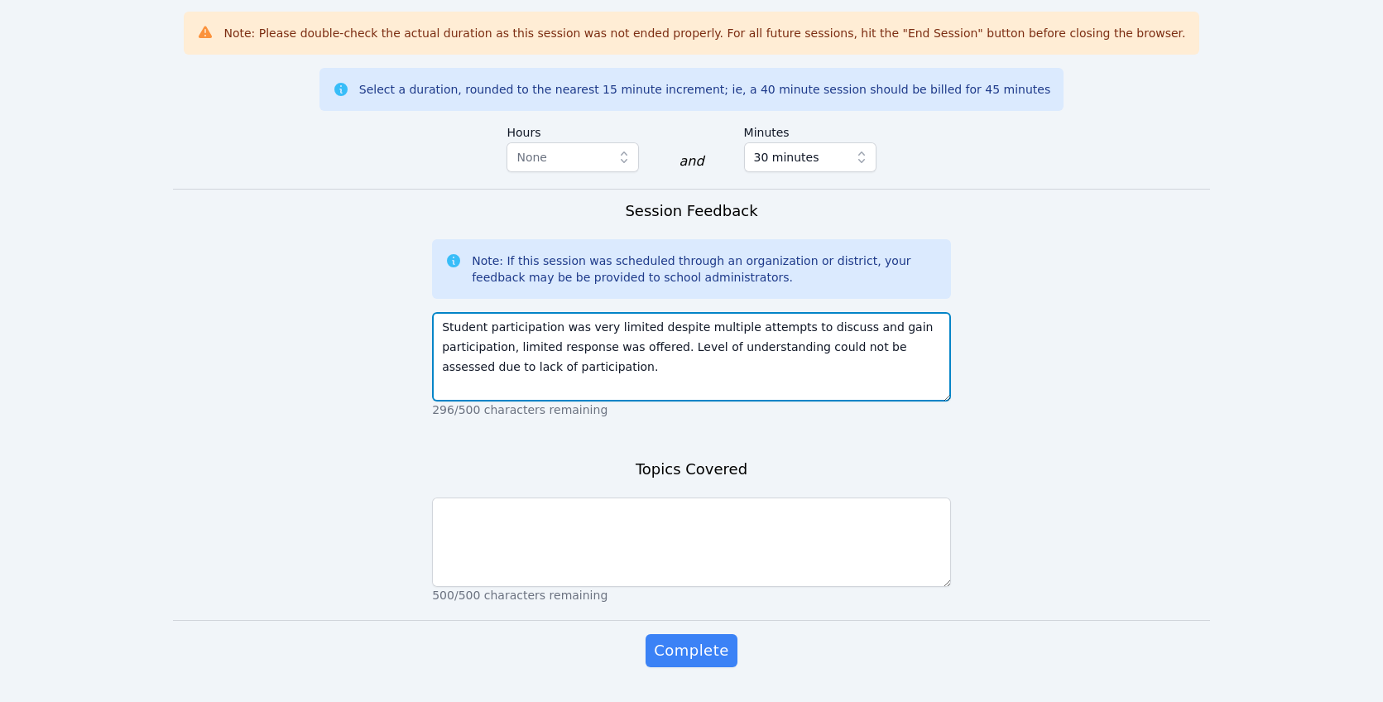
scroll to position [1293, 0]
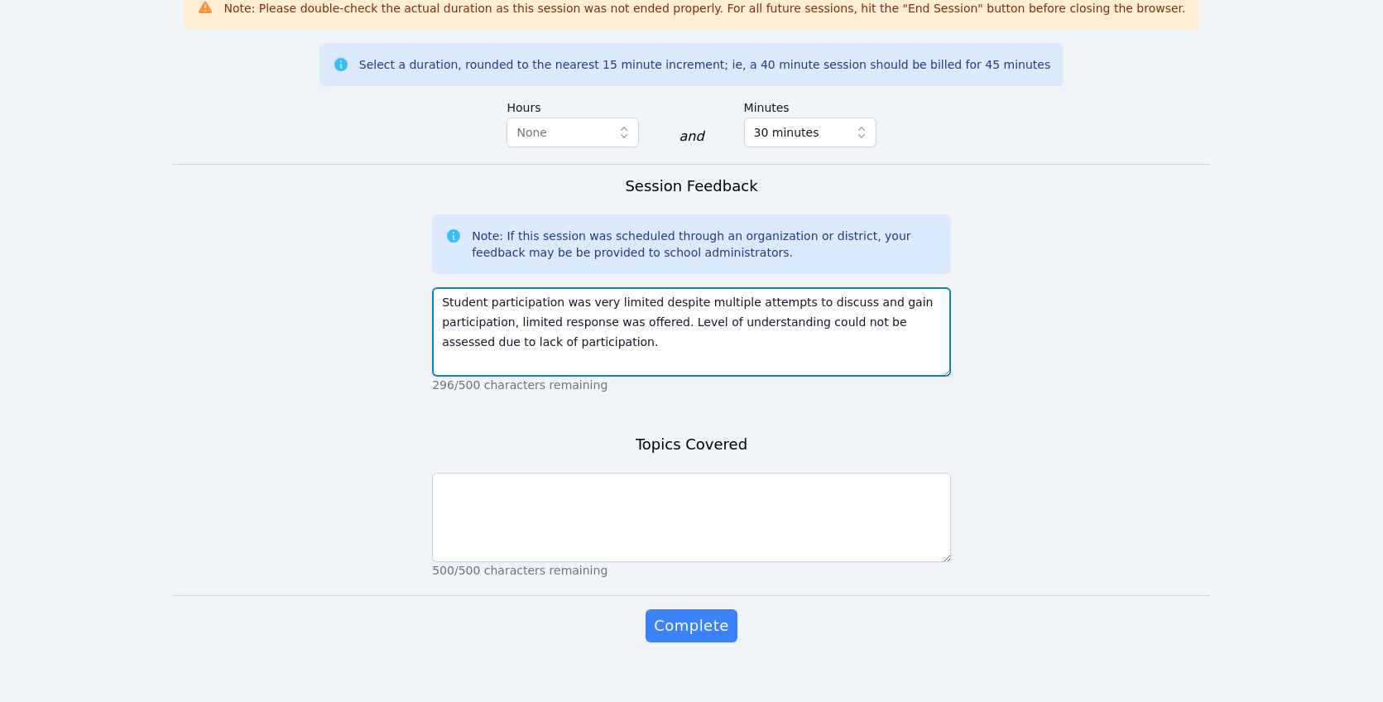
type textarea "Student participation was very limited despite multiple attempts to discuss and…"
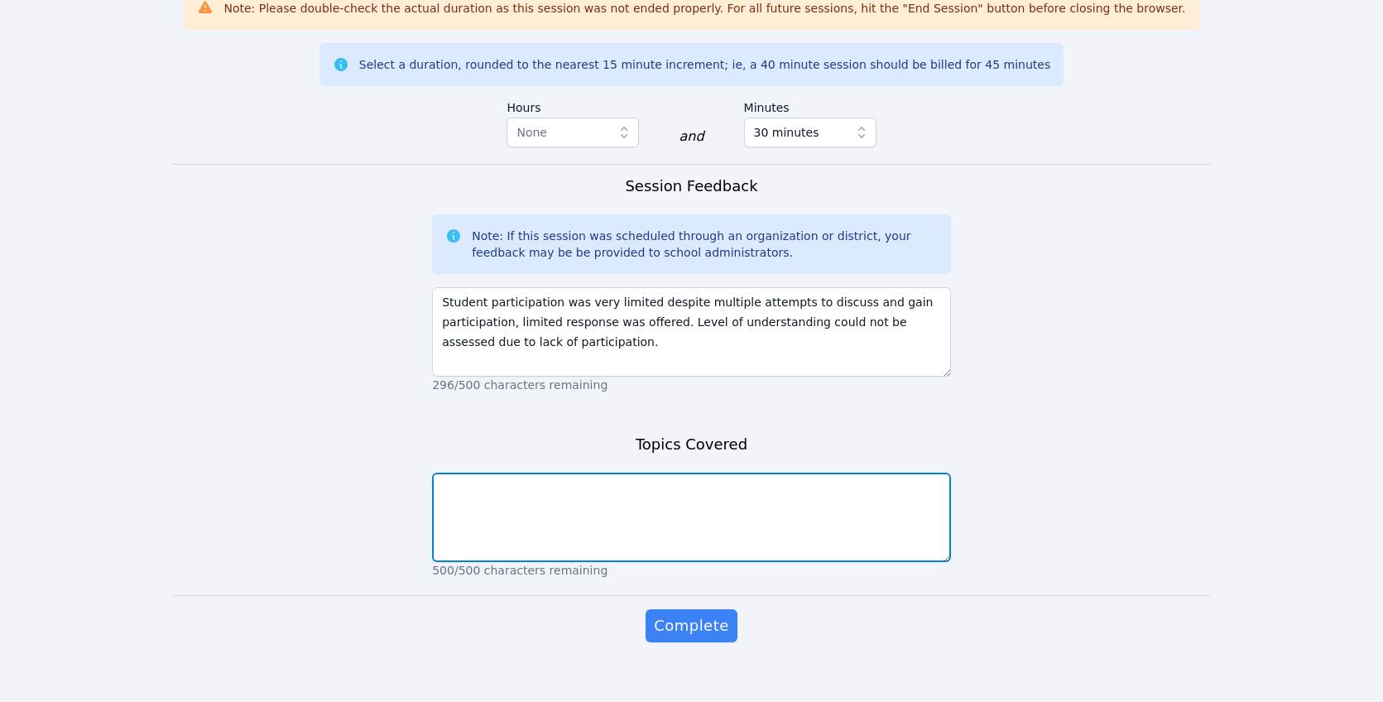
click at [724, 484] on textarea at bounding box center [691, 516] width 519 height 89
type textarea "This session focused on guided practice with Ratios lesson."
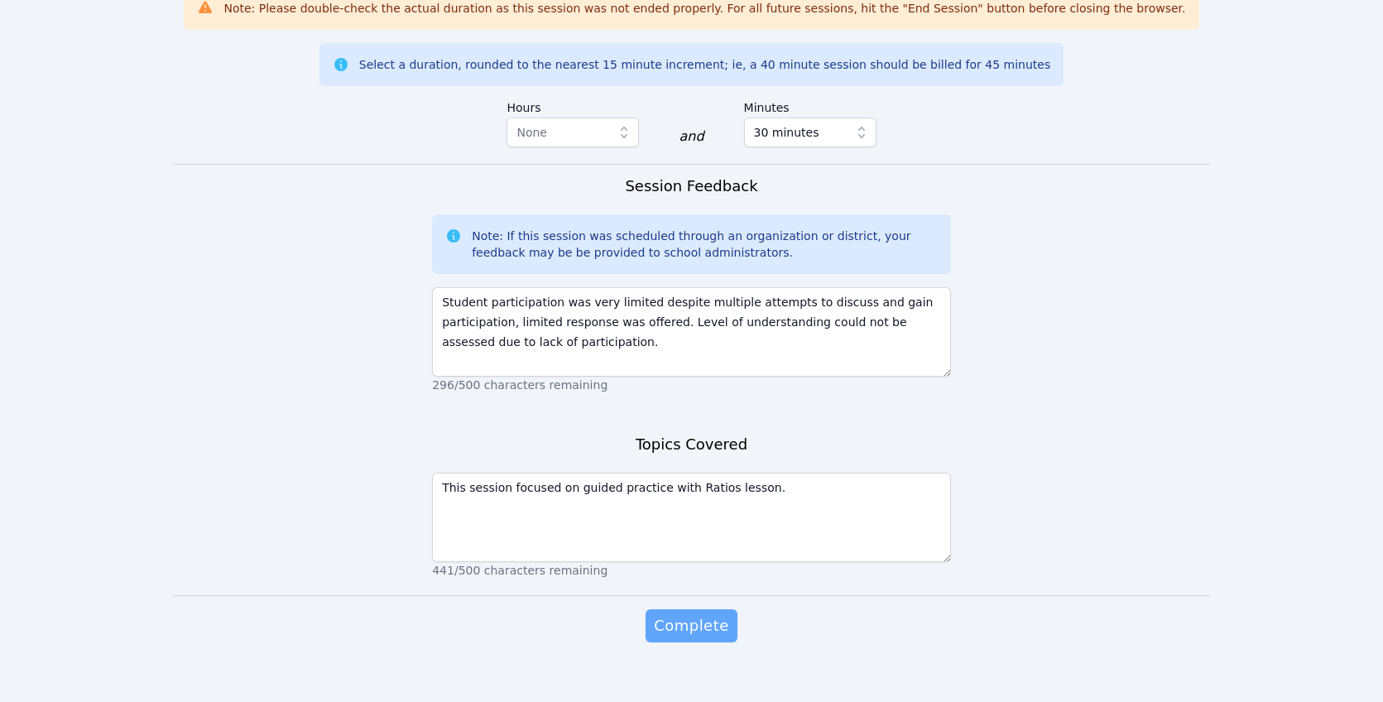
click at [692, 614] on span "Complete" at bounding box center [691, 625] width 74 height 23
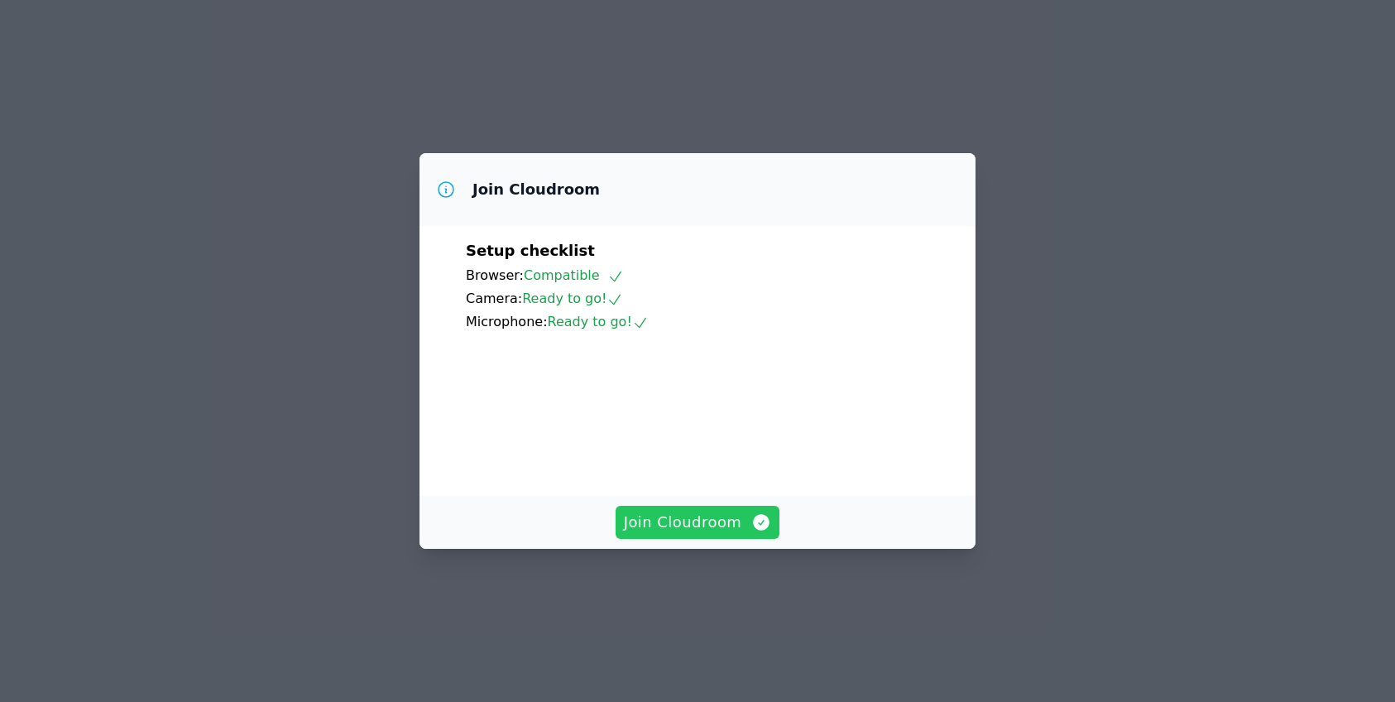
click at [664, 534] on span "Join Cloudroom" at bounding box center [698, 521] width 148 height 23
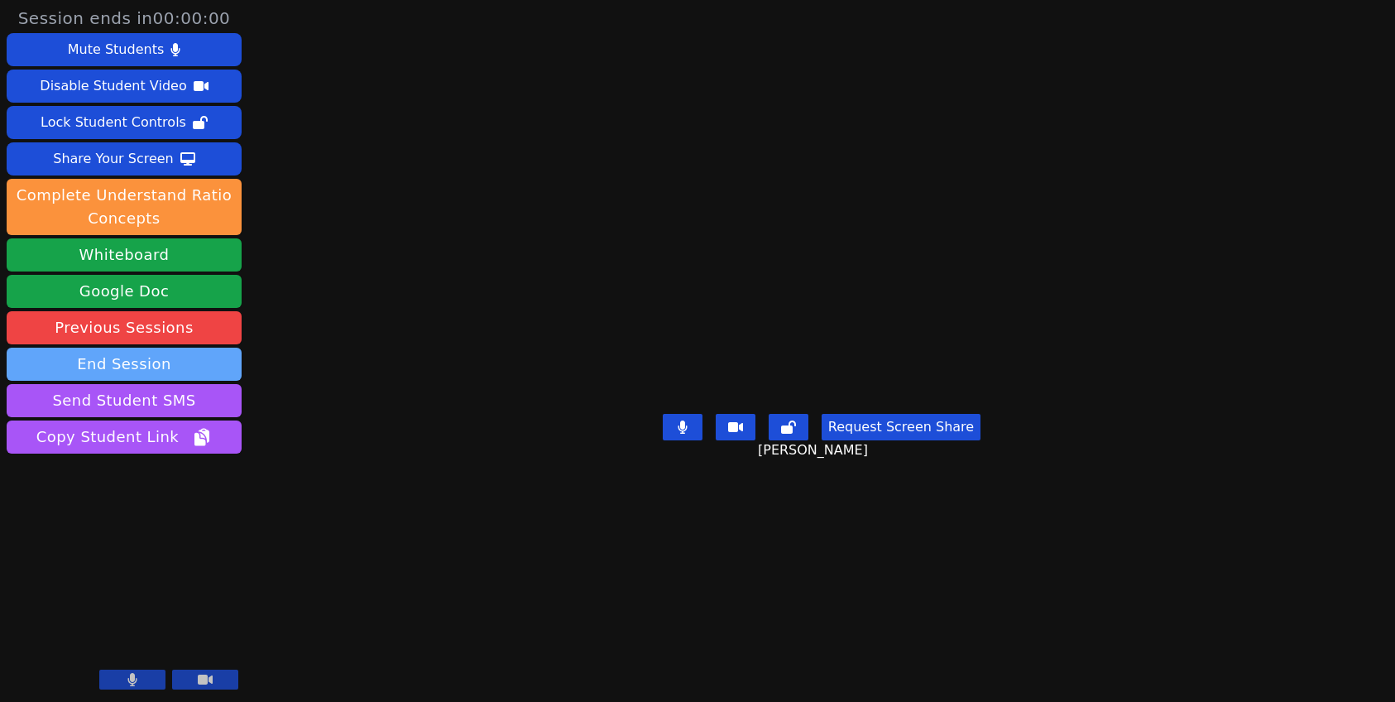
click at [181, 367] on button "End Session" at bounding box center [124, 364] width 235 height 33
